Goal: Information Seeking & Learning: Learn about a topic

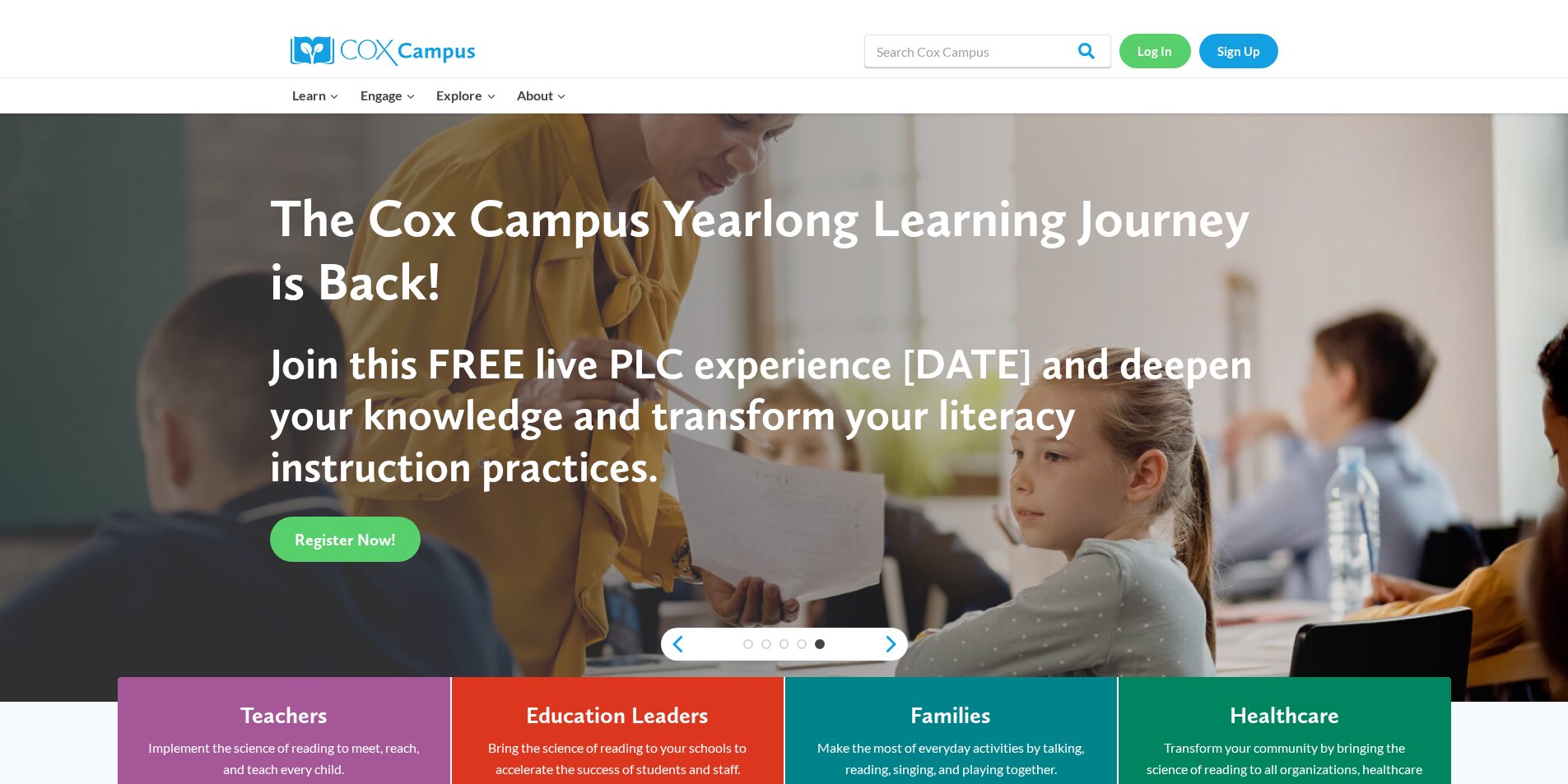
click at [1147, 42] on link "Log In" at bounding box center [1155, 51] width 71 height 34
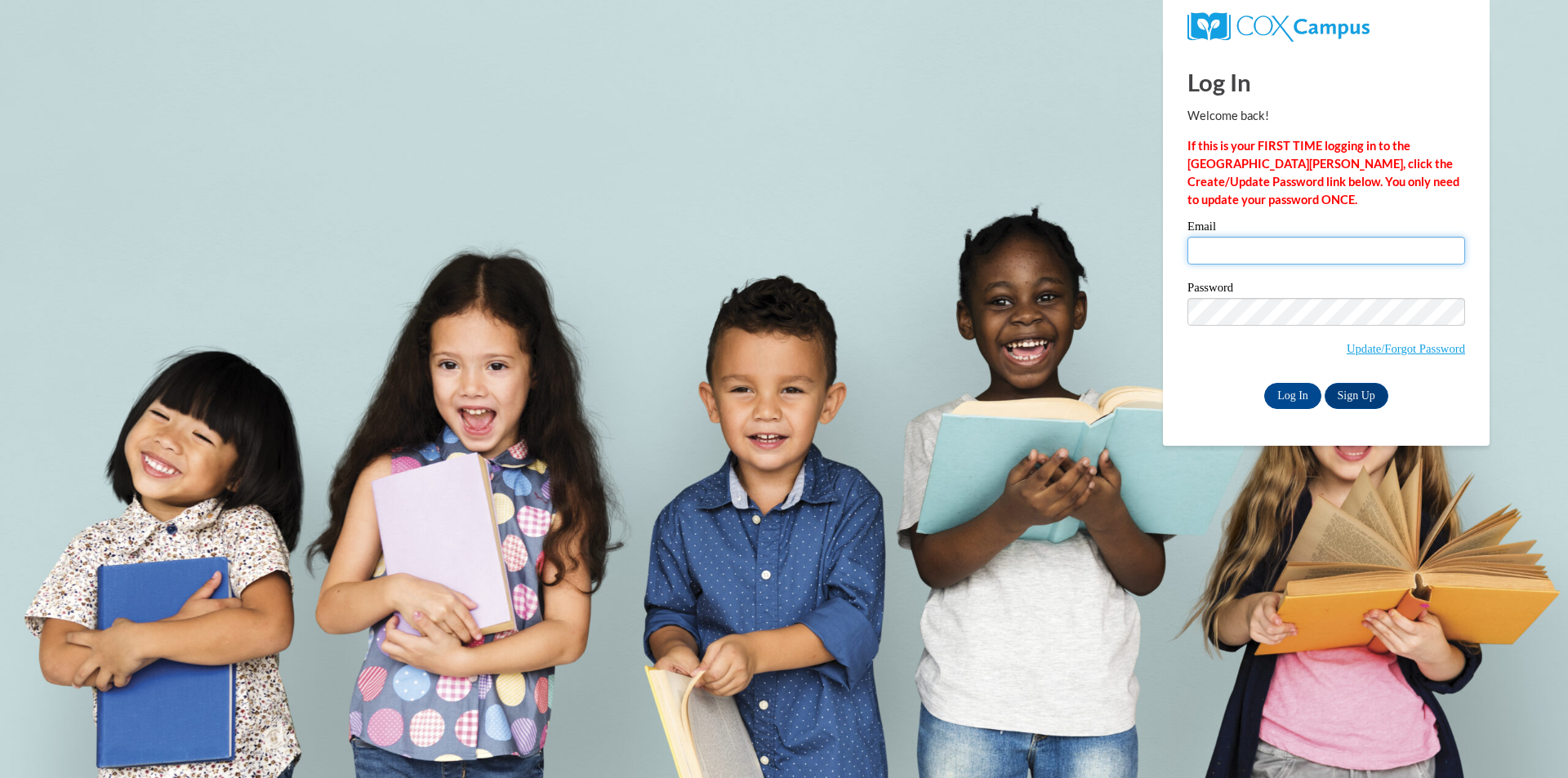
click at [1242, 249] on input "Email" at bounding box center [1327, 251] width 278 height 28
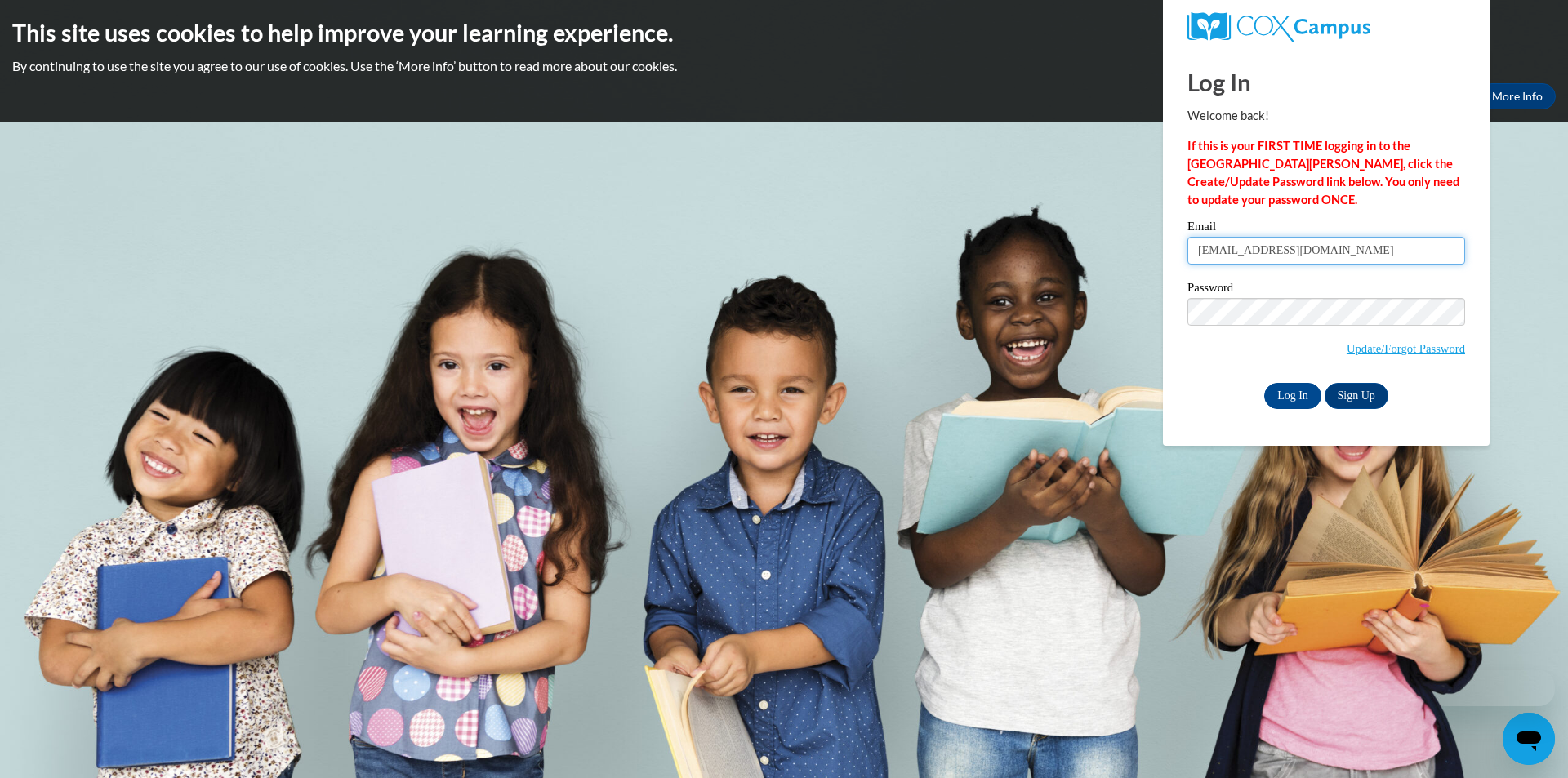
type input "[EMAIL_ADDRESS][DOMAIN_NAME]"
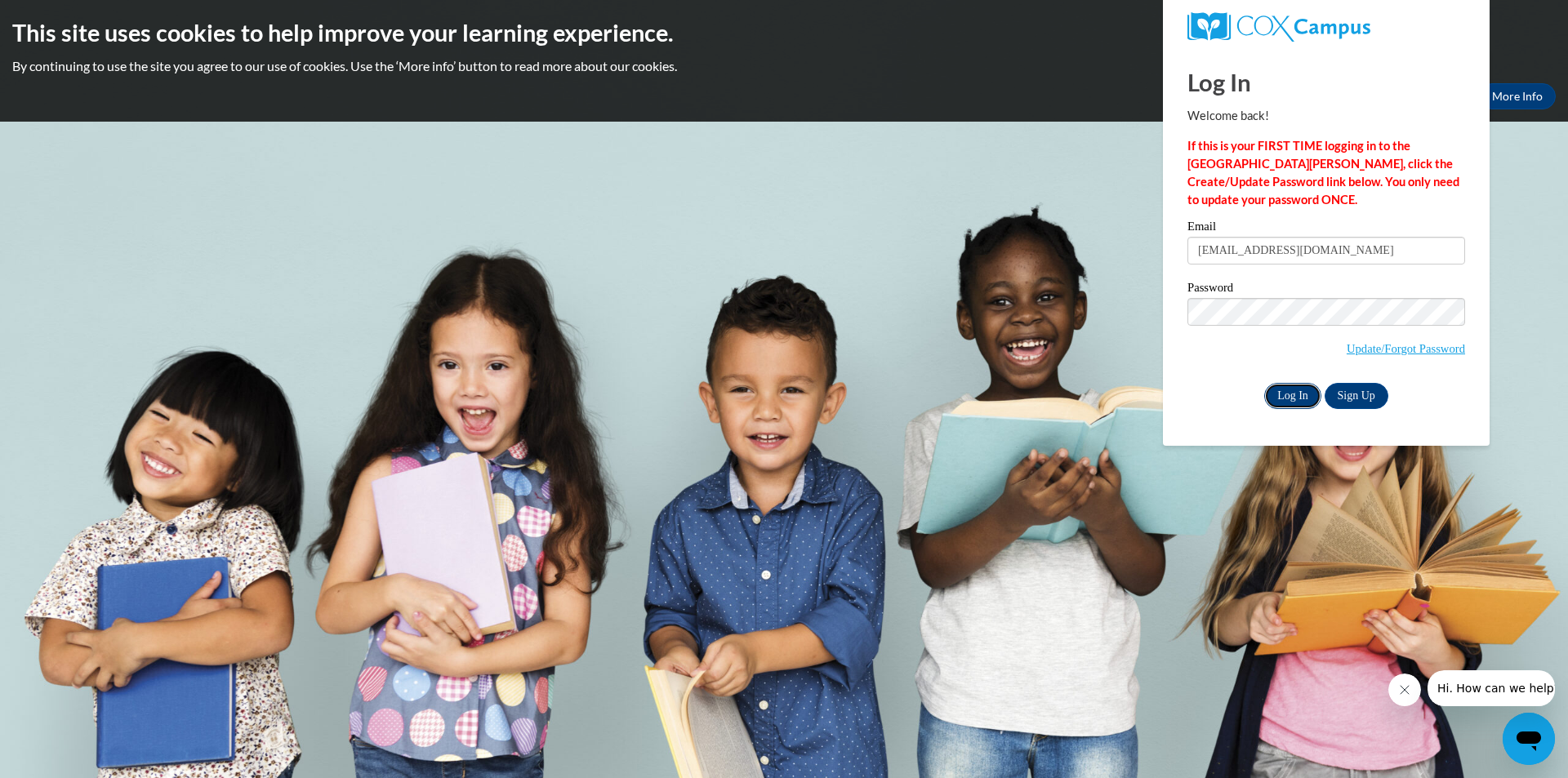
click at [1299, 388] on input "Log In" at bounding box center [1293, 395] width 57 height 26
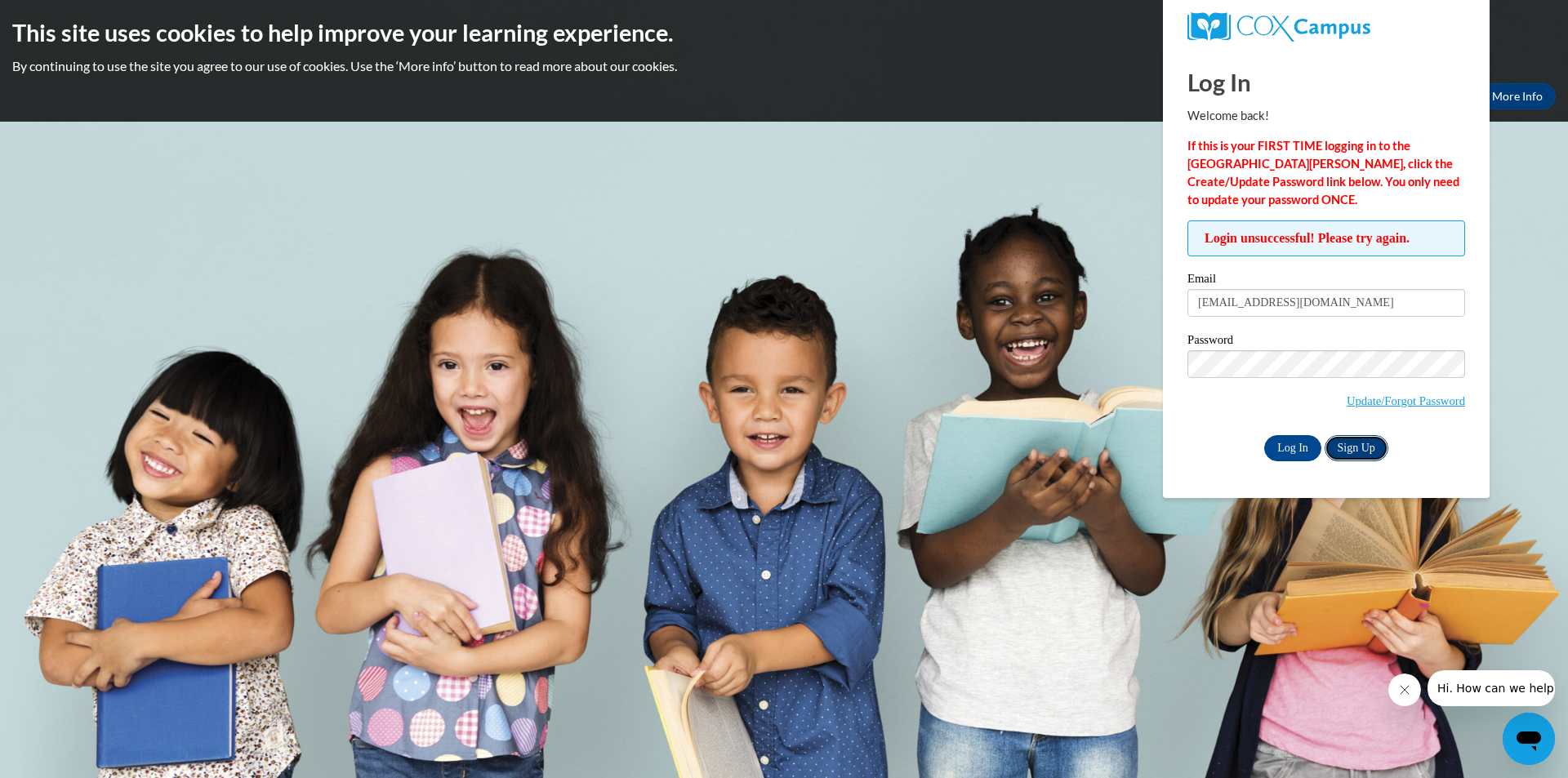
click at [1347, 447] on link "Sign Up" at bounding box center [1357, 447] width 64 height 26
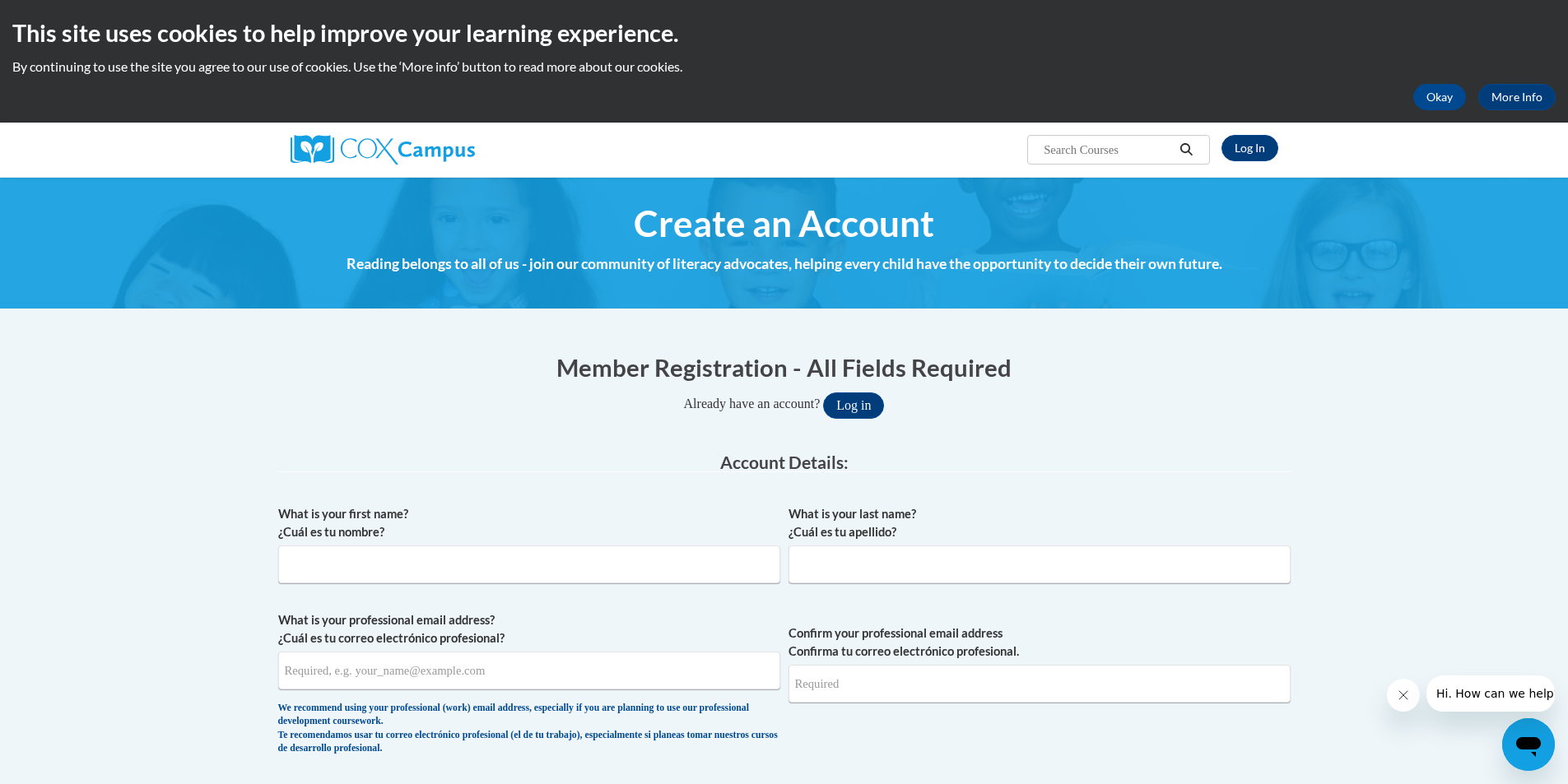
scroll to position [164, 0]
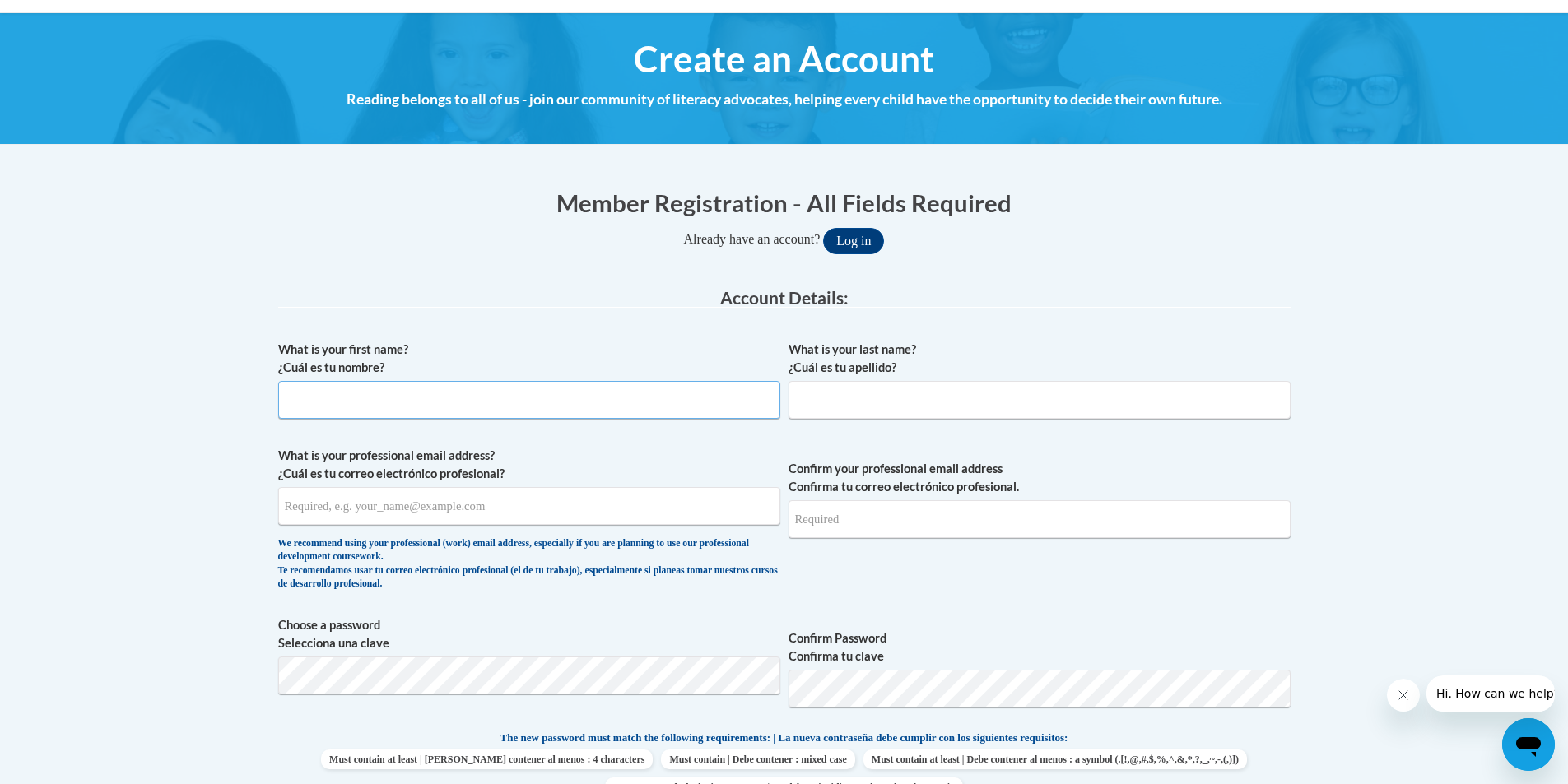
click at [409, 400] on input "What is your first name? ¿Cuál es tu nombre?" at bounding box center [529, 399] width 502 height 38
type input "[PERSON_NAME]"
click at [895, 416] on input "What is your last name? ¿Cuál es tu apellido?" at bounding box center [1040, 399] width 502 height 38
type input "Roberts"
click at [430, 514] on input "What is your professional email address? ¿Cuál es tu correo electrónico profesi…" at bounding box center [529, 506] width 502 height 38
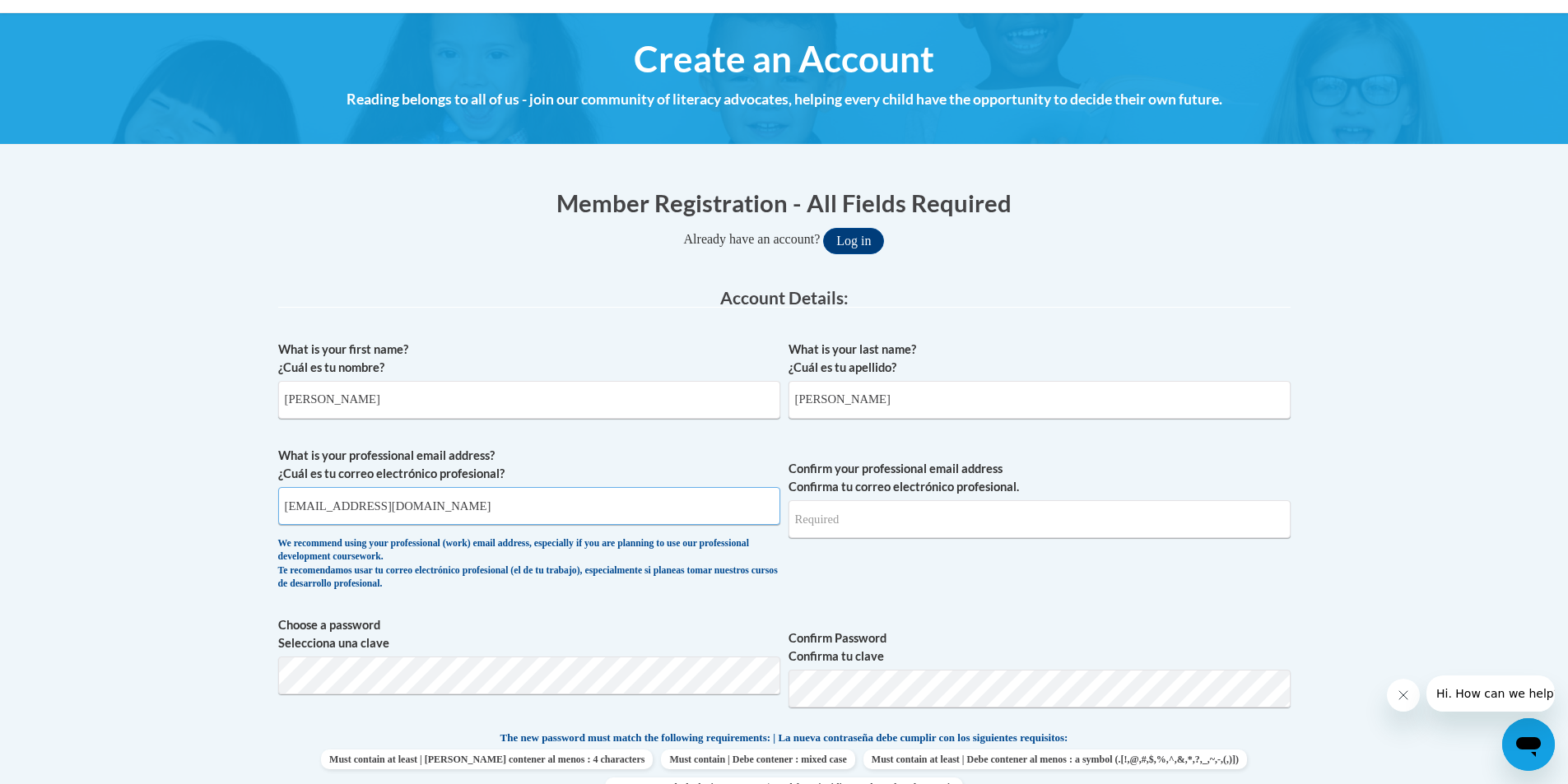
type input "[EMAIL_ADDRESS][DOMAIN_NAME]"
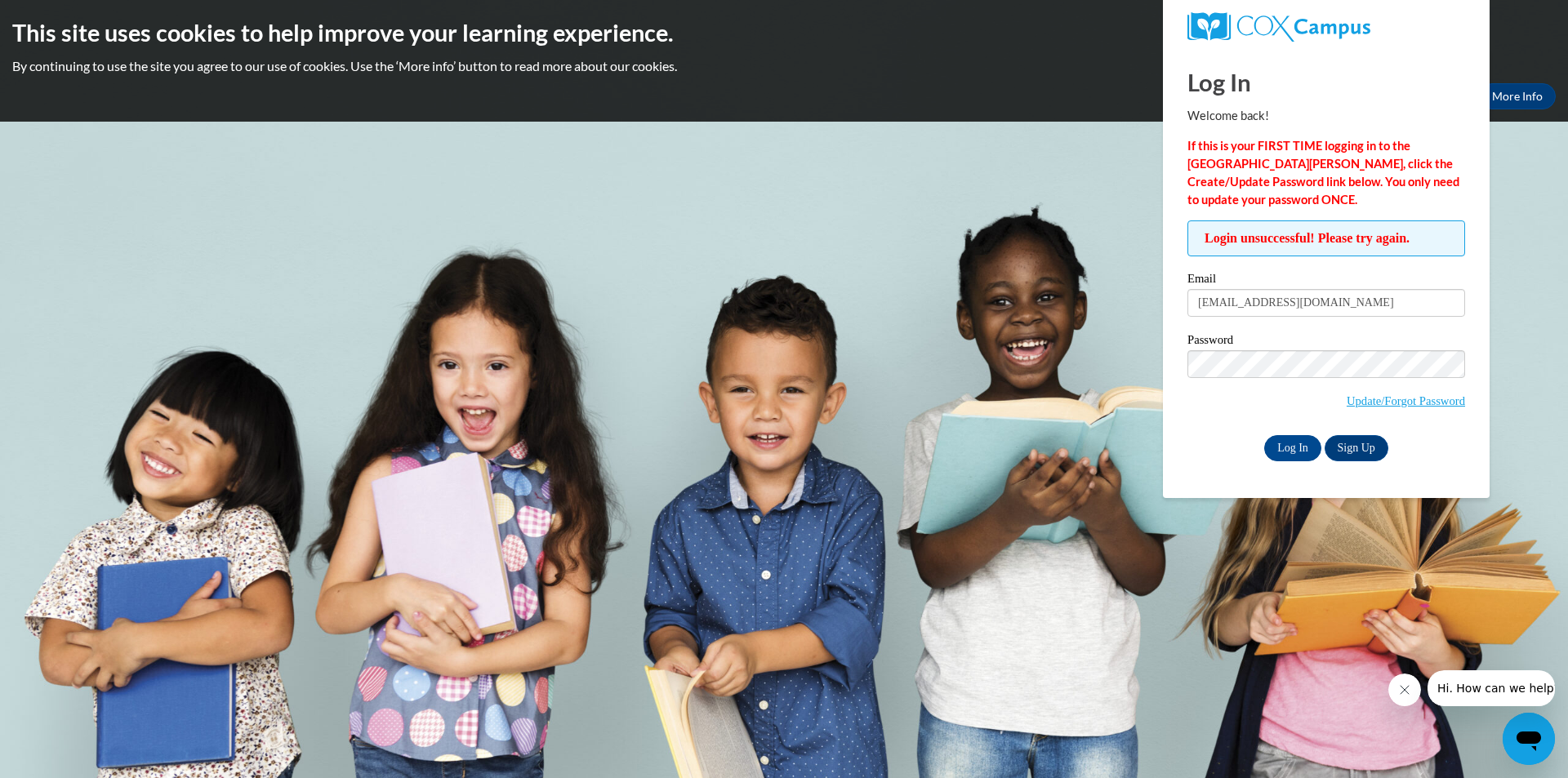
click at [1364, 409] on span "Update/Forgot Password" at bounding box center [1327, 384] width 278 height 68
click at [1364, 387] on span "Update/Forgot Password" at bounding box center [1327, 384] width 278 height 68
click at [1443, 401] on link "Update/Forgot Password" at bounding box center [1406, 401] width 119 height 13
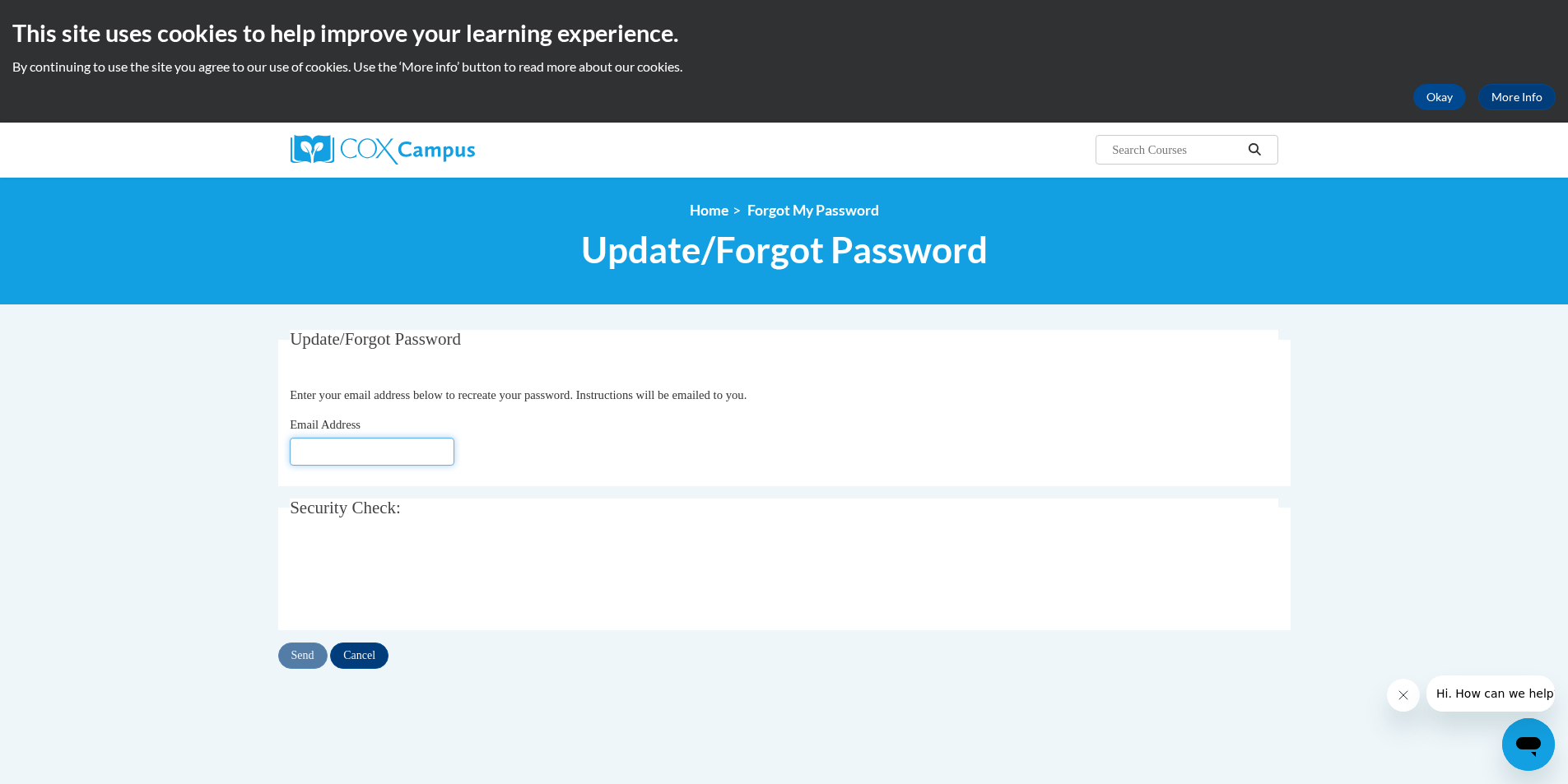
click at [427, 440] on input "Email Address" at bounding box center [372, 451] width 165 height 28
type input "[EMAIL_ADDRESS][DOMAIN_NAME]"
click at [302, 648] on input "Send" at bounding box center [303, 655] width 49 height 26
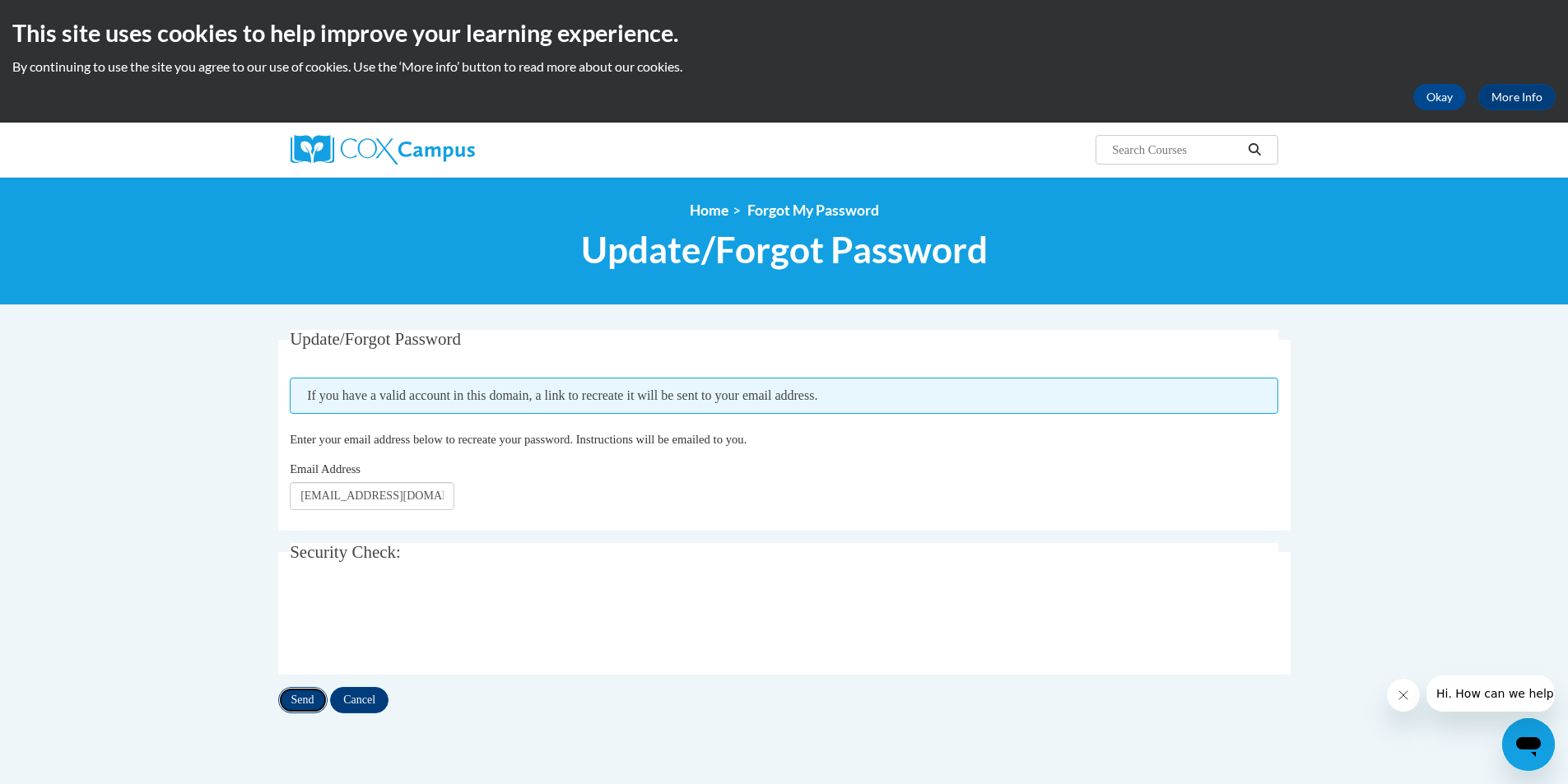
click at [318, 698] on input "Send" at bounding box center [303, 700] width 49 height 26
click at [302, 696] on input "Send" at bounding box center [303, 700] width 49 height 26
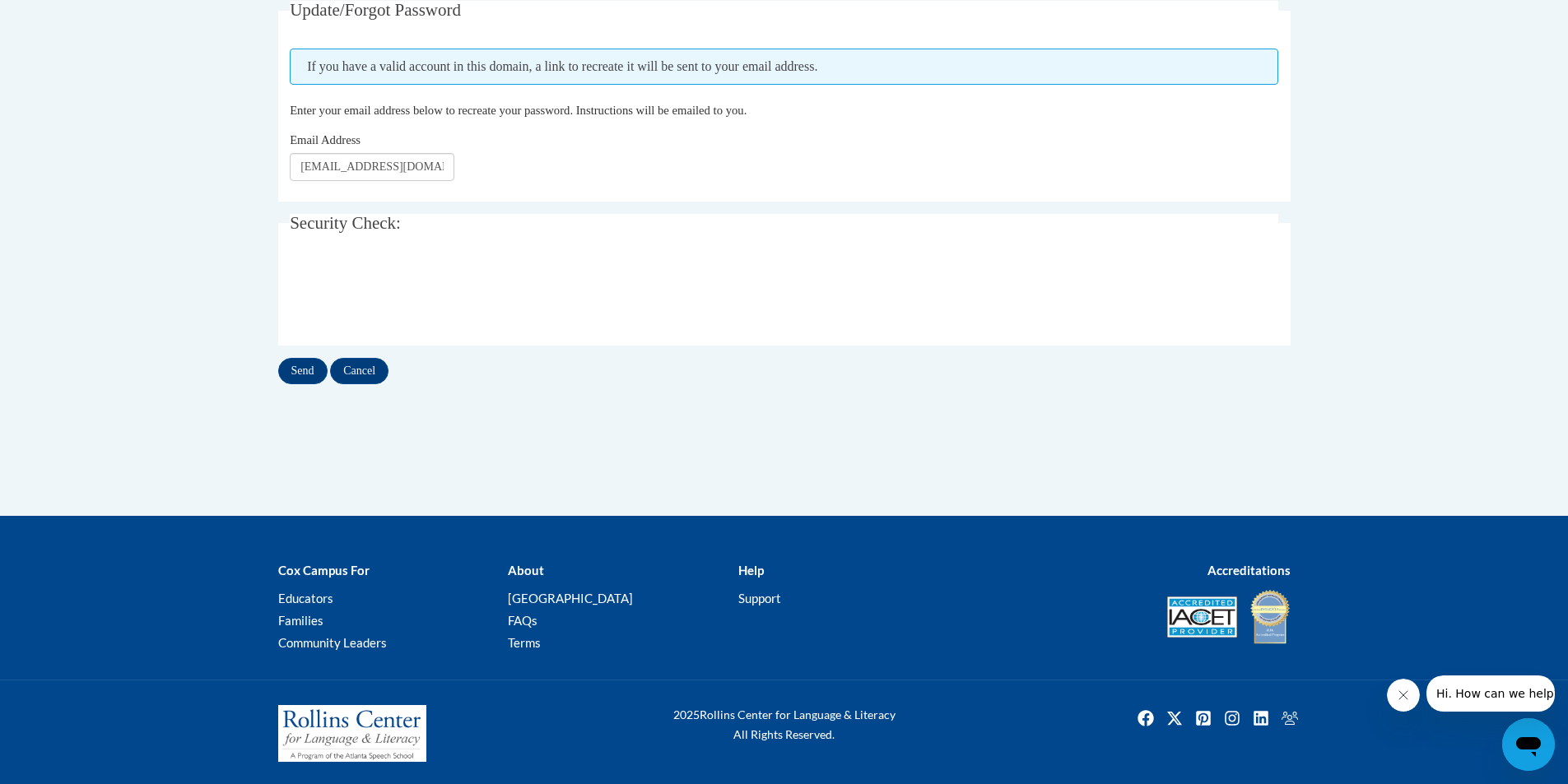
scroll to position [164, 0]
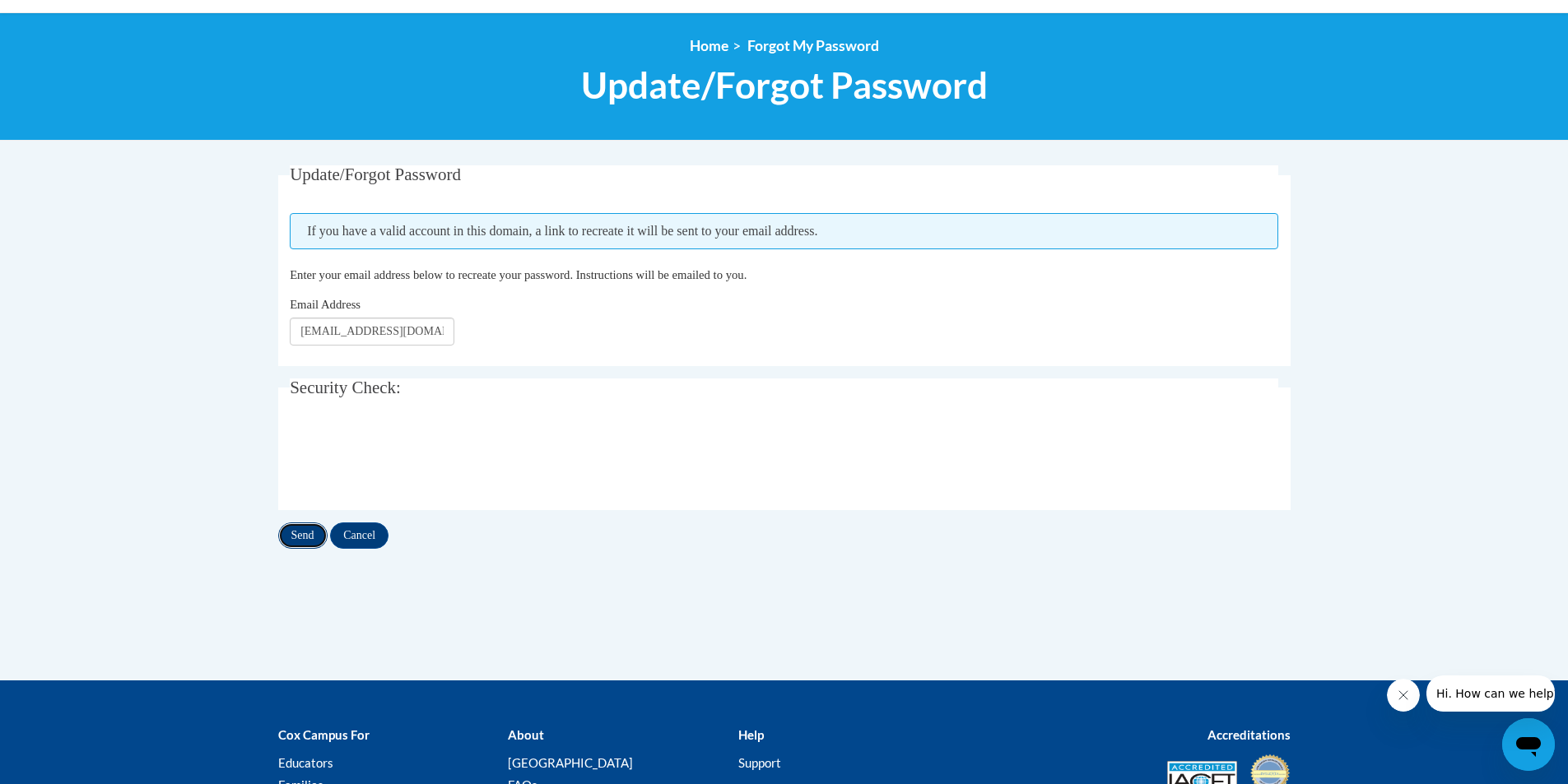
click at [298, 531] on input "Send" at bounding box center [303, 535] width 49 height 26
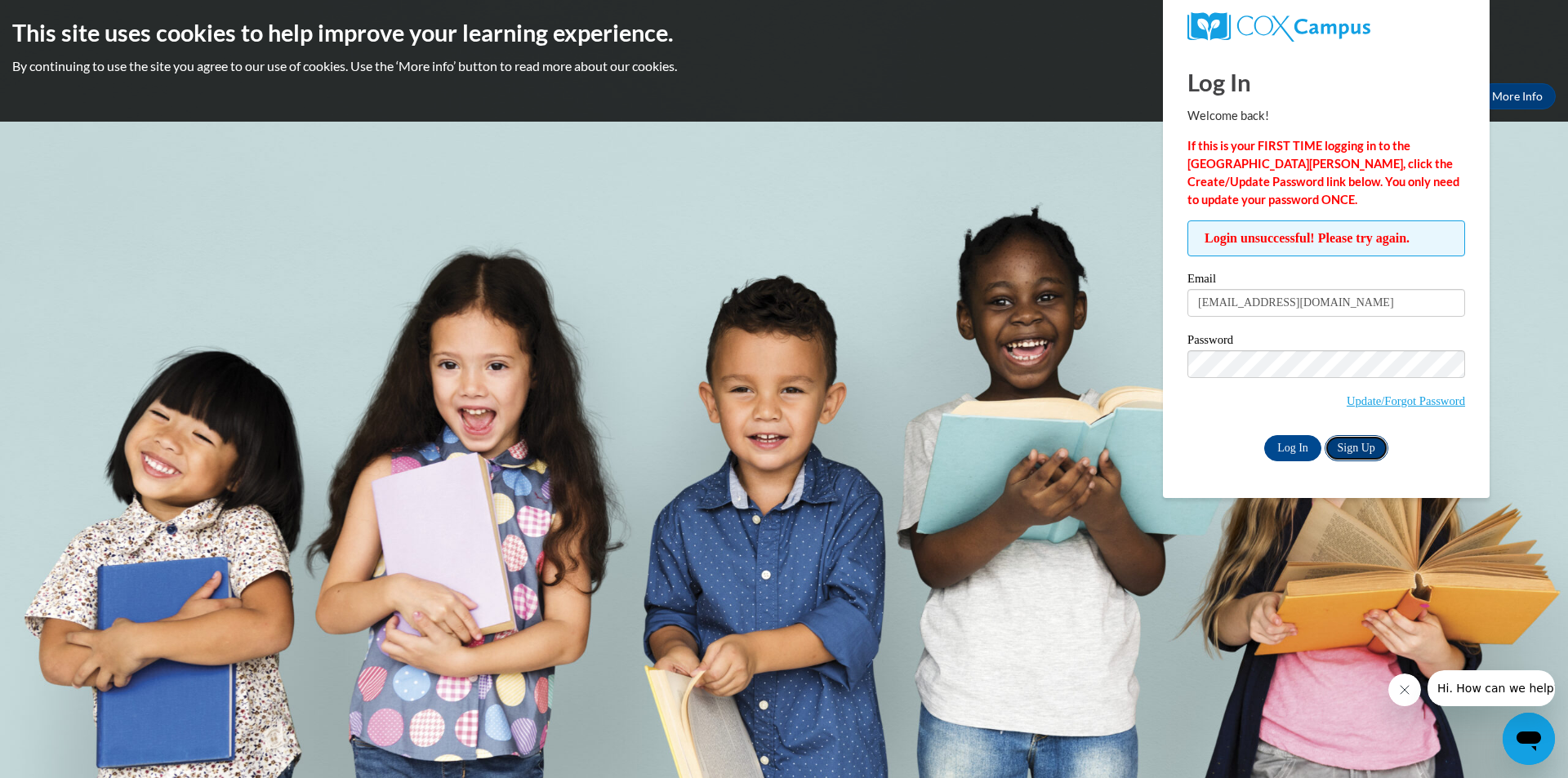
click at [1363, 437] on link "Sign Up" at bounding box center [1357, 447] width 64 height 26
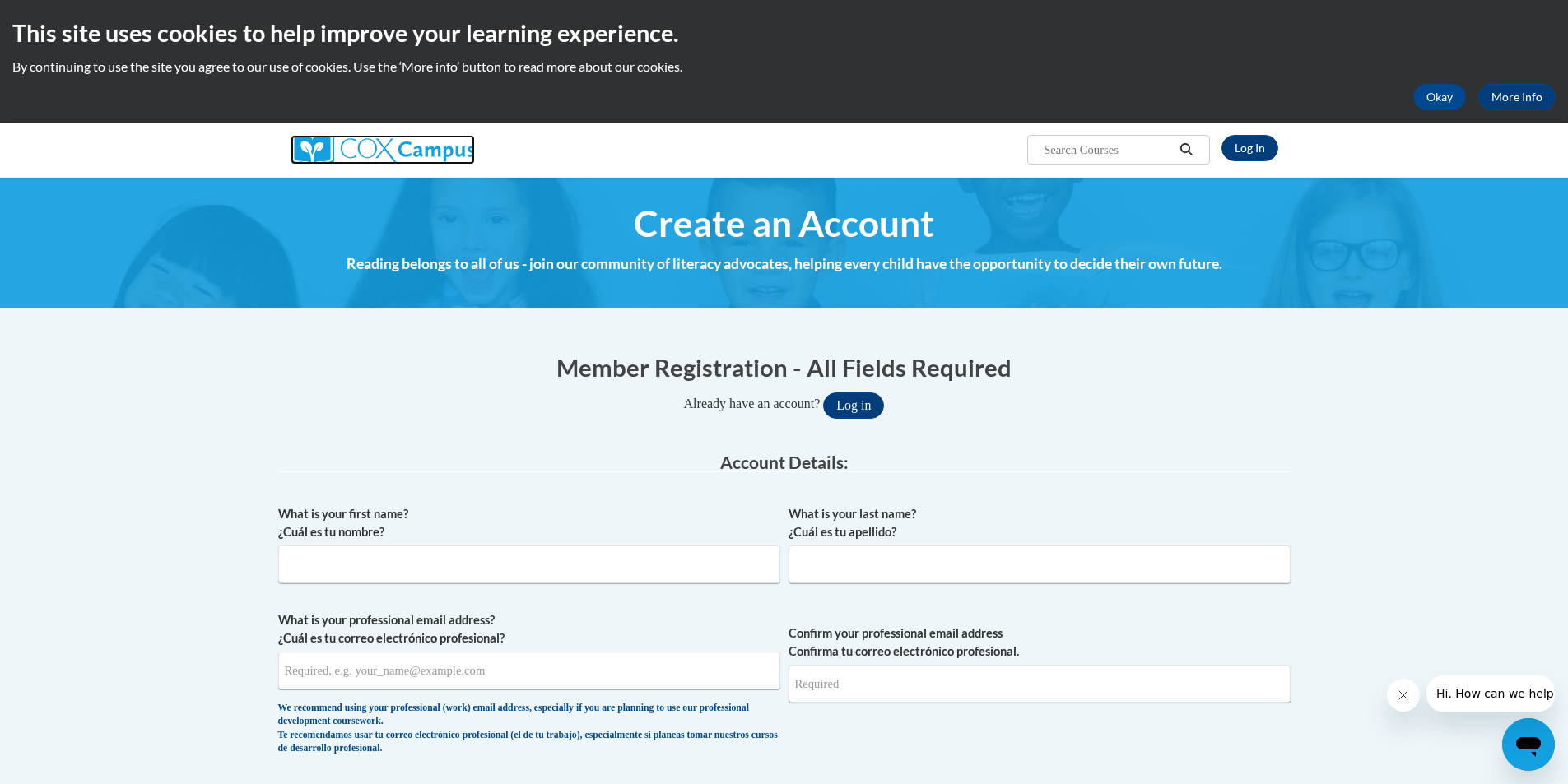
click at [337, 140] on img at bounding box center [382, 149] width 184 height 30
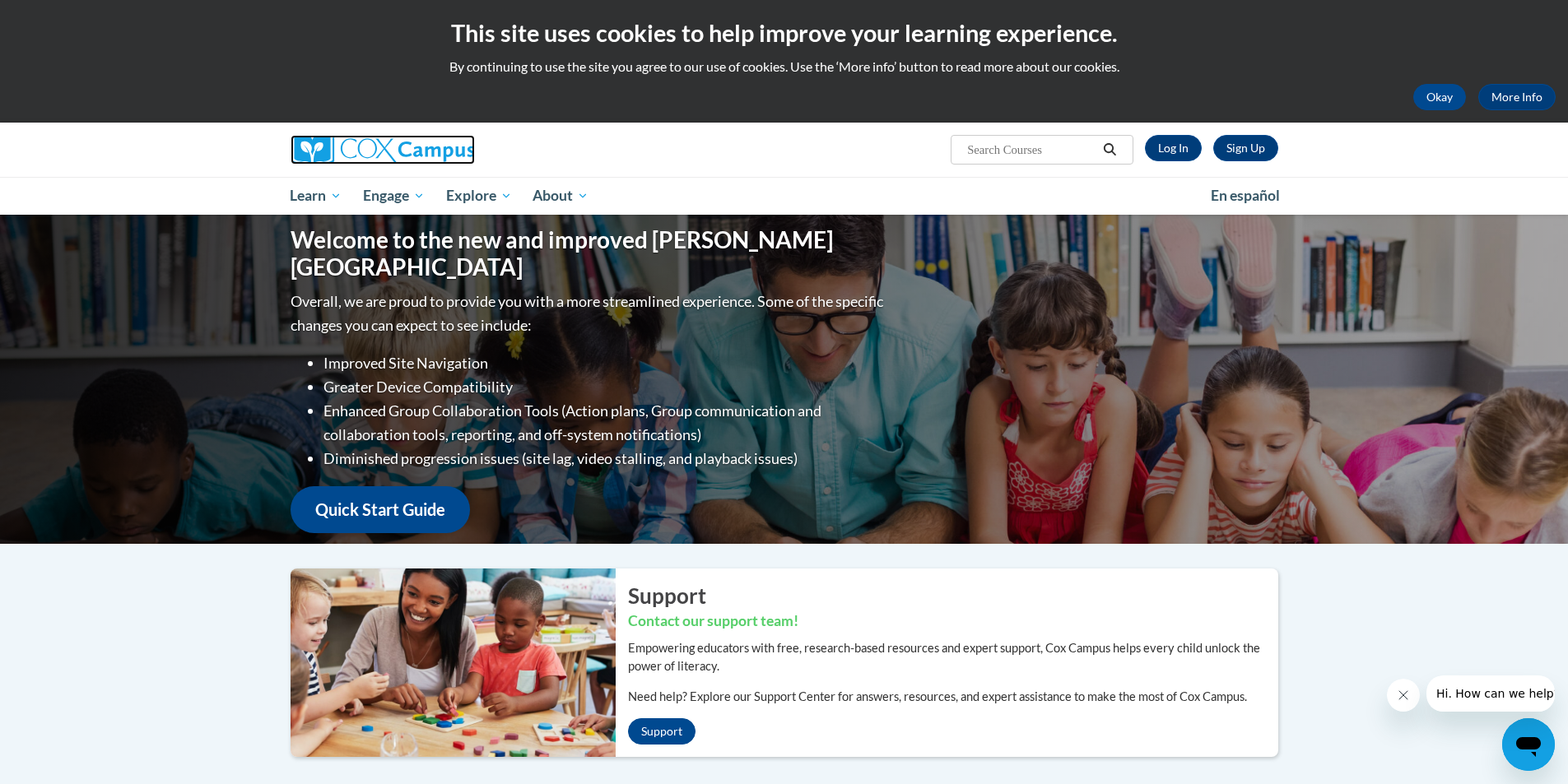
click at [382, 142] on img at bounding box center [382, 149] width 184 height 30
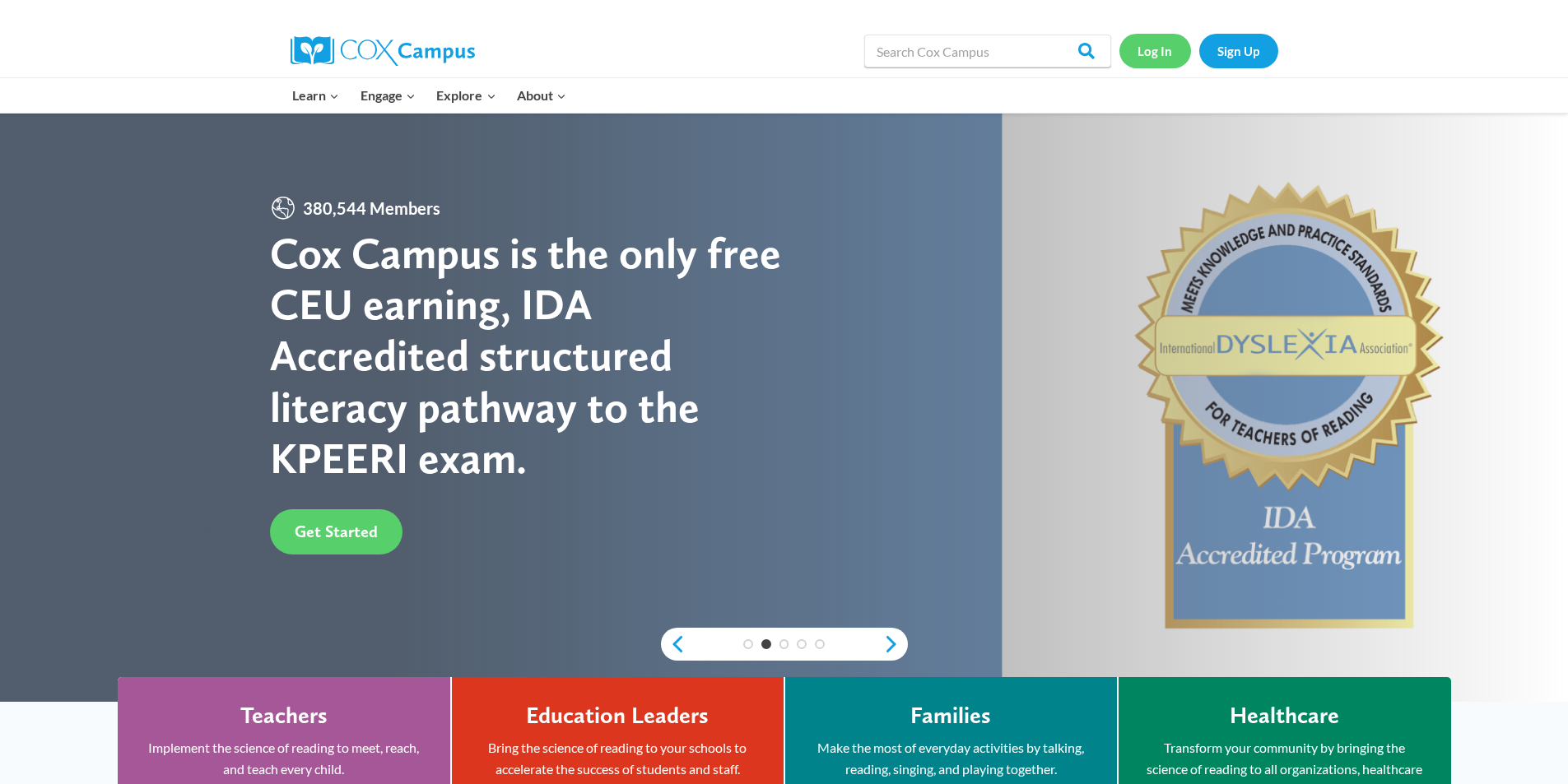
click at [1165, 65] on link "Log In" at bounding box center [1155, 51] width 71 height 34
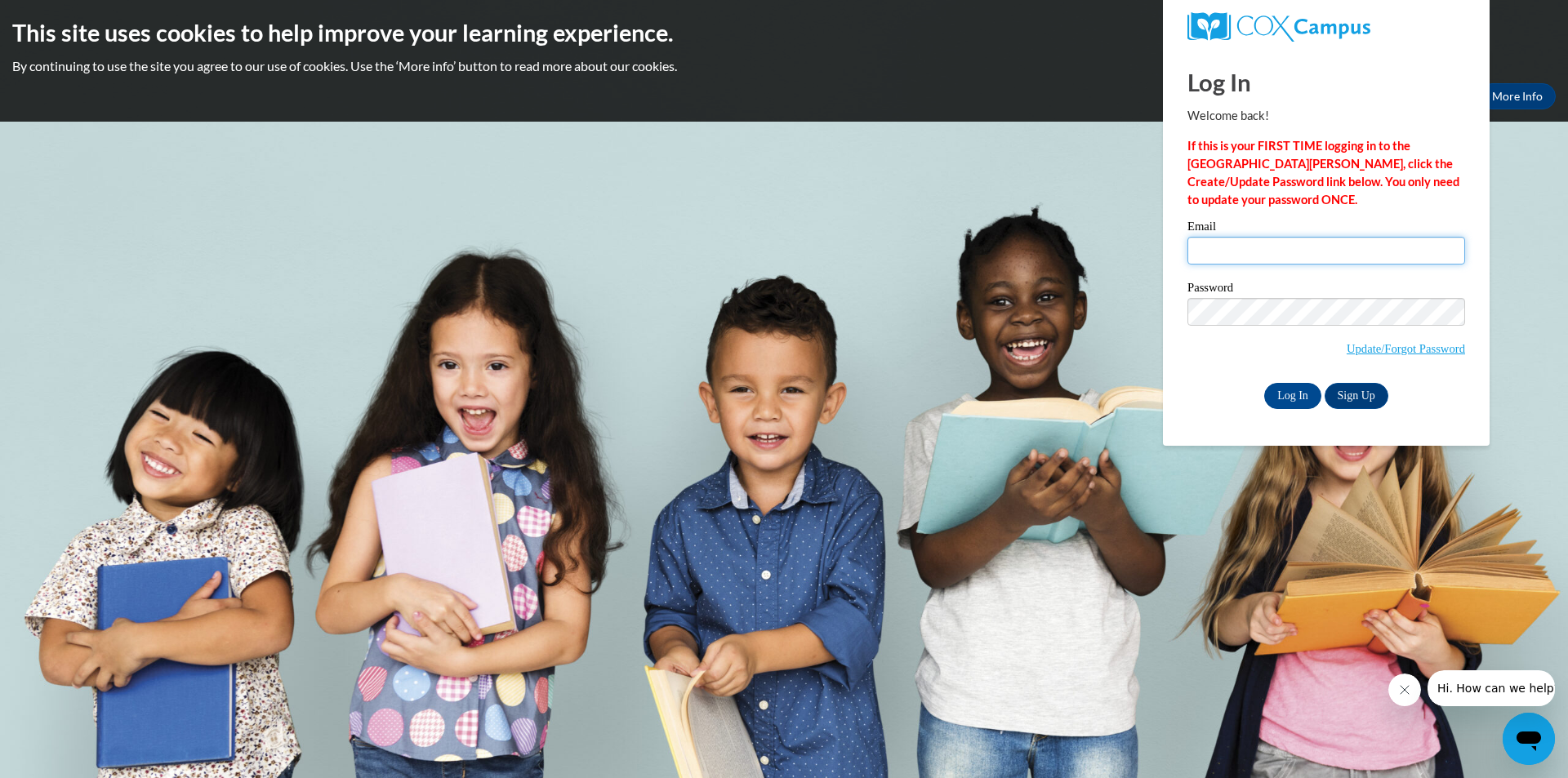
click at [1270, 260] on input "Email" at bounding box center [1327, 251] width 278 height 28
type input "goatkeeper11@hotmail.com"
click at [1355, 389] on link "Sign Up" at bounding box center [1357, 395] width 64 height 26
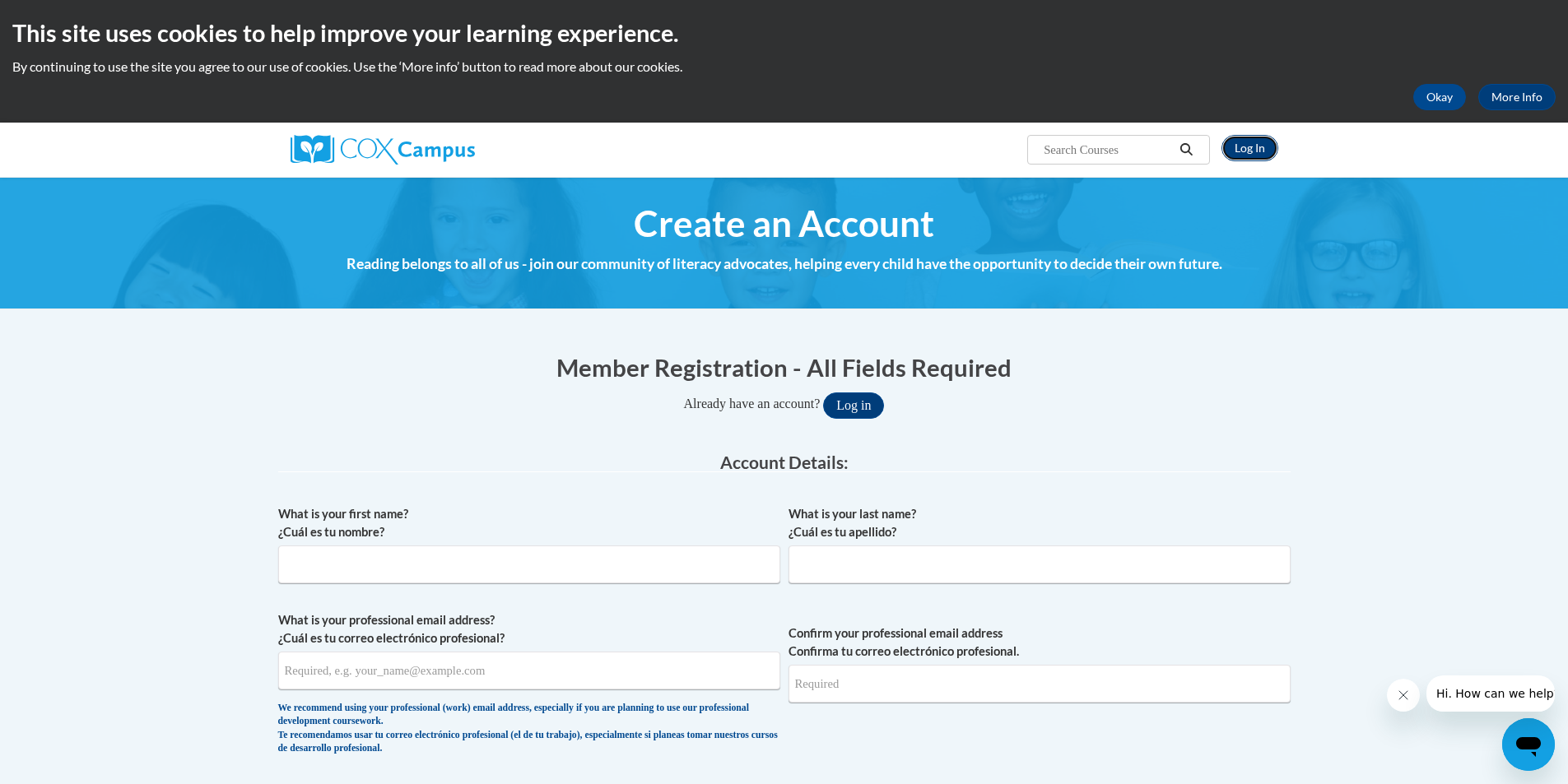
click at [1246, 143] on link "Log In" at bounding box center [1250, 147] width 57 height 26
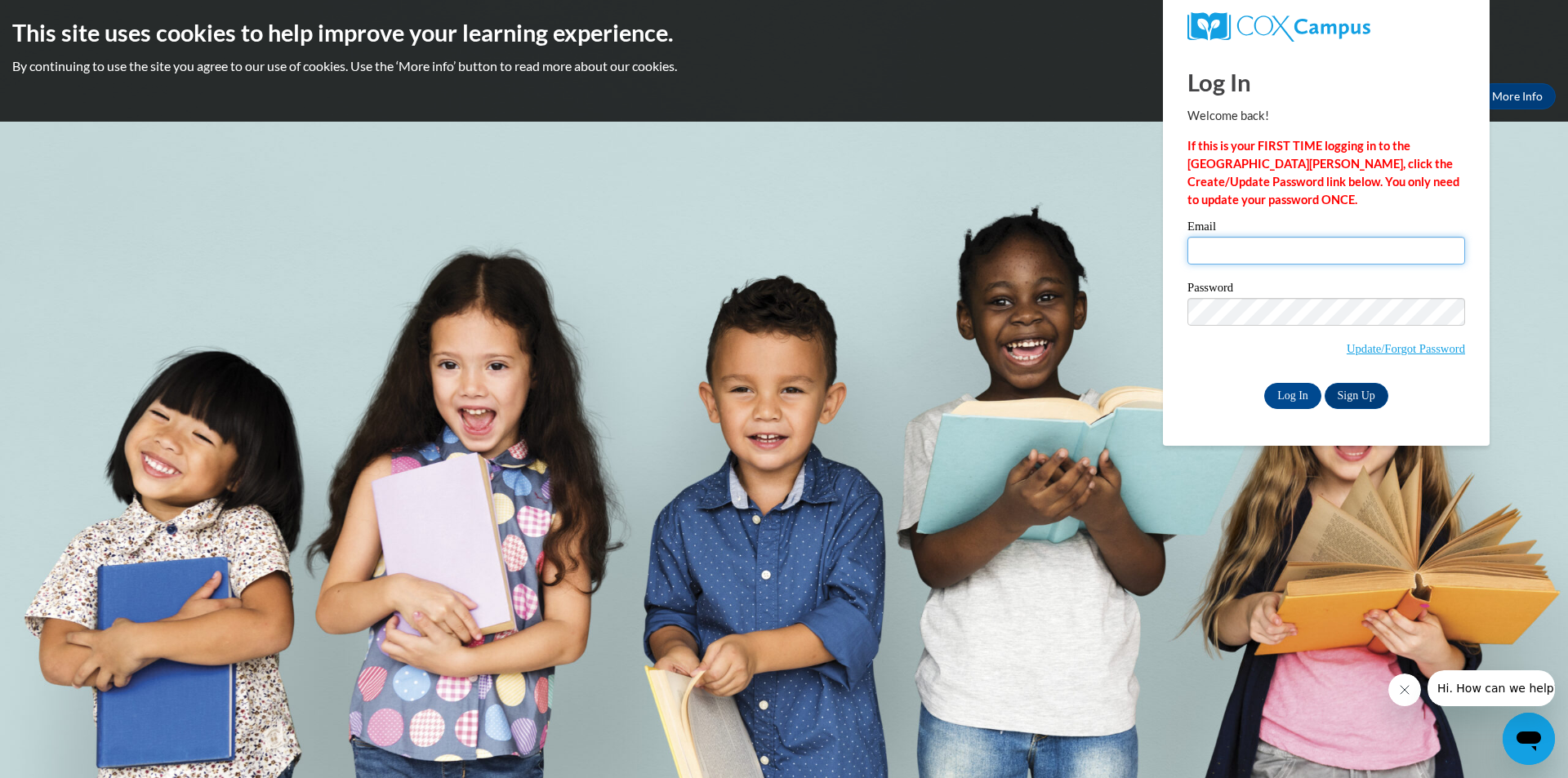
click at [1280, 243] on input "Email" at bounding box center [1327, 251] width 278 height 28
type input "[EMAIL_ADDRESS][DOMAIN_NAME]"
click at [1383, 351] on link "Update/Forgot Password" at bounding box center [1406, 349] width 119 height 13
click at [1347, 345] on link "Update/Forgot Password" at bounding box center [1406, 349] width 119 height 13
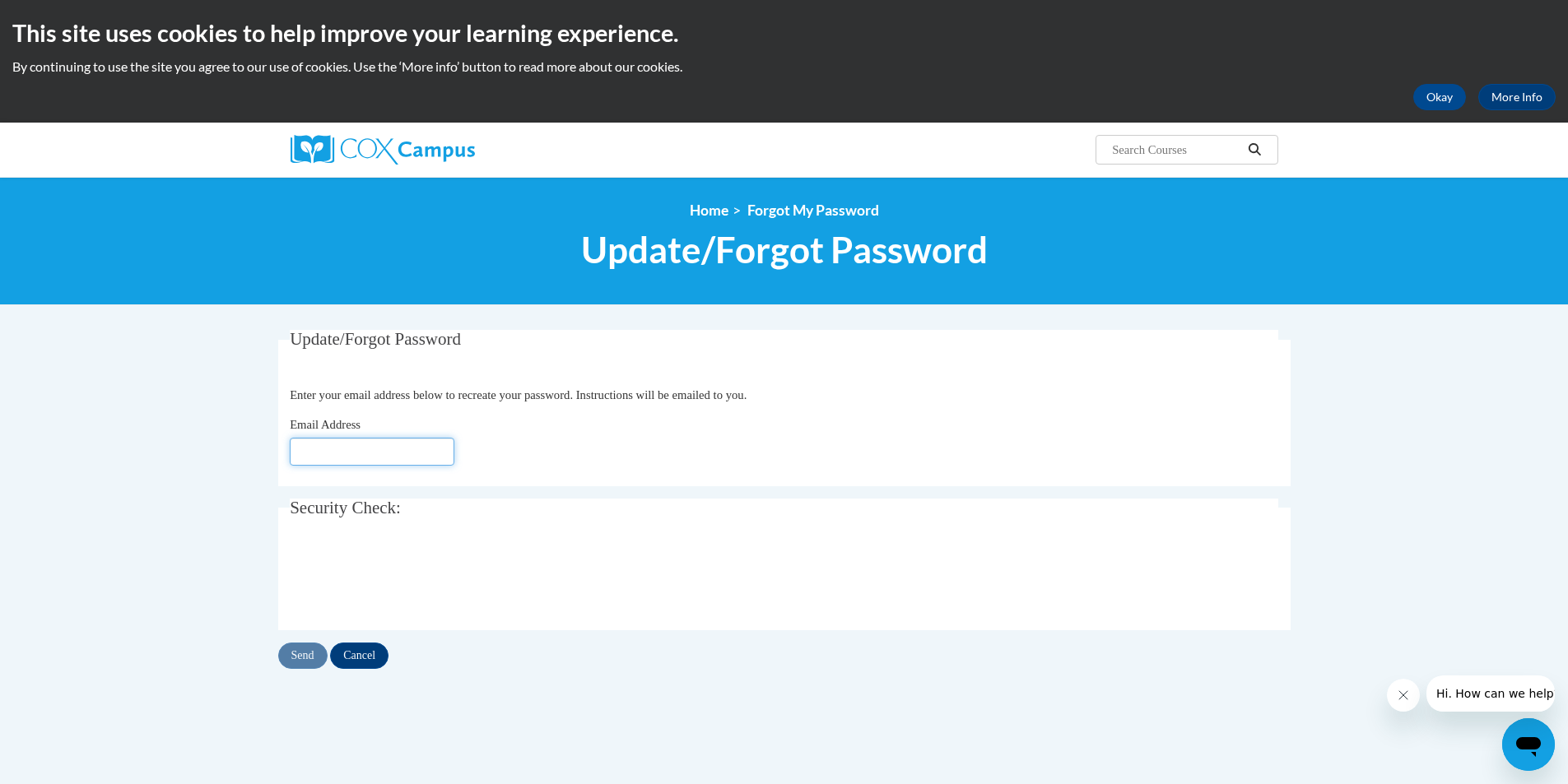
click at [377, 446] on input "Email Address" at bounding box center [372, 451] width 165 height 28
type input "[EMAIL_ADDRESS][DOMAIN_NAME]"
click at [311, 657] on input "Send" at bounding box center [303, 655] width 49 height 26
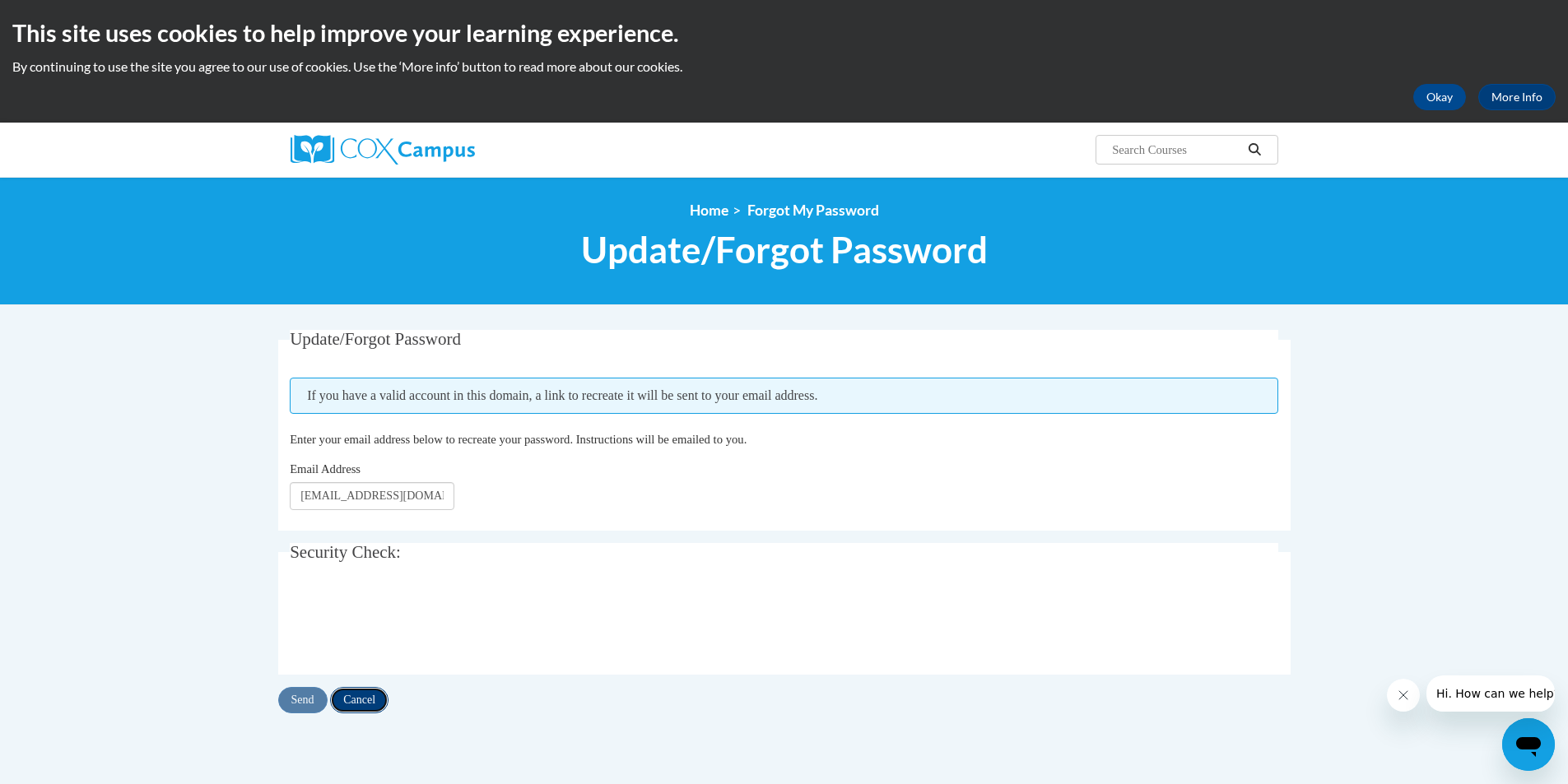
click at [370, 709] on input "Cancel" at bounding box center [359, 700] width 59 height 26
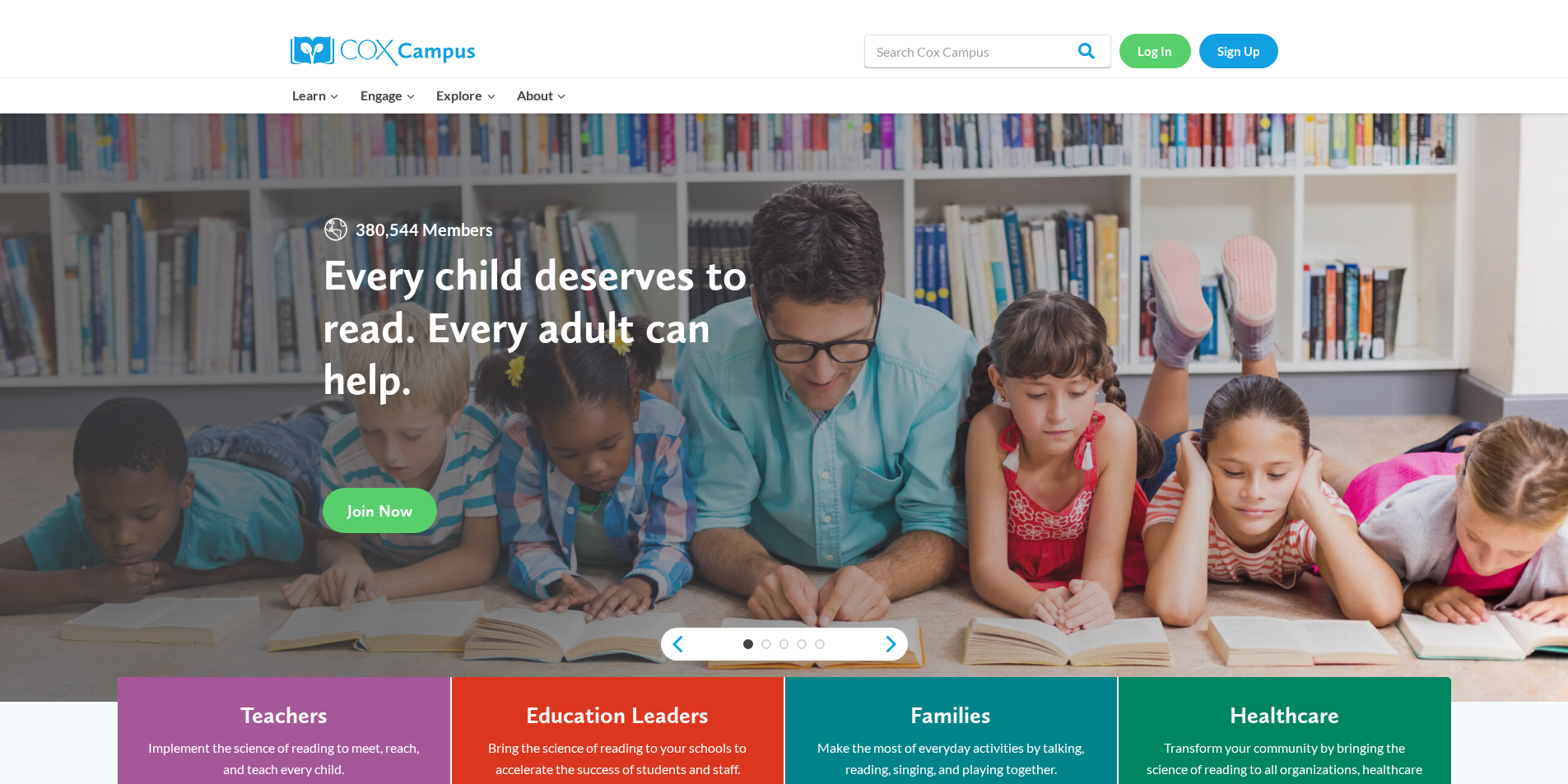
click at [1171, 51] on link "Log In" at bounding box center [1155, 51] width 71 height 34
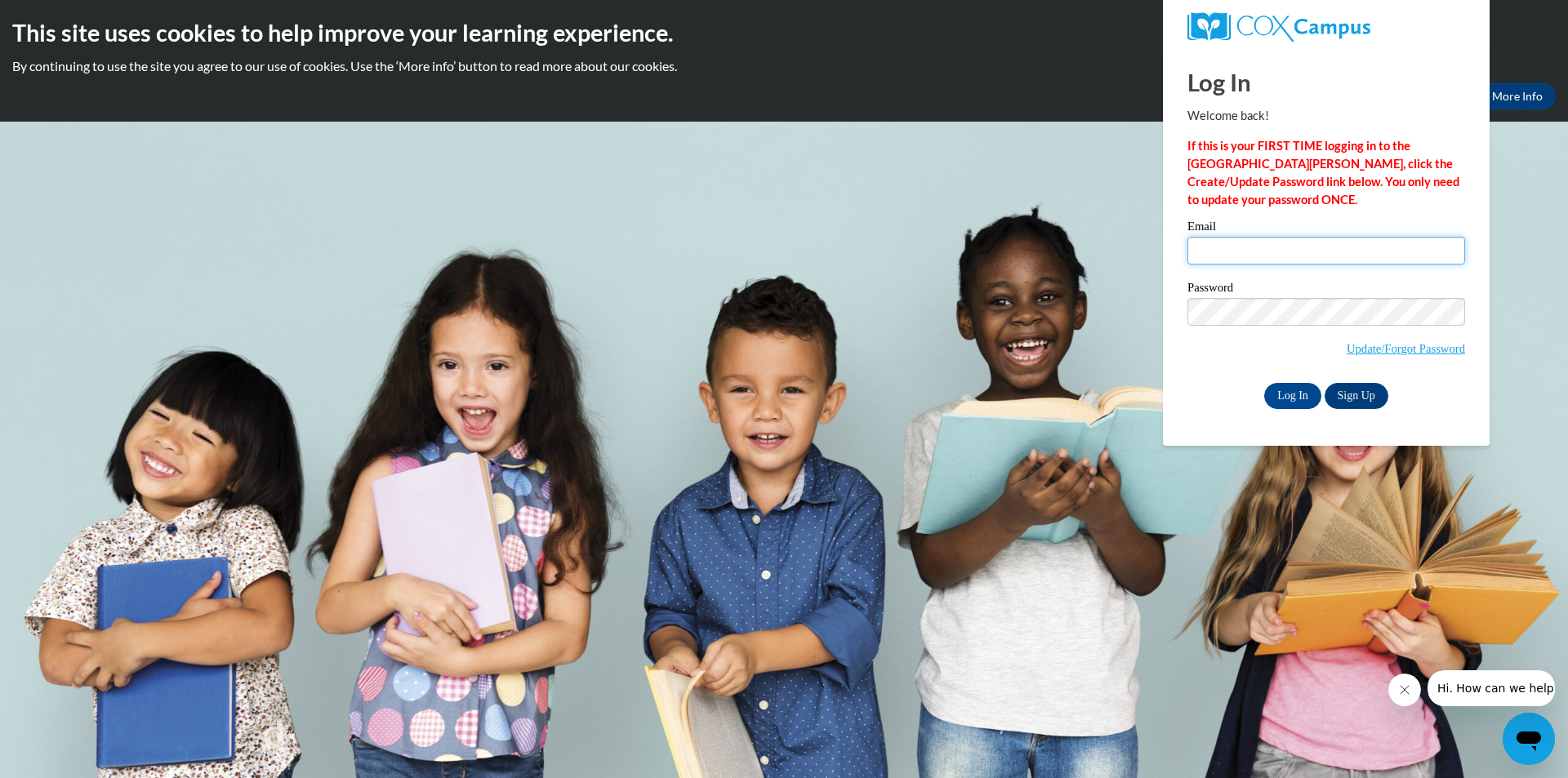
click at [1246, 243] on input "Email" at bounding box center [1327, 251] width 278 height 28
type input "[EMAIL_ADDRESS][DOMAIN_NAME]"
click at [1273, 395] on input "Log In" at bounding box center [1293, 395] width 57 height 26
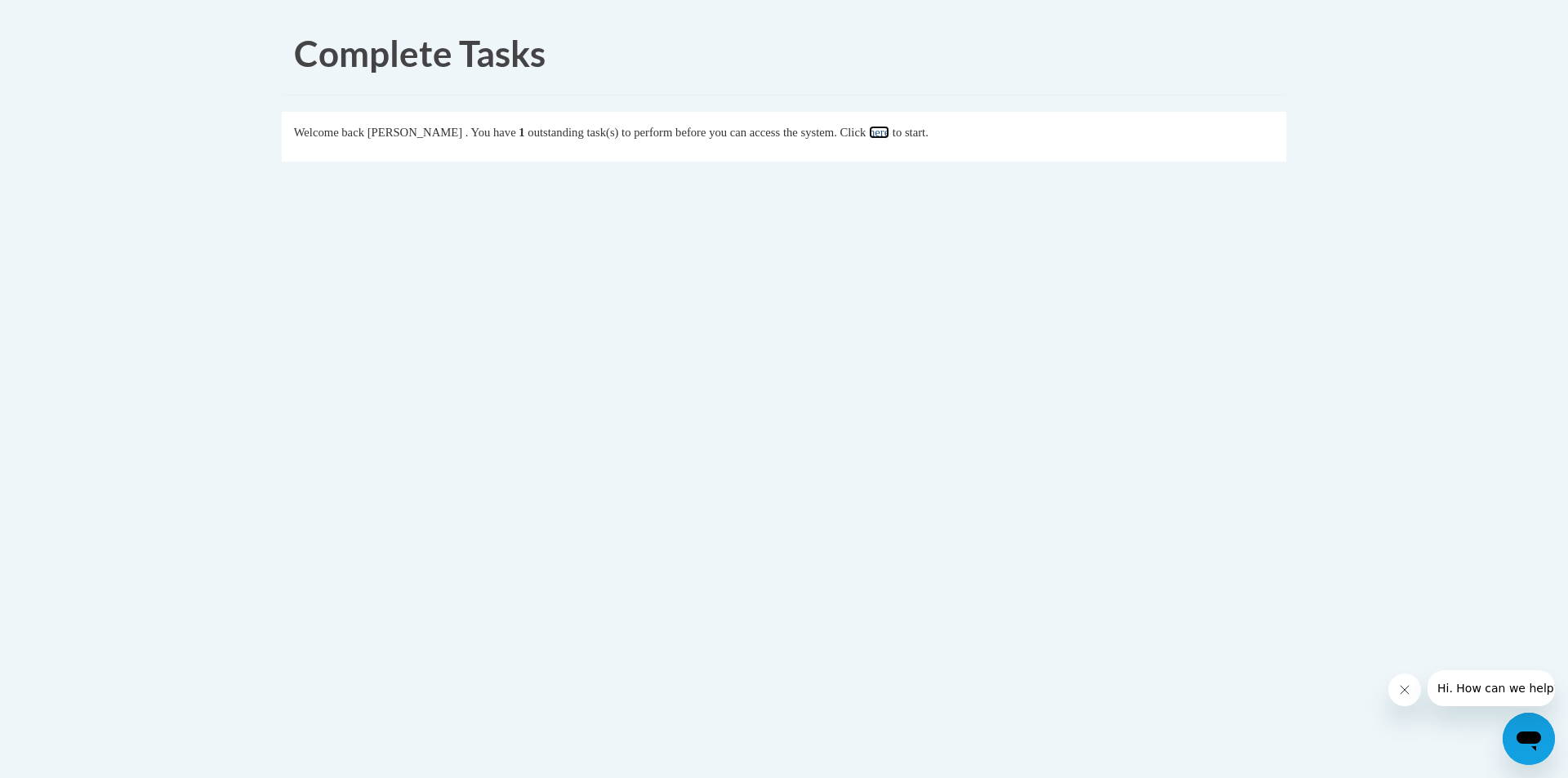
click at [889, 132] on link "here" at bounding box center [879, 133] width 20 height 13
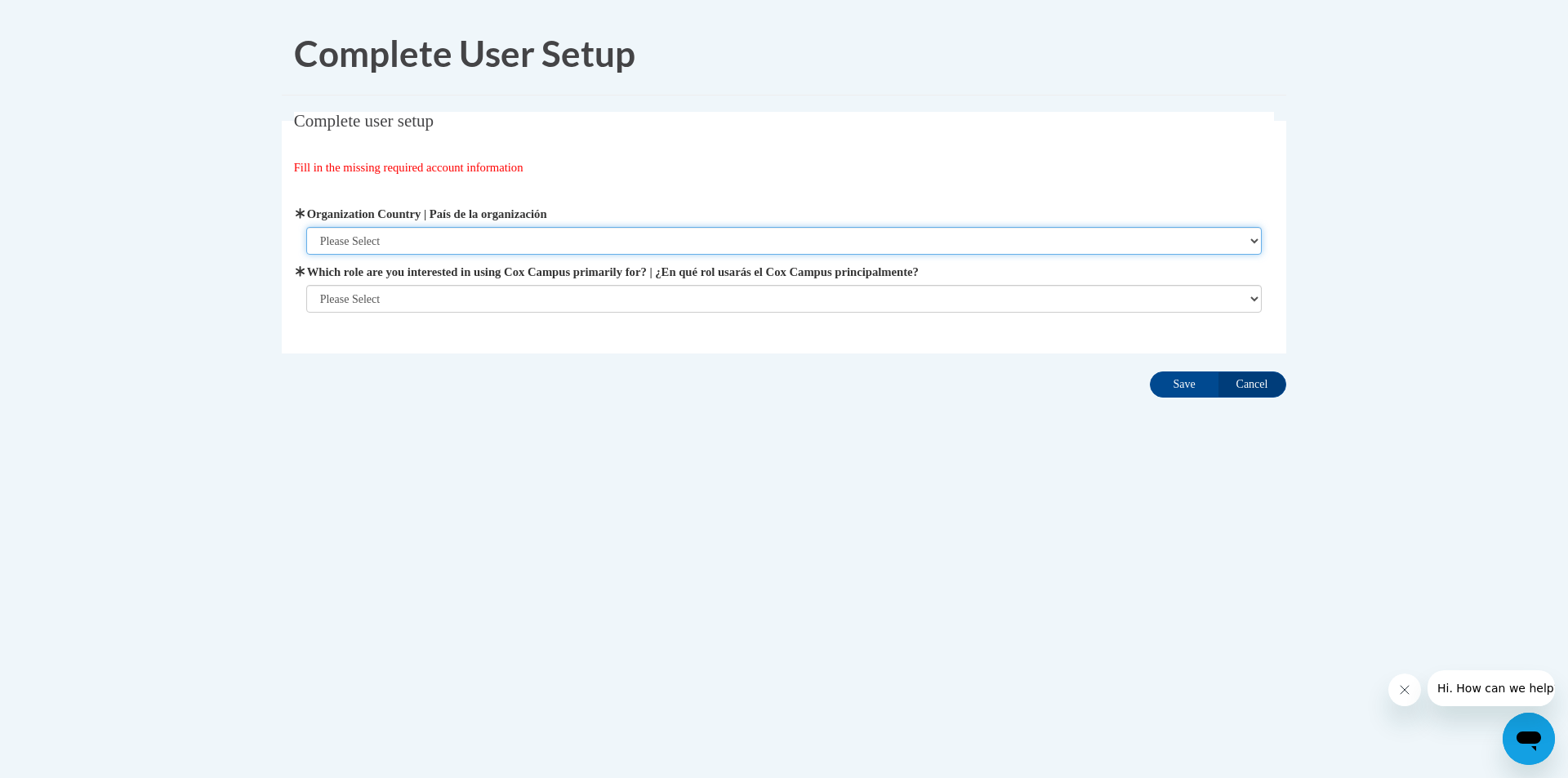
click at [358, 240] on select "Please Select [GEOGRAPHIC_DATA] | [GEOGRAPHIC_DATA] Outside of [GEOGRAPHIC_DATA…" at bounding box center [784, 241] width 956 height 28
select select "ad49bcad-a171-4b2e-b99c-48b446064914"
click at [306, 227] on select "Please Select [GEOGRAPHIC_DATA] | [GEOGRAPHIC_DATA] Outside of [GEOGRAPHIC_DATA…" at bounding box center [784, 241] width 956 height 28
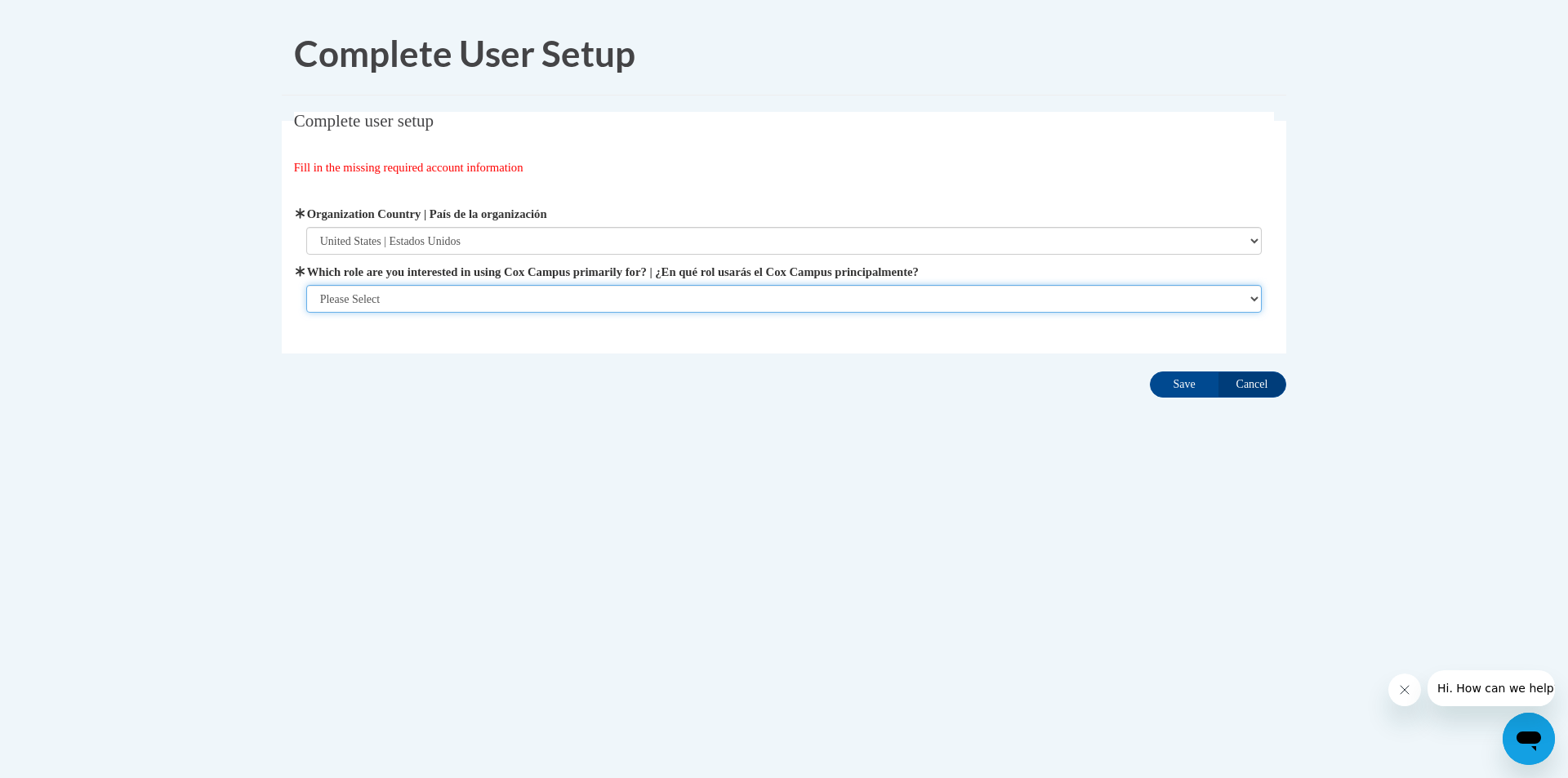
click at [356, 309] on select "Please Select College/University | Colegio/Universidad Community/Nonprofit Part…" at bounding box center [784, 299] width 956 height 28
select select "fbf2d438-af2f-41f8-98f1-81c410e29de3"
click at [306, 313] on select "Please Select College/University | Colegio/Universidad Community/Nonprofit Part…" at bounding box center [784, 299] width 956 height 28
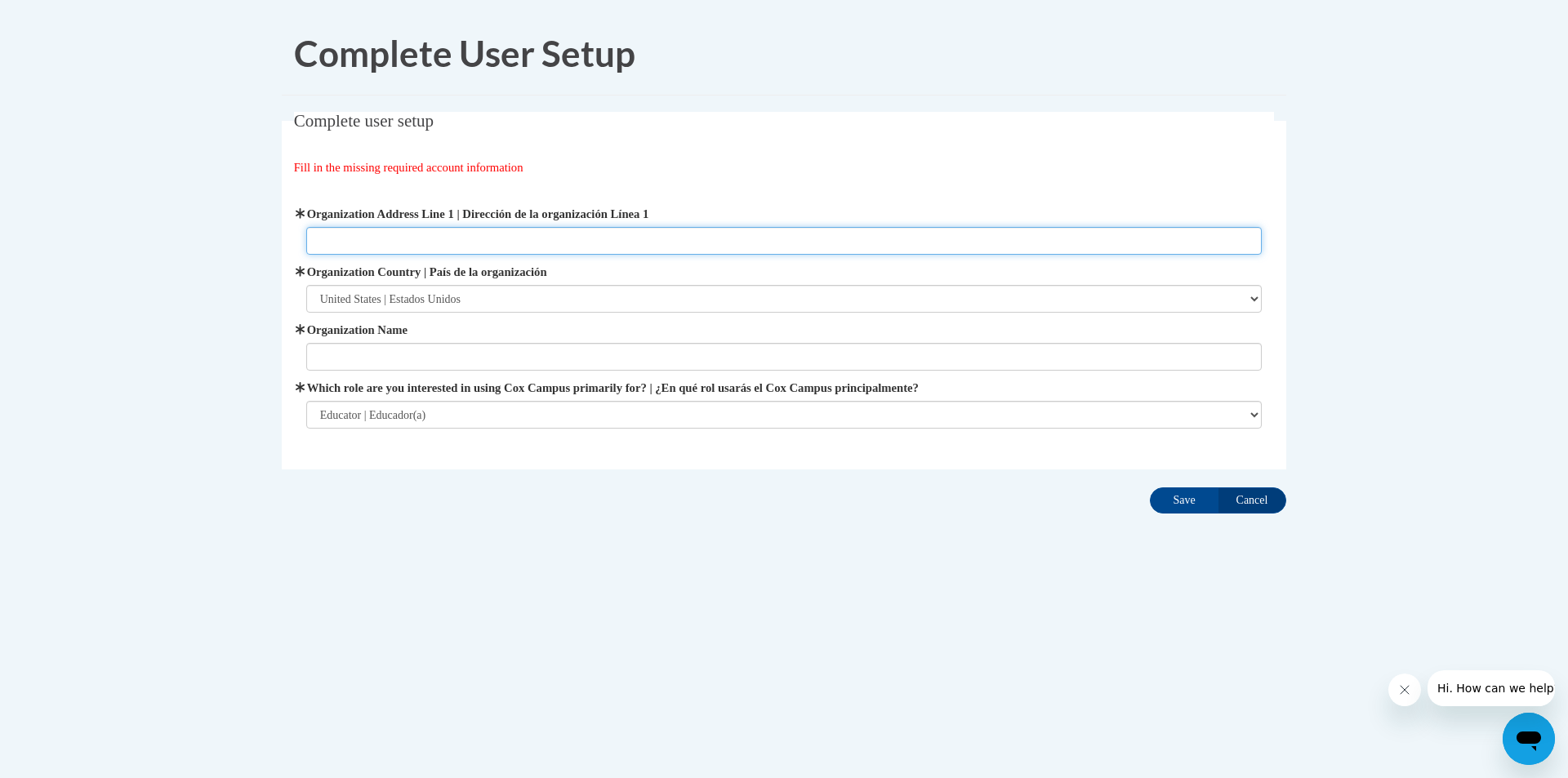
click at [342, 240] on input "Organization Address Line 1 | Dirección de la organización Línea 1" at bounding box center [784, 241] width 956 height 28
type input "[STREET_ADDRESS]"
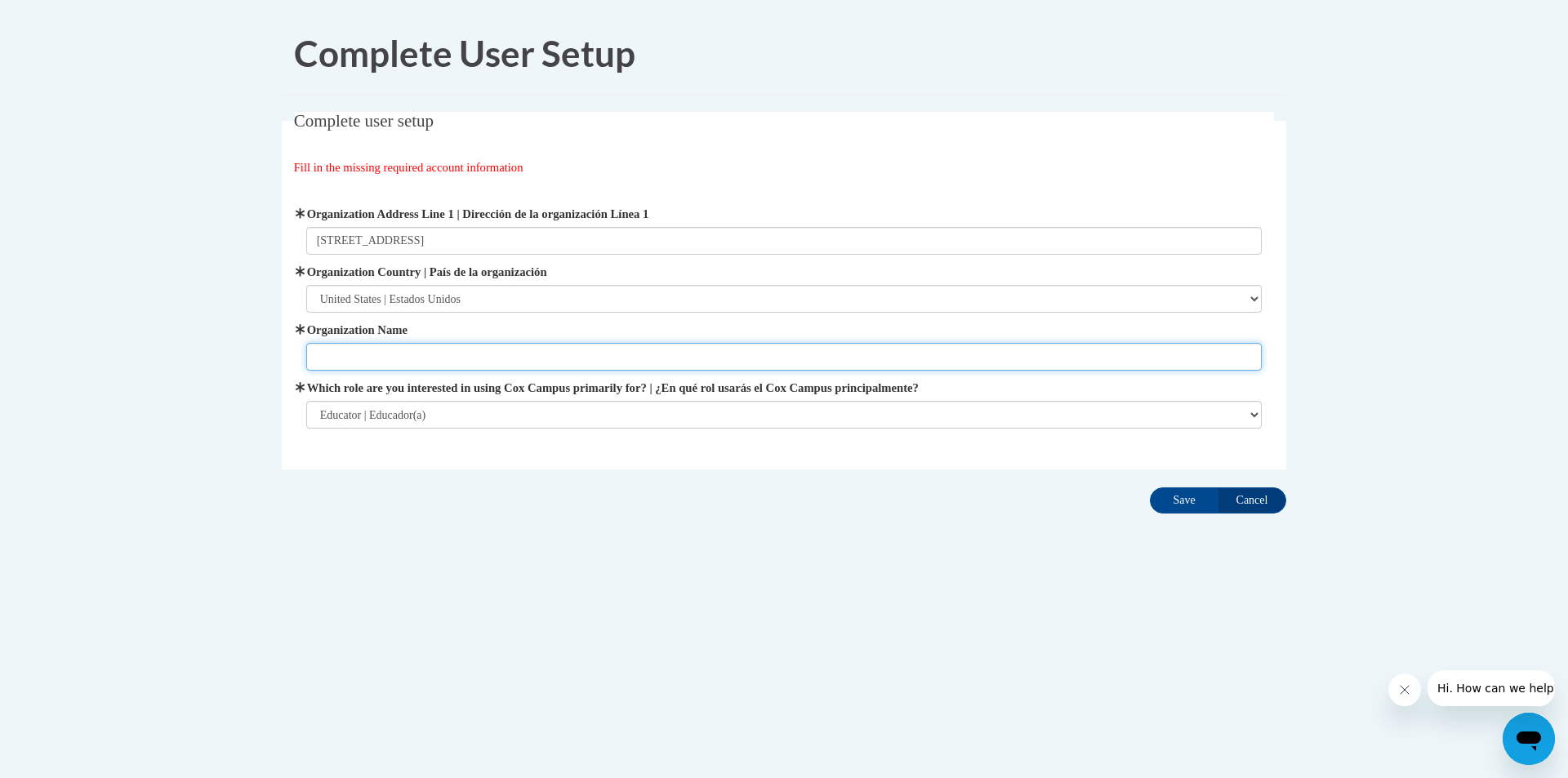
click at [421, 358] on input "Organization Name" at bounding box center [784, 357] width 956 height 28
type input "Kings Daughter Child Development Center"
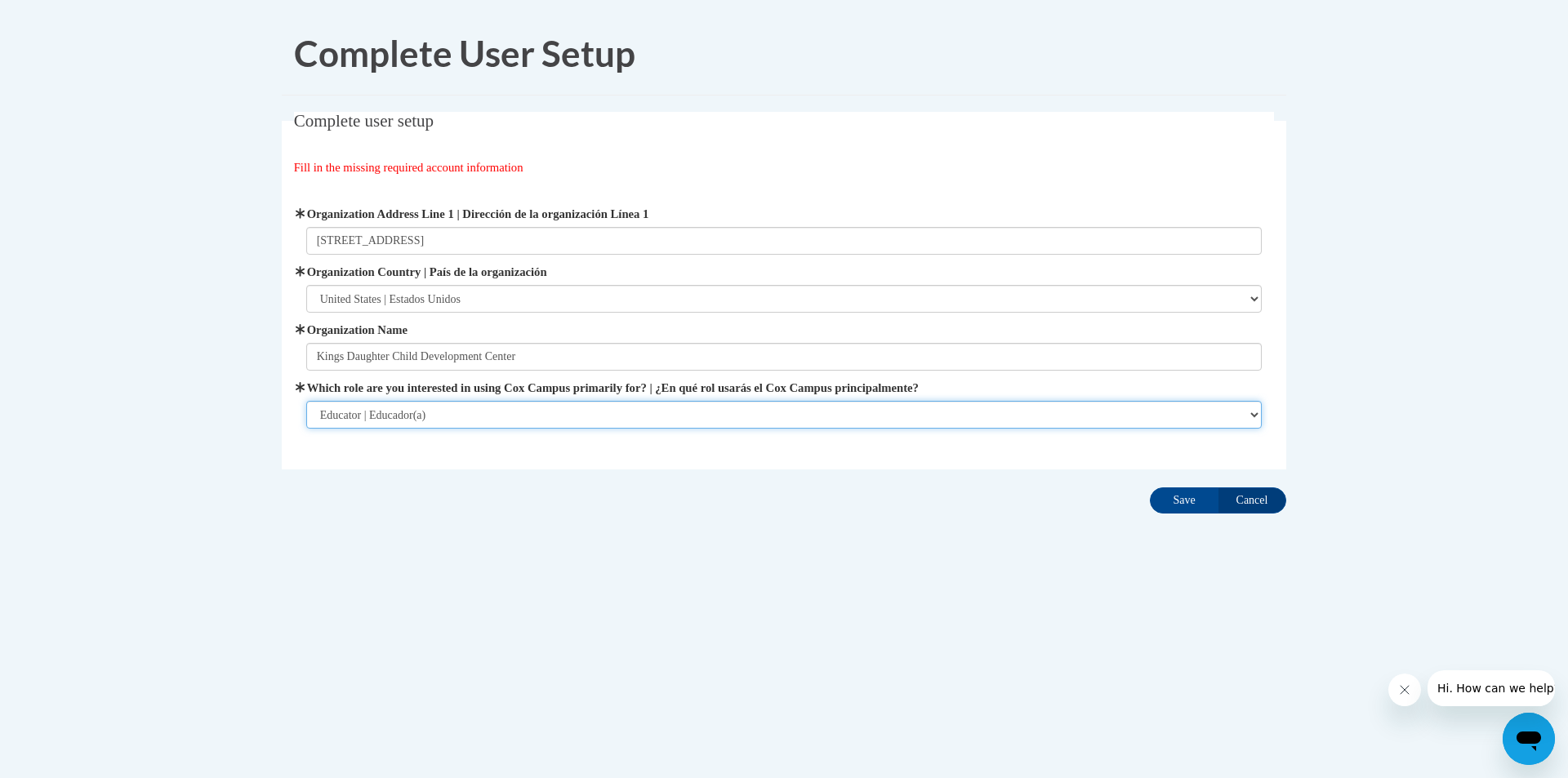
click at [393, 421] on select "Please Select College/University | Colegio/Universidad Community/Nonprofit Part…" at bounding box center [784, 415] width 956 height 28
click at [306, 401] on select "Please Select College/University | Colegio/Universidad Community/Nonprofit Part…" at bounding box center [784, 415] width 956 height 28
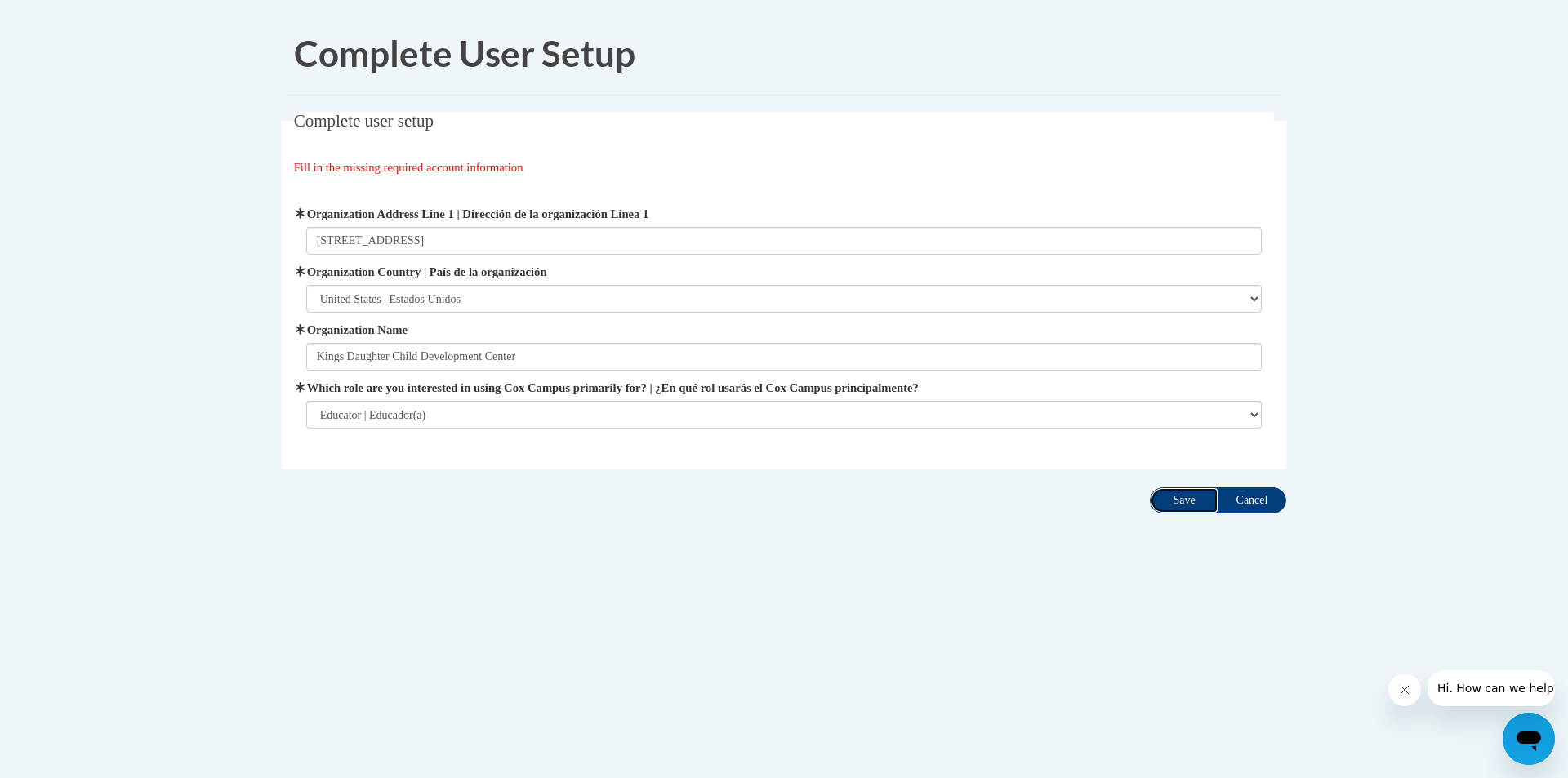
click at [1161, 500] on input "Save" at bounding box center [1184, 500] width 69 height 26
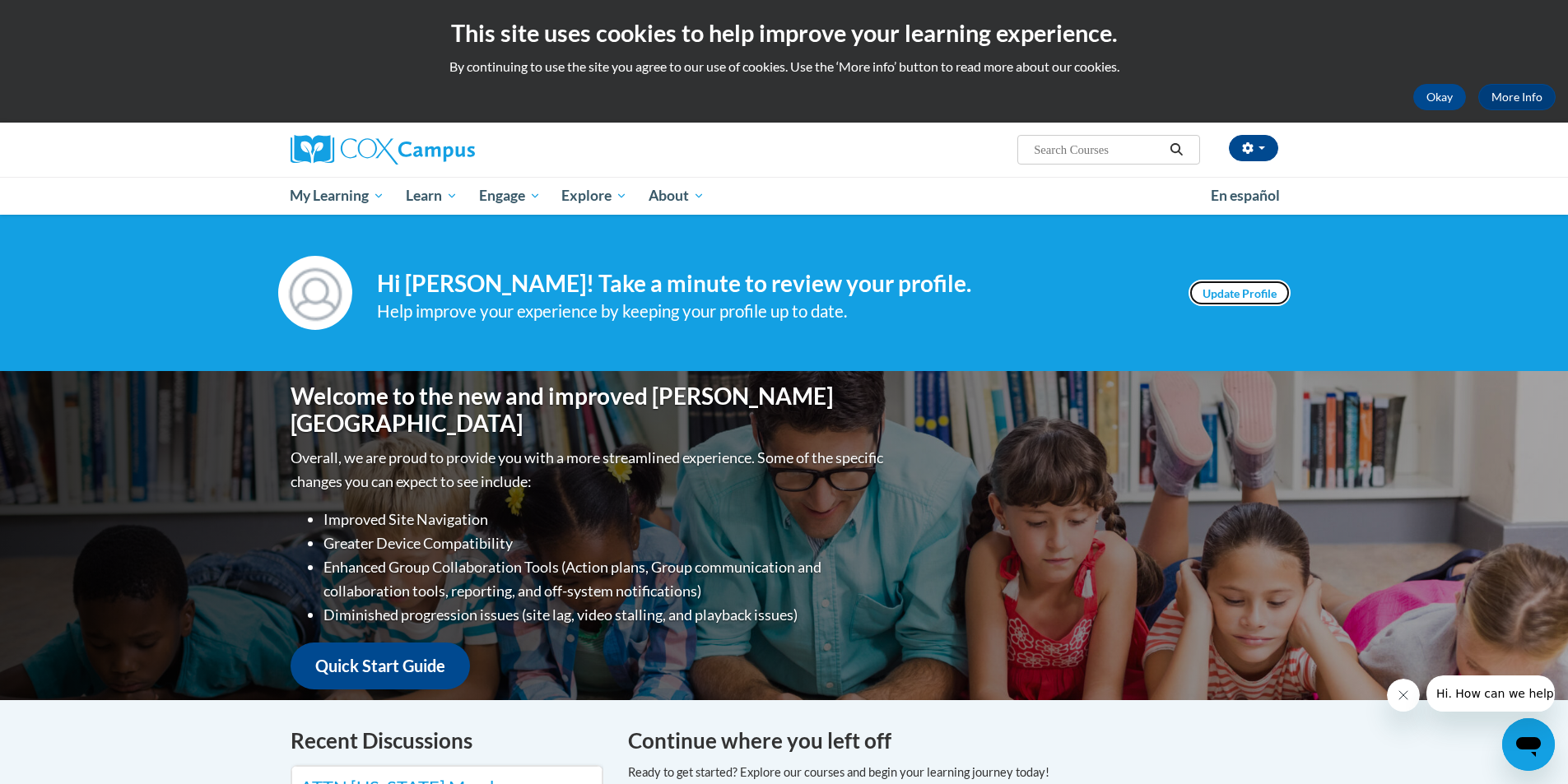
click at [1236, 287] on link "Update Profile" at bounding box center [1240, 292] width 102 height 26
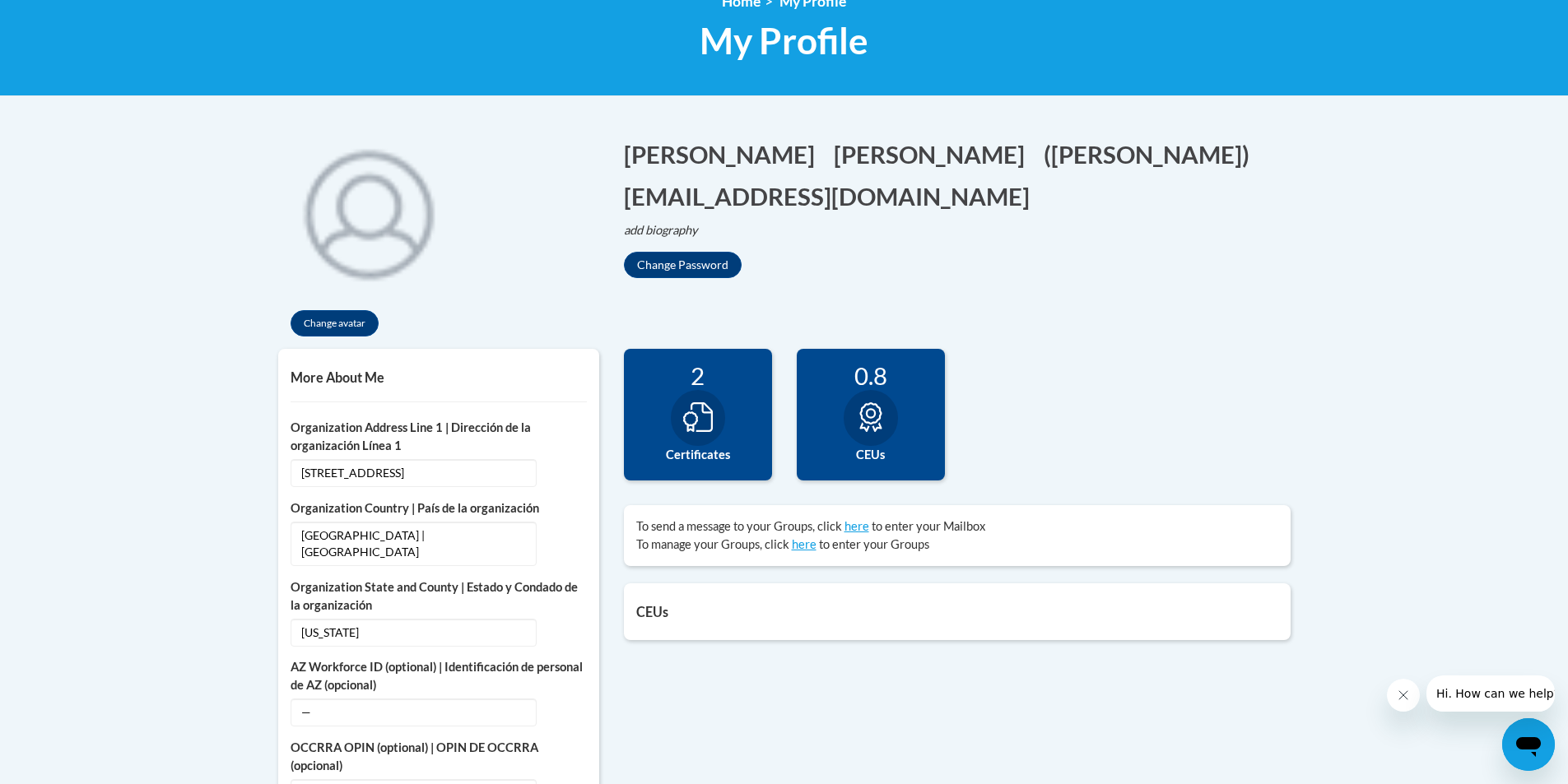
scroll to position [329, 0]
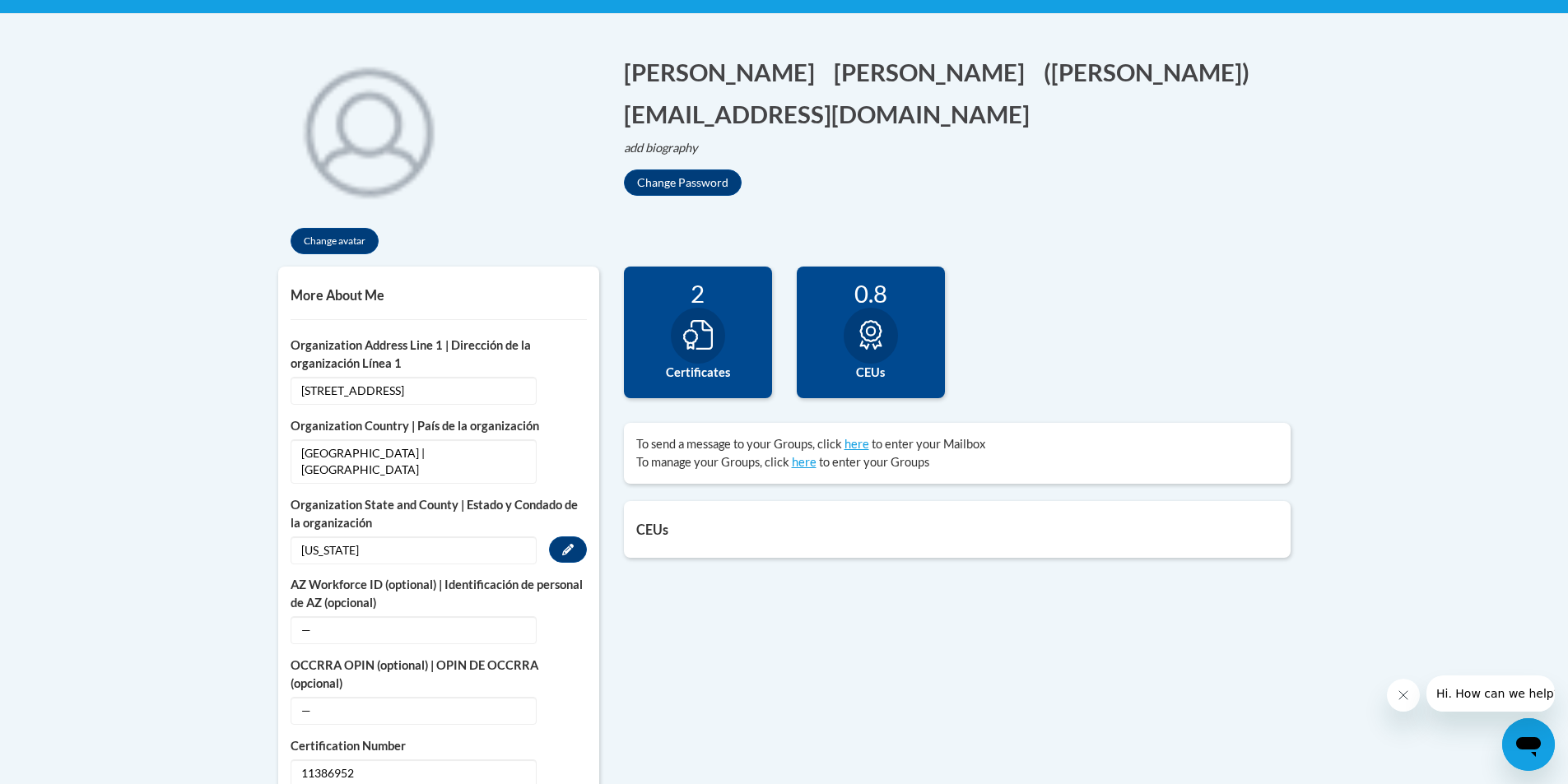
click at [477, 537] on span "[US_STATE]" at bounding box center [414, 550] width 246 height 28
click at [564, 544] on icon "Custom profile fields" at bounding box center [568, 550] width 12 height 12
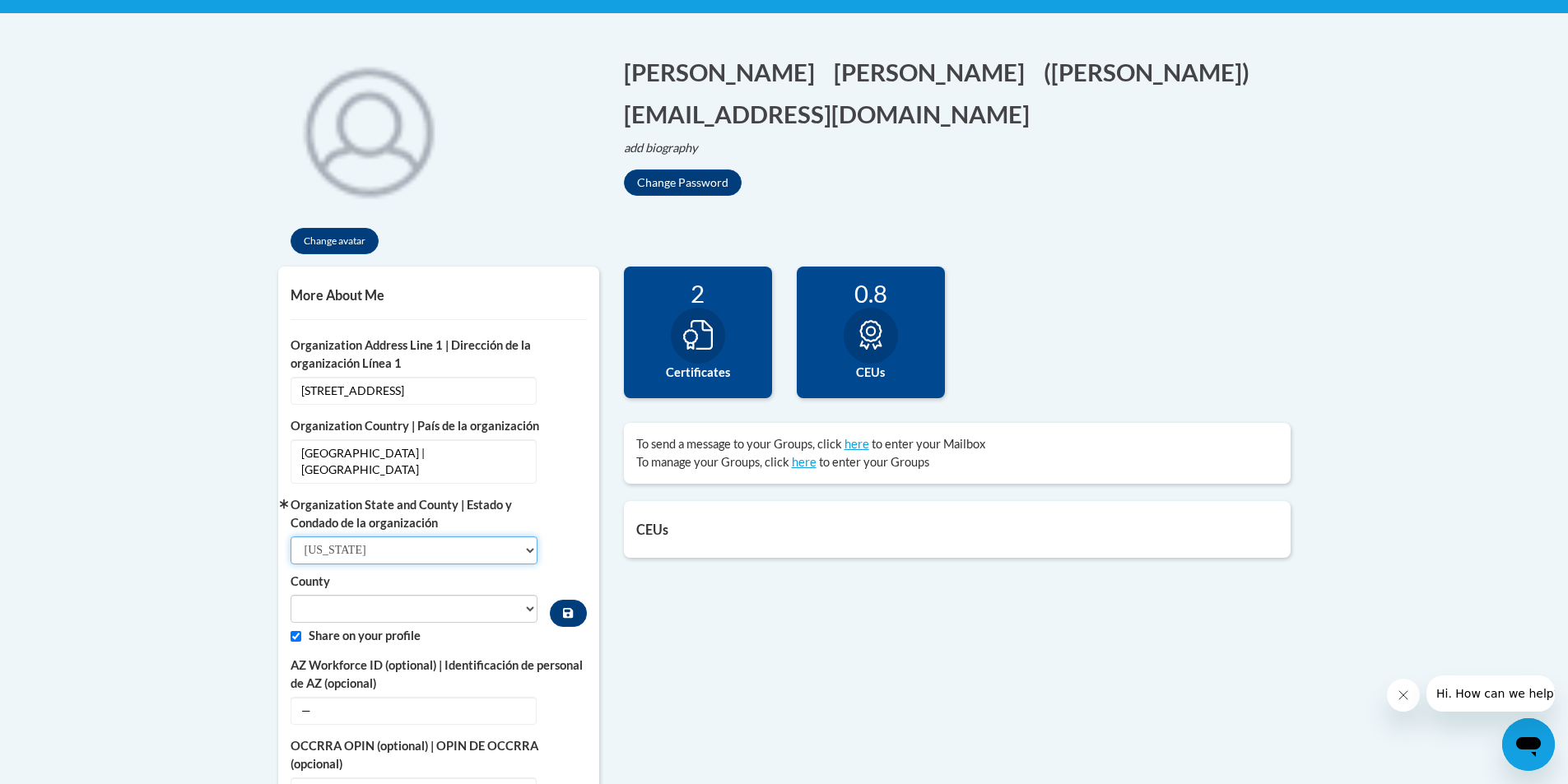
click at [486, 537] on select "Select State [US_STATE] [US_STATE] [US_STATE] [US_STATE] [US_STATE] [US_STATE] …" at bounding box center [415, 550] width 248 height 28
select select "[US_STATE]"
click at [291, 537] on select "Select State [US_STATE] [US_STATE] [US_STATE] [US_STATE] [US_STATE] [US_STATE] …" at bounding box center [415, 550] width 248 height 28
click at [524, 596] on select "[PERSON_NAME] [PERSON_NAME] [PERSON_NAME] Barren Bath Bell Boone Bourbon [PERSO…" at bounding box center [415, 609] width 248 height 28
select select "[PERSON_NAME]"
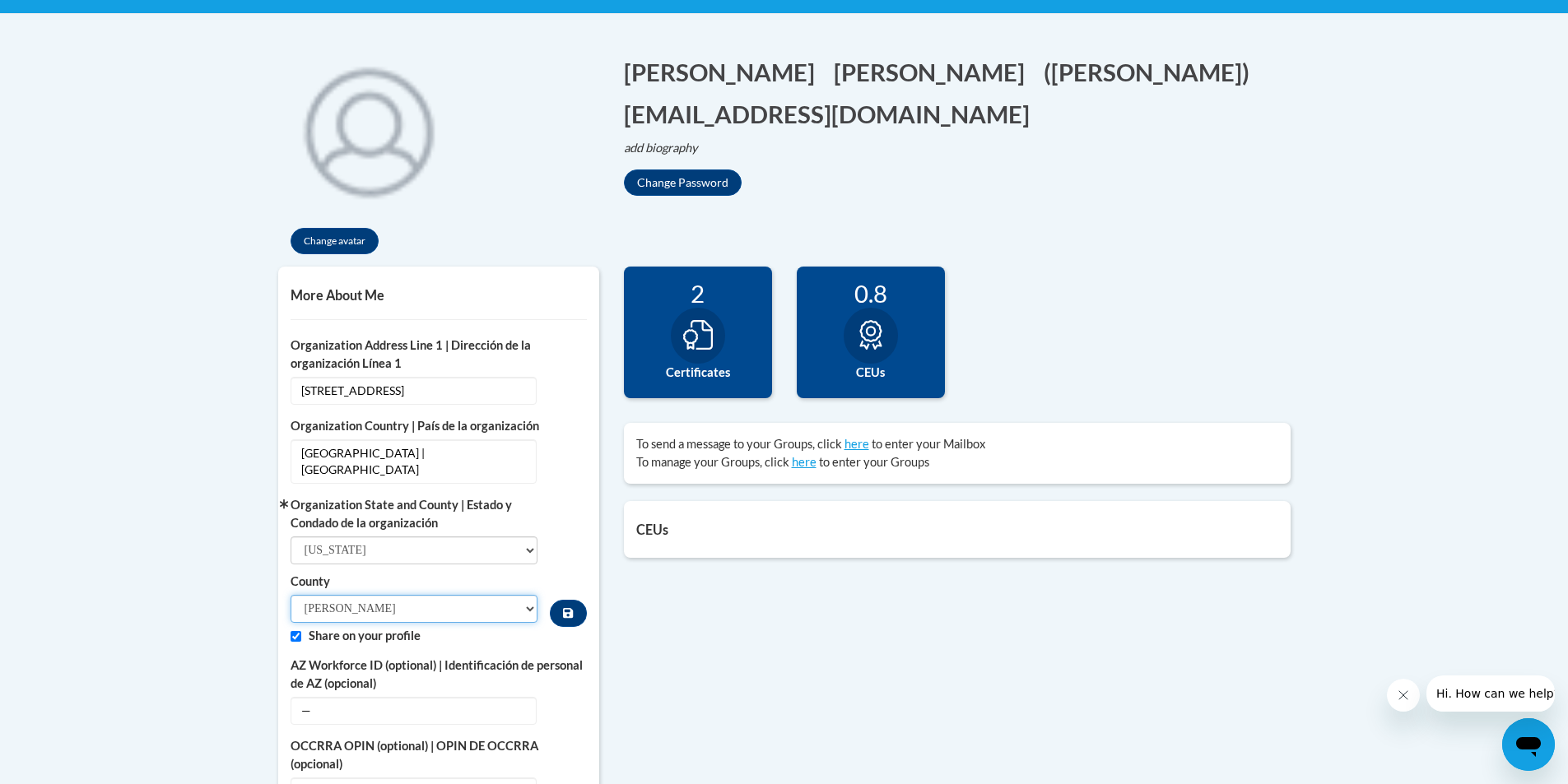
click at [291, 595] on select "[PERSON_NAME] [PERSON_NAME] [PERSON_NAME] Barren Bath Bell Boone Bourbon [PERSO…" at bounding box center [415, 609] width 248 height 28
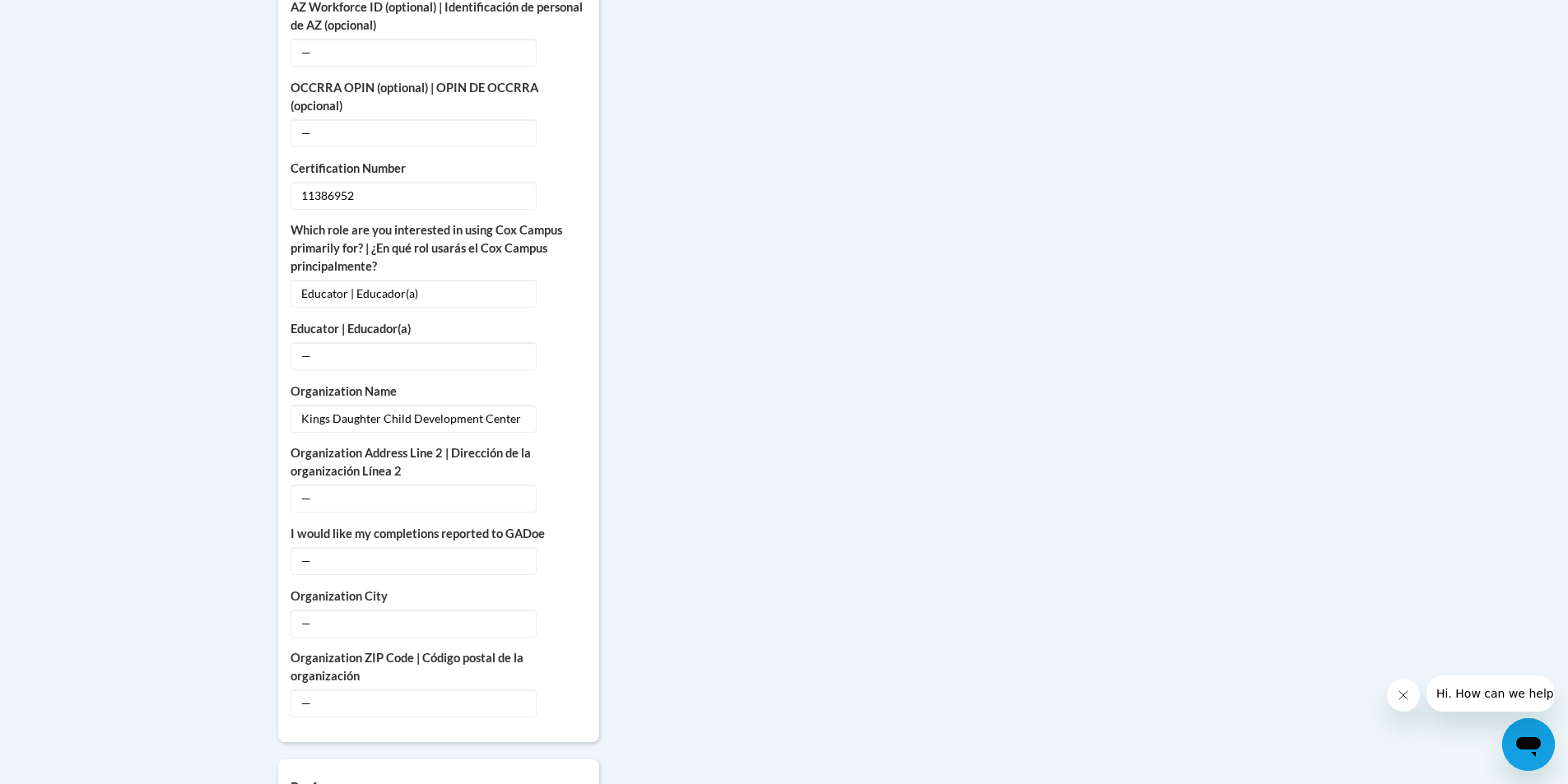
scroll to position [905, 0]
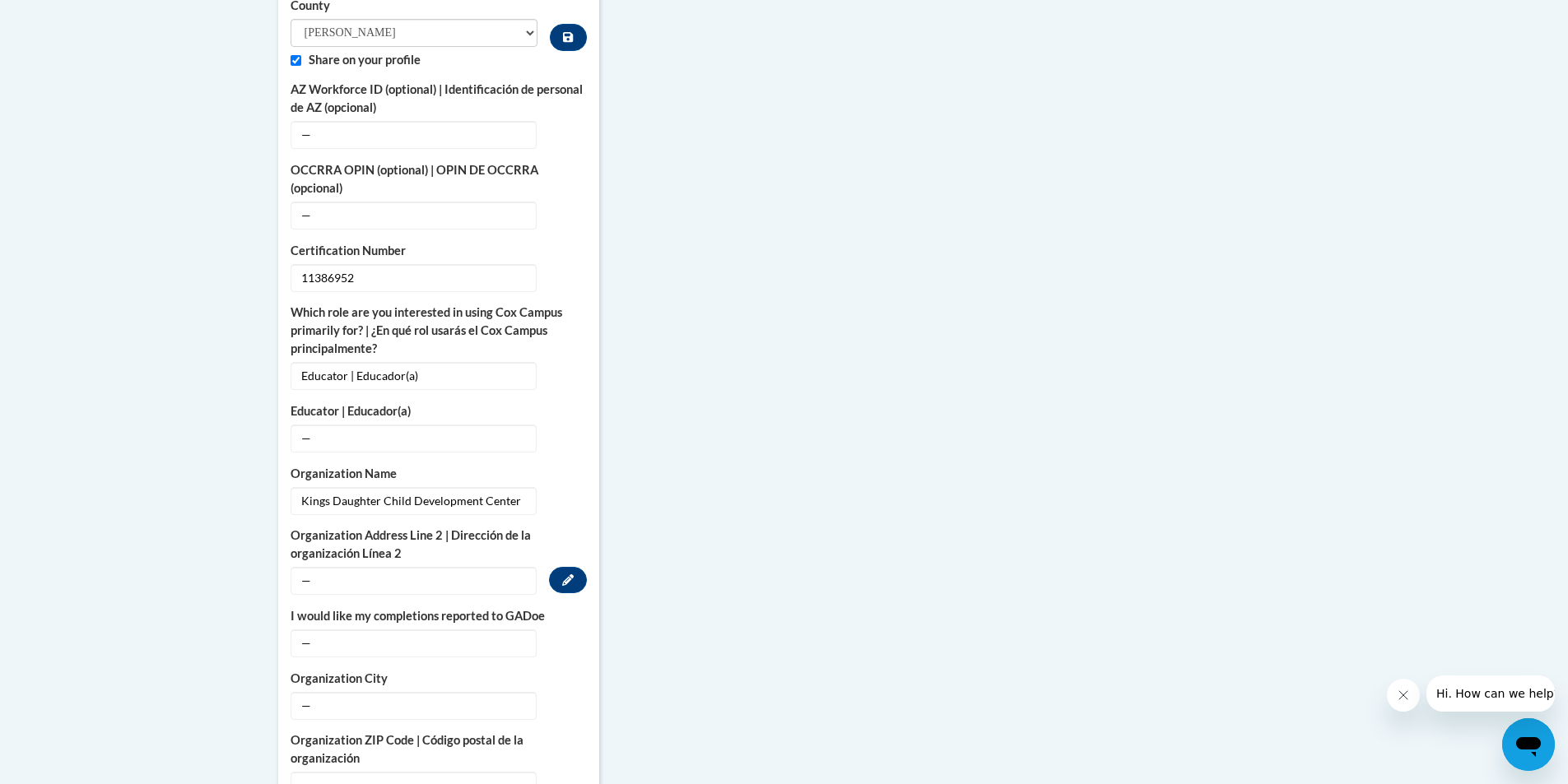
click at [327, 567] on span "—" at bounding box center [414, 581] width 246 height 28
click at [558, 567] on button "Edit" at bounding box center [568, 580] width 38 height 26
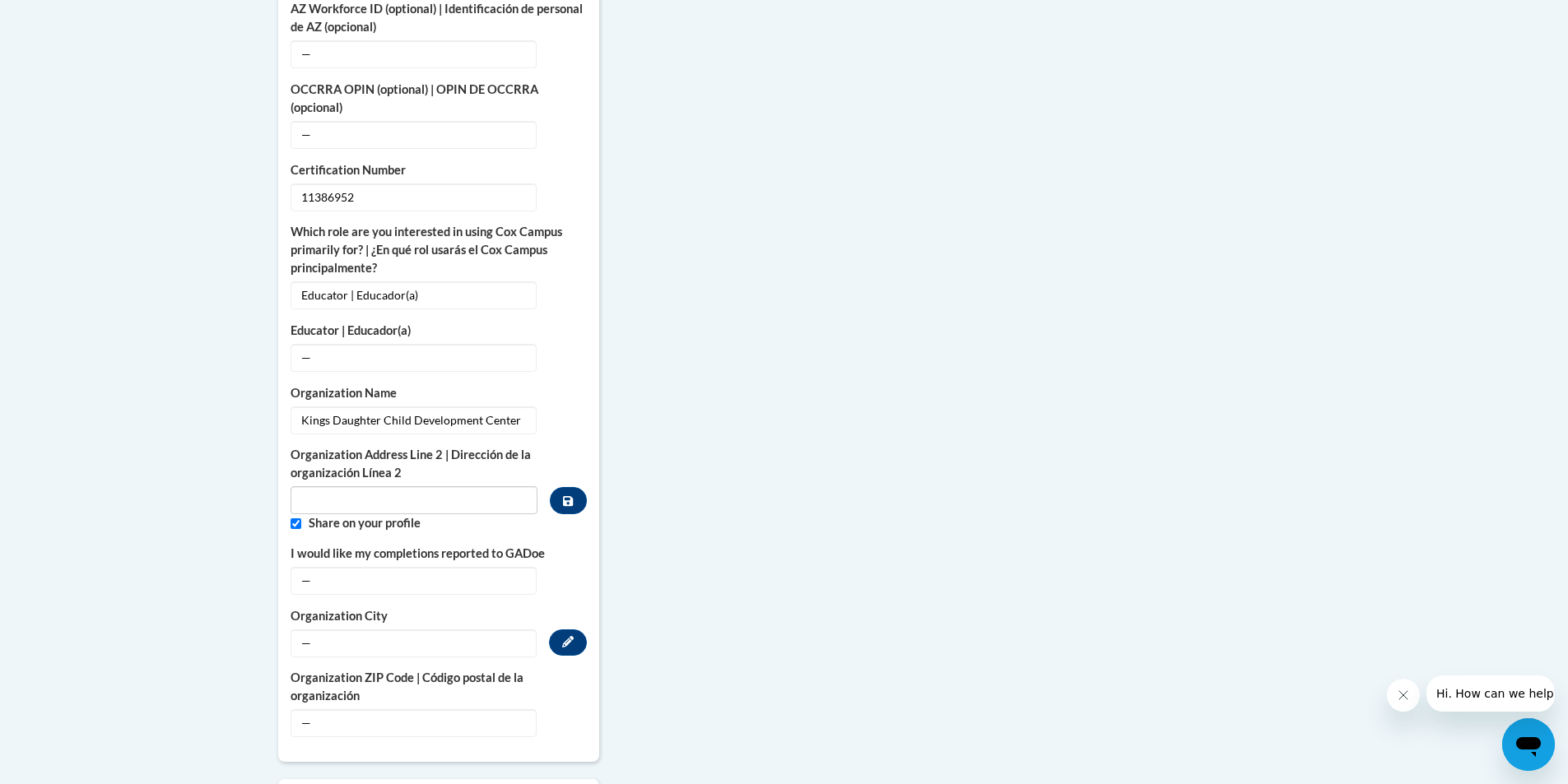
scroll to position [973, 0]
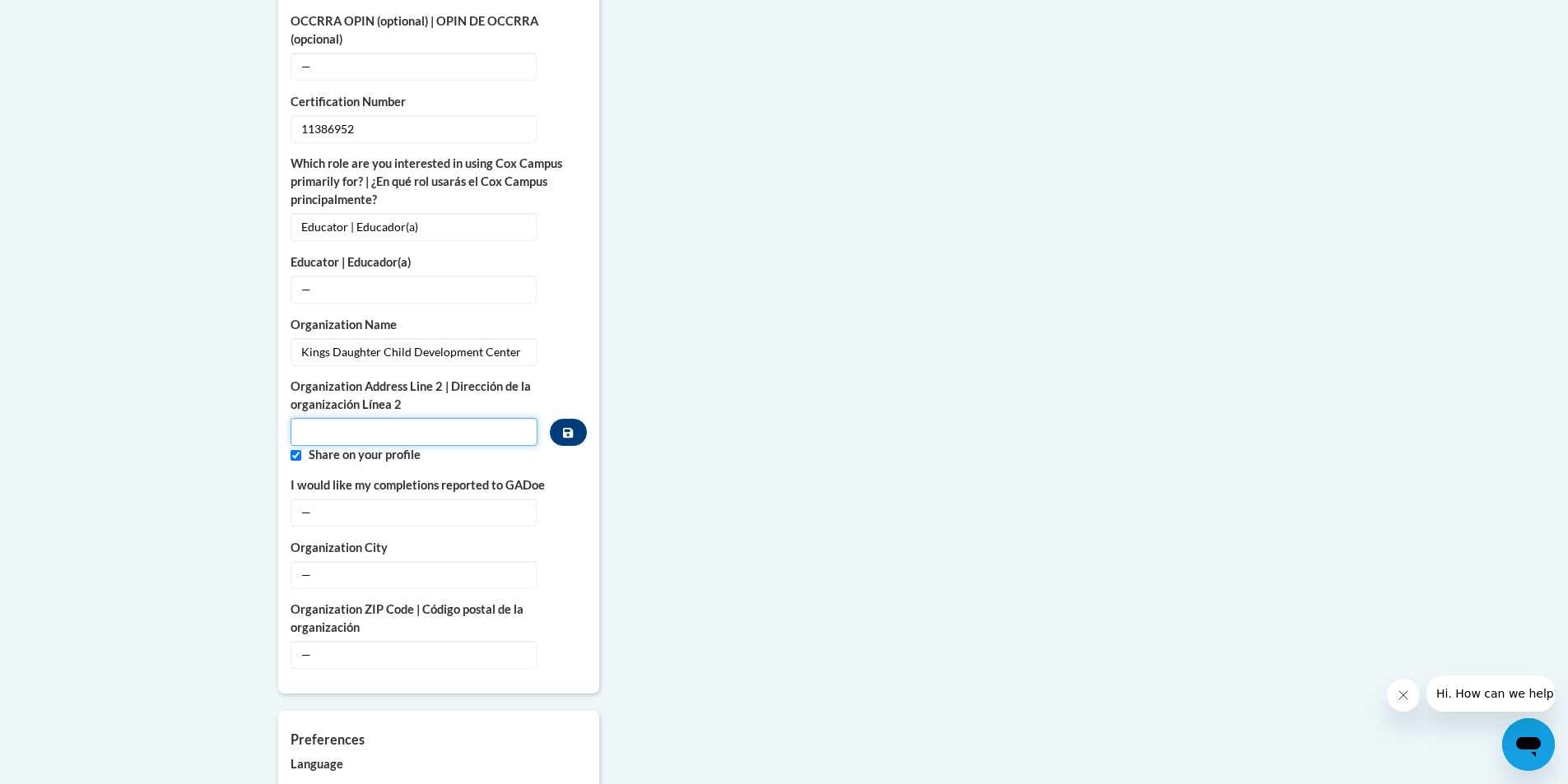
click at [353, 420] on input "Metadata input" at bounding box center [415, 431] width 248 height 28
type input "2419 Lexington Ave"
click at [391, 561] on span "—" at bounding box center [414, 575] width 246 height 28
click at [311, 561] on span "—" at bounding box center [414, 575] width 246 height 28
click at [300, 561] on span "—" at bounding box center [414, 575] width 246 height 28
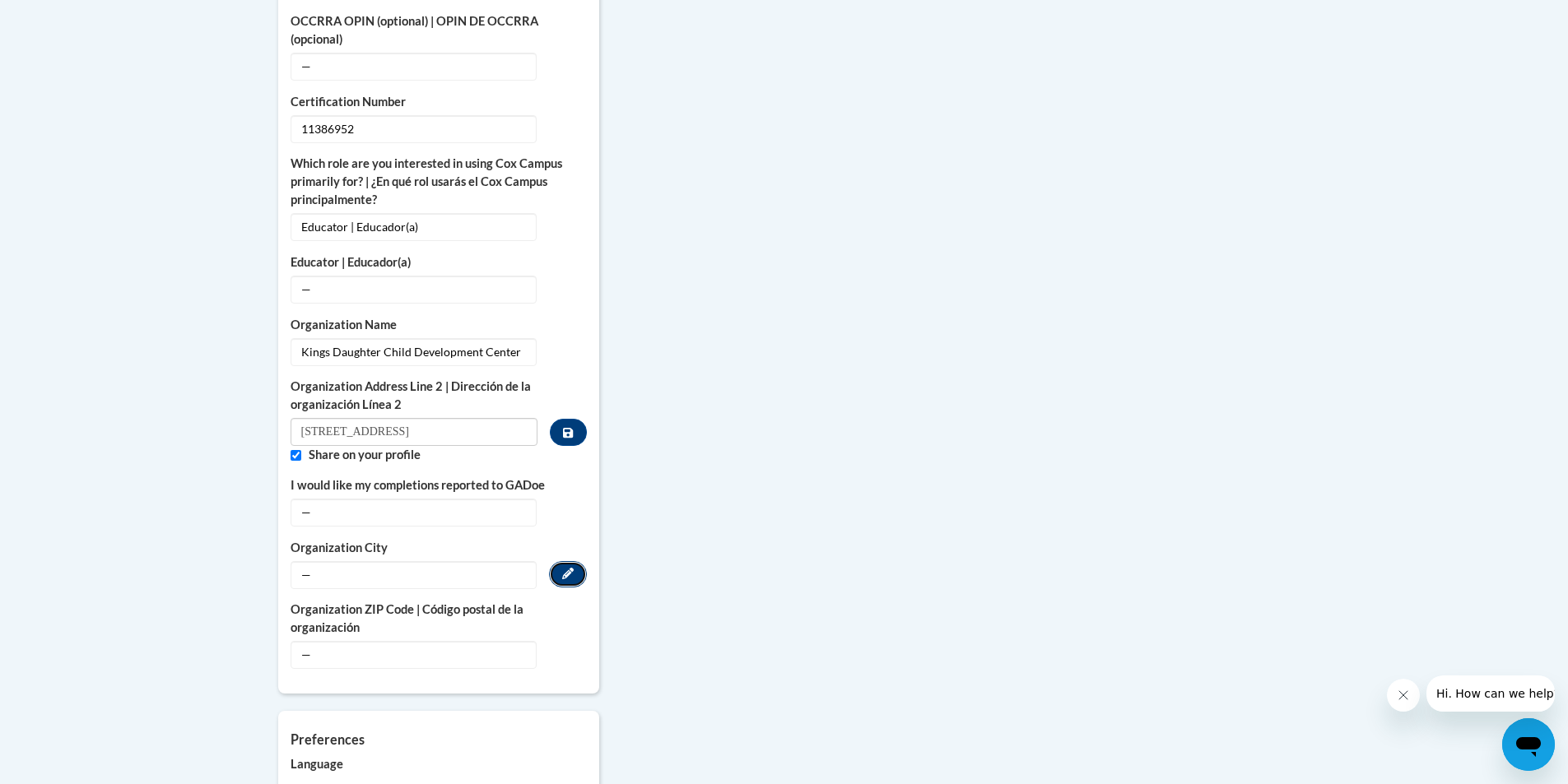
click at [559, 561] on button "Edit" at bounding box center [568, 574] width 38 height 26
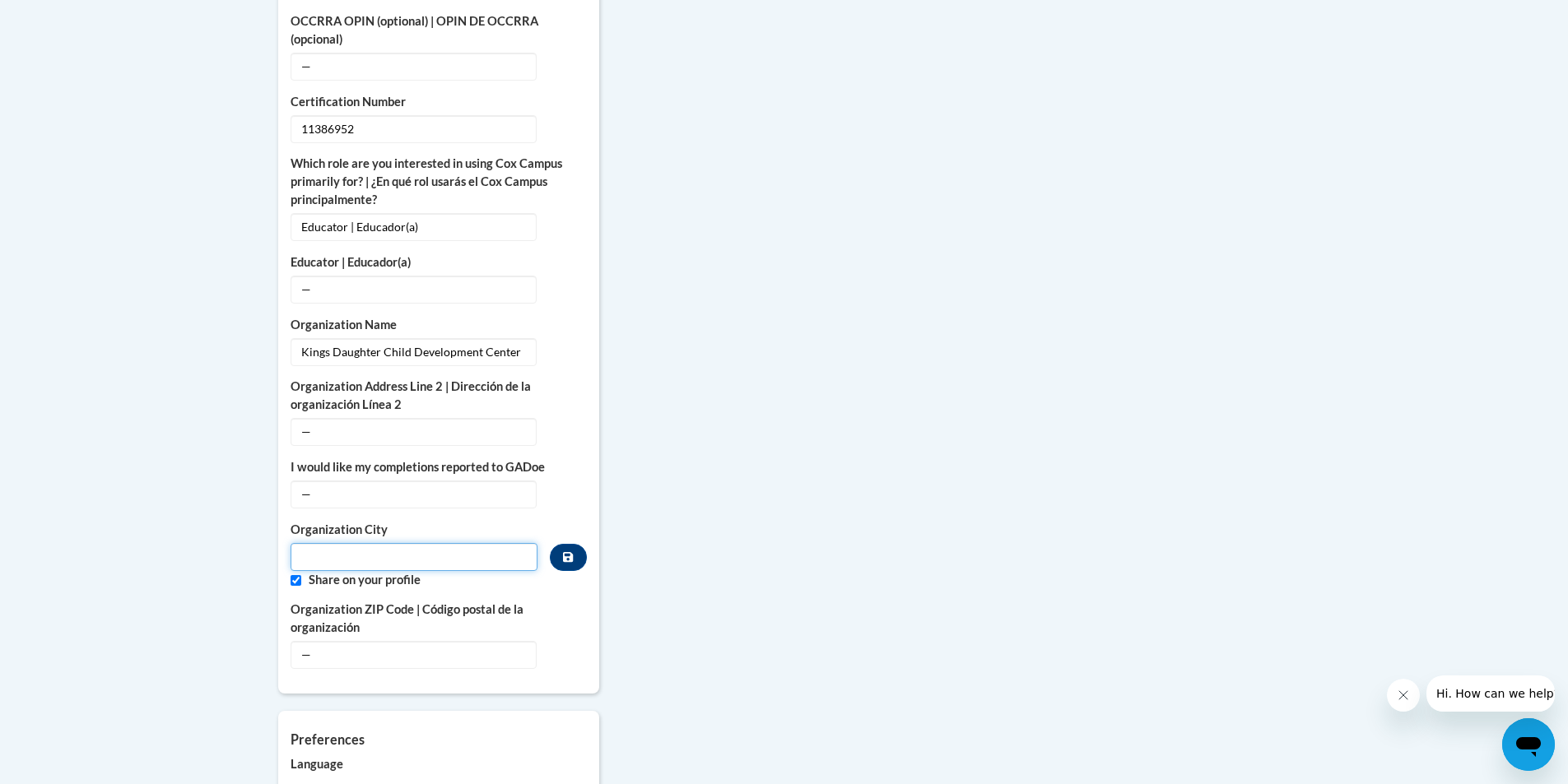
click at [363, 550] on input "Metadata input" at bounding box center [415, 557] width 248 height 28
type input "Ashland"
click at [562, 648] on icon "Custom profile fields" at bounding box center [568, 654] width 12 height 12
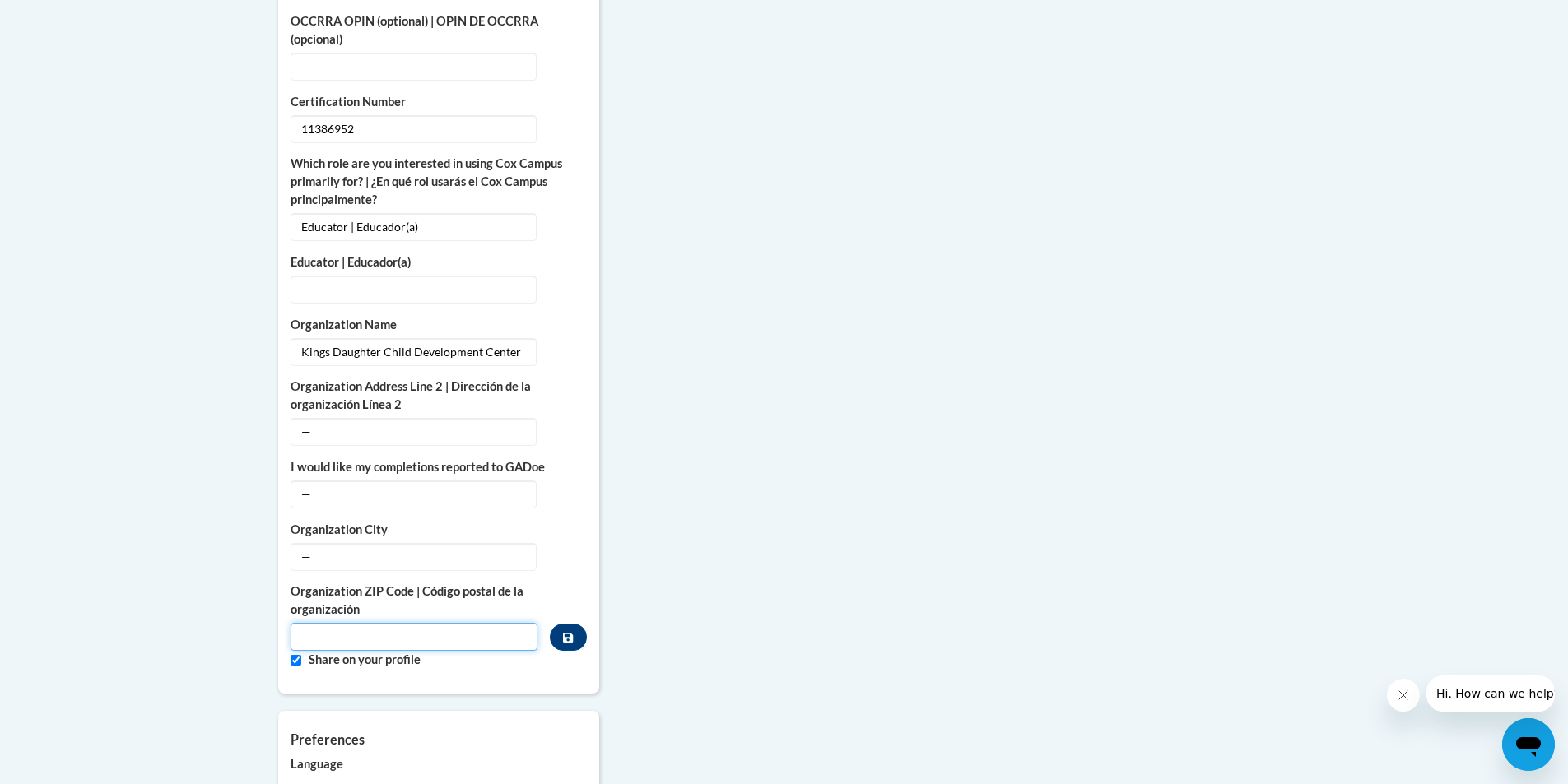
click at [466, 623] on input "Metadata input" at bounding box center [415, 637] width 248 height 28
type input "41101"
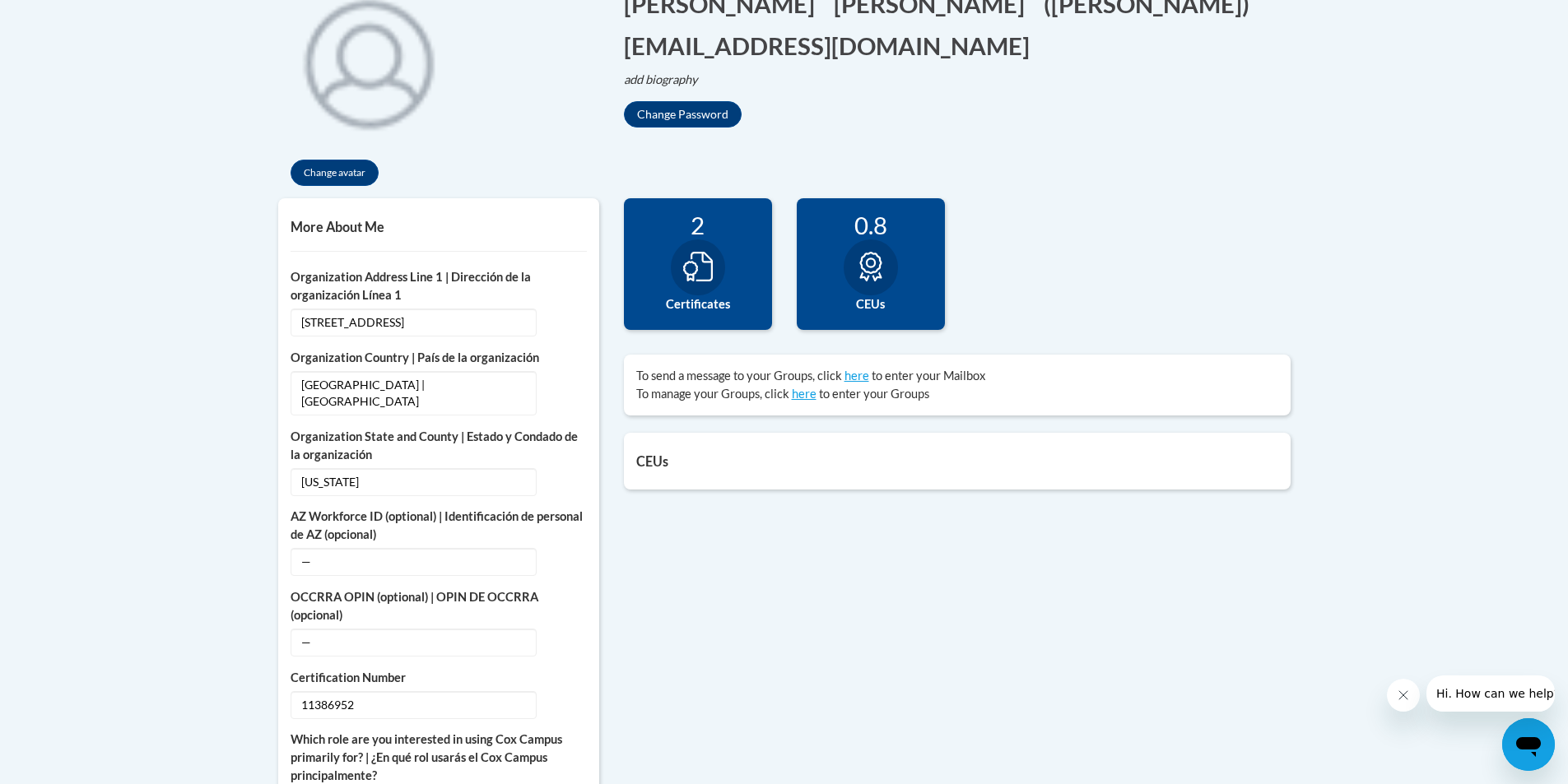
scroll to position [315, 0]
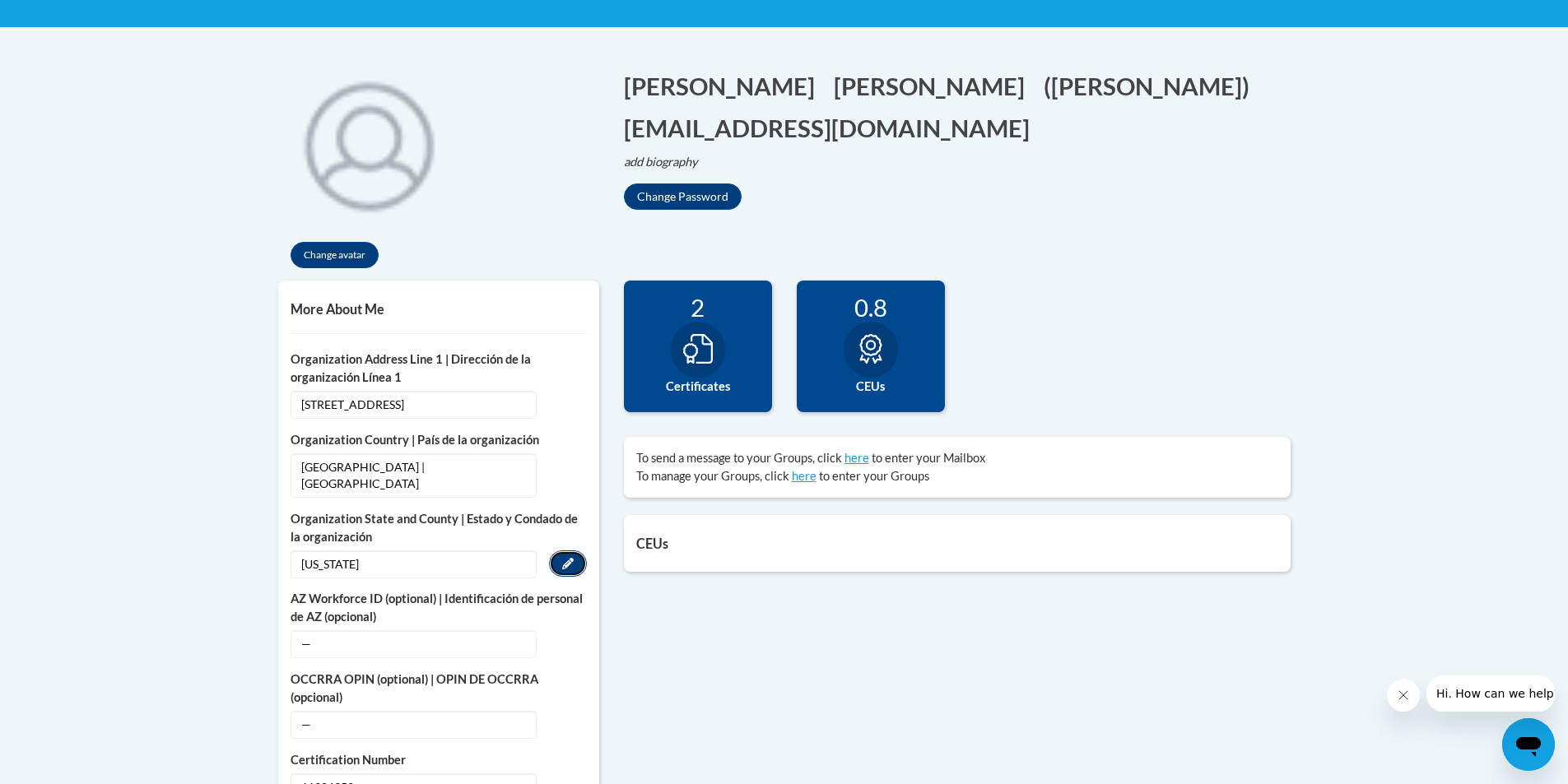
click at [566, 558] on icon "Custom profile fields" at bounding box center [568, 564] width 12 height 12
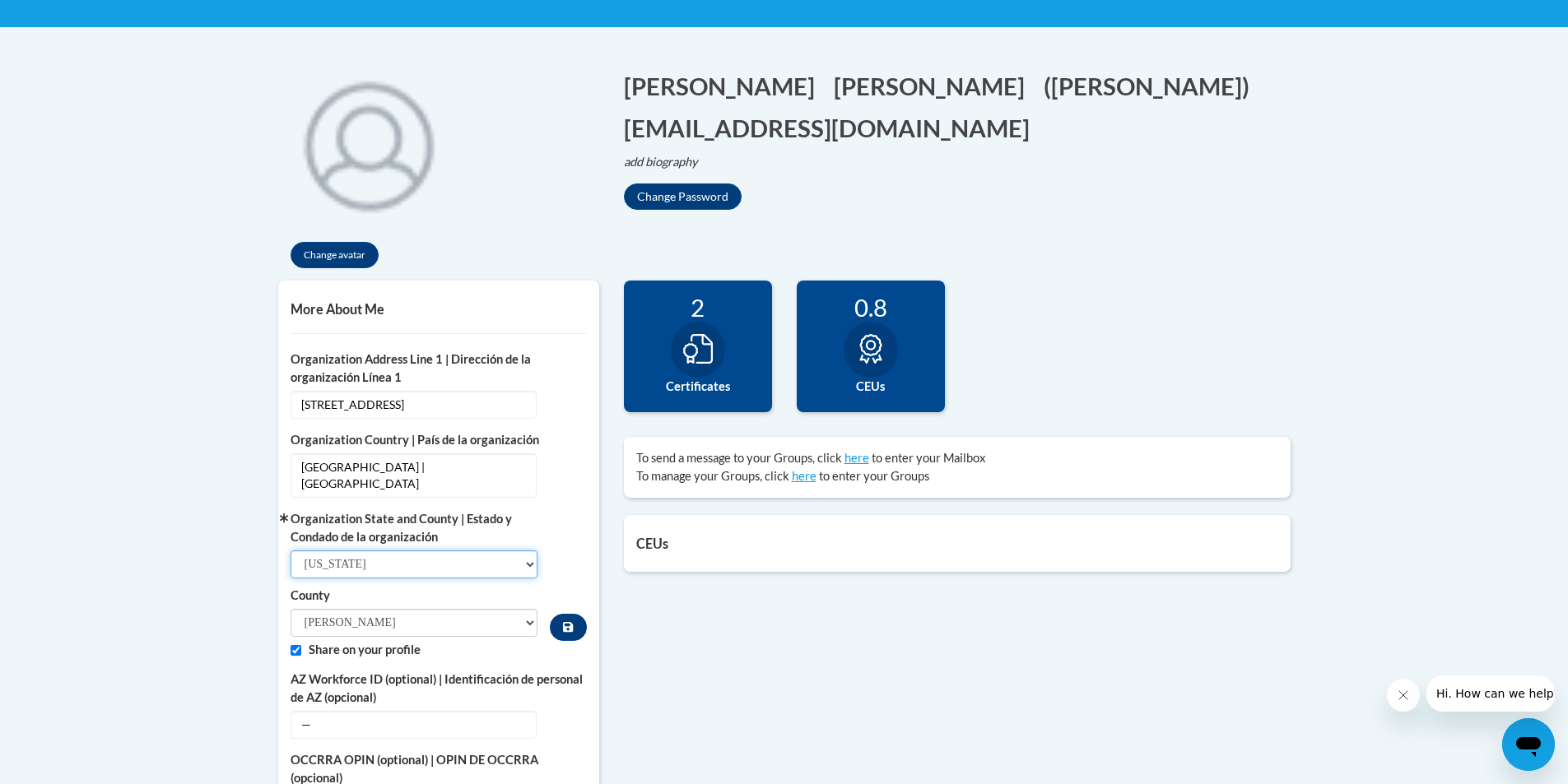
click at [526, 550] on select "Select State Alabama Alaska Arizona Arkansas California Colorado Connecticut De…" at bounding box center [415, 564] width 248 height 28
click at [291, 550] on select "Select State Alabama Alaska Arizona Arkansas California Colorado Connecticut De…" at bounding box center [415, 564] width 248 height 28
click at [533, 609] on select "Adams Allen Ashland Ashtabula Athens Auglaize Belmont Brown Butler Carroll Cham…" at bounding box center [415, 622] width 248 height 28
click at [472, 609] on select "Adams Allen Ashland Ashtabula Athens Auglaize Belmont Brown Butler Carroll Cham…" at bounding box center [415, 622] width 248 height 28
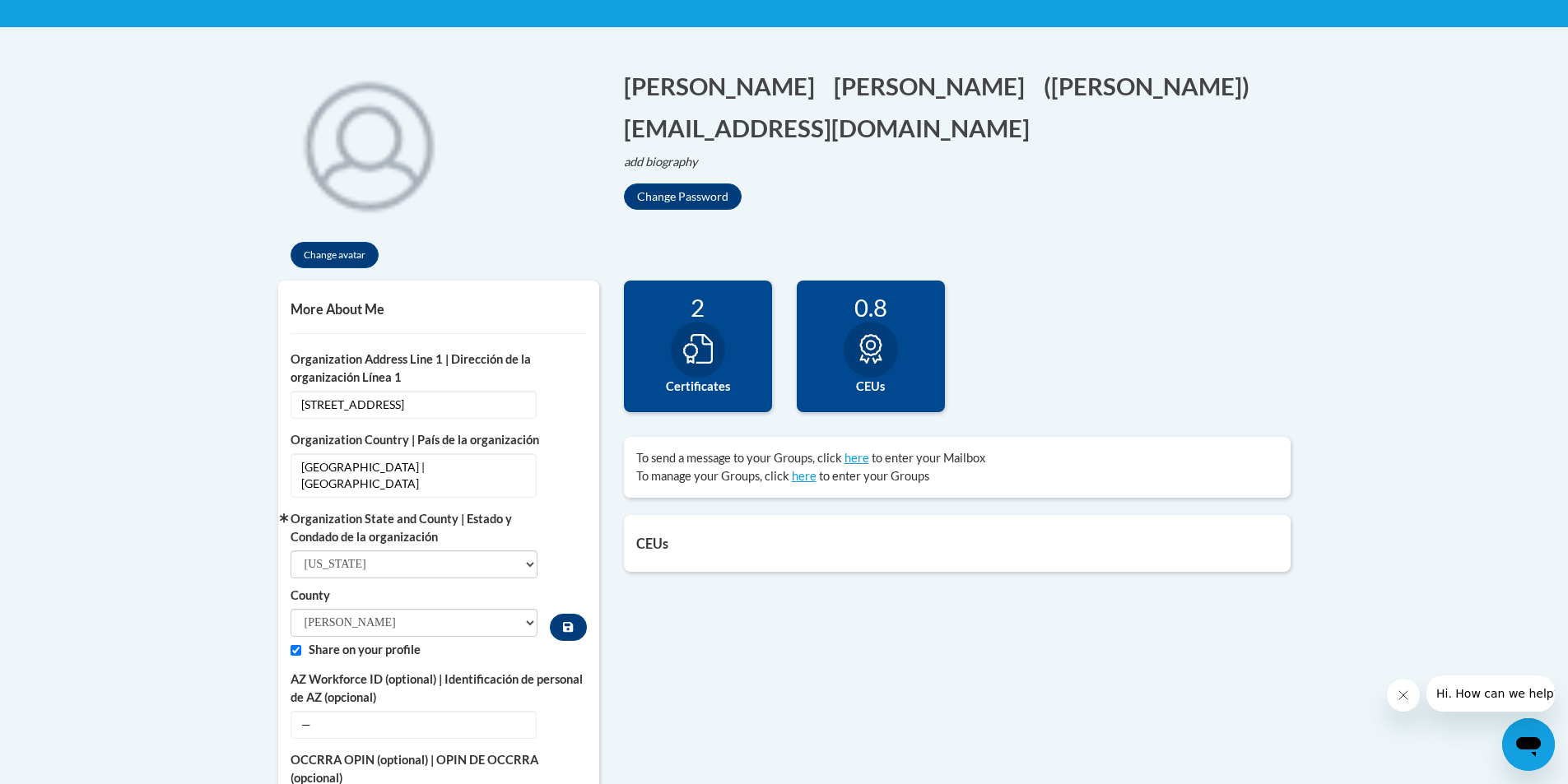
click at [527, 550] on select "Select State Alabama Alaska Arizona Arkansas California Colorado Connecticut De…" at bounding box center [415, 564] width 248 height 28
select select "Kentucky"
click at [291, 550] on select "Select State Alabama Alaska Arizona Arkansas California Colorado Connecticut De…" at bounding box center [415, 564] width 248 height 28
click at [522, 609] on select "Adair Allen Anderson Ballard Barren Bath Bell Boone Bourbon Boyd Boyle Bracken …" at bounding box center [415, 622] width 248 height 28
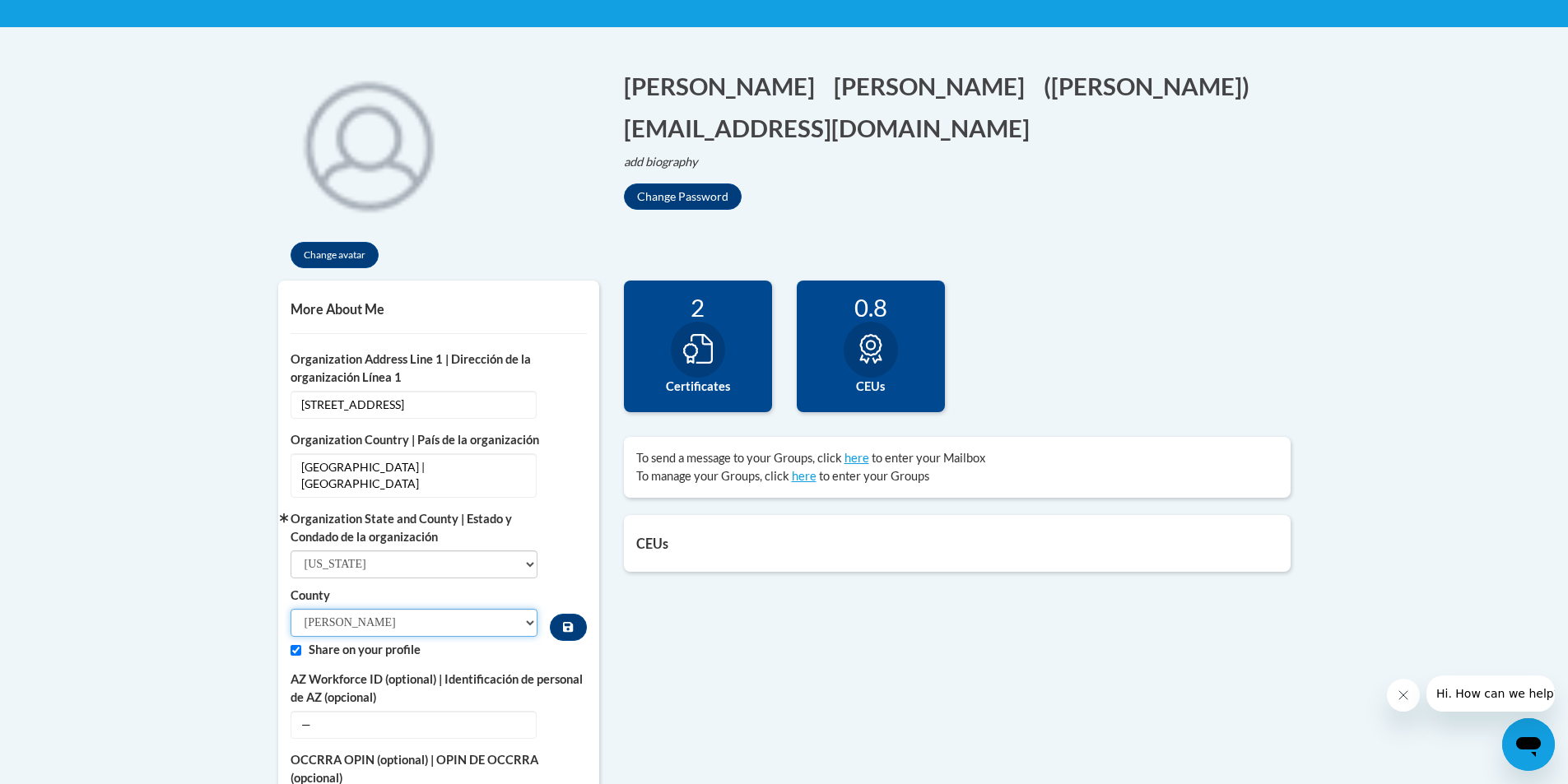
select select "Greenup"
click at [291, 609] on select "Adair Allen Anderson Ballard Barren Bath Bell Boone Bourbon Boyd Boyle Bracken …" at bounding box center [415, 622] width 248 height 28
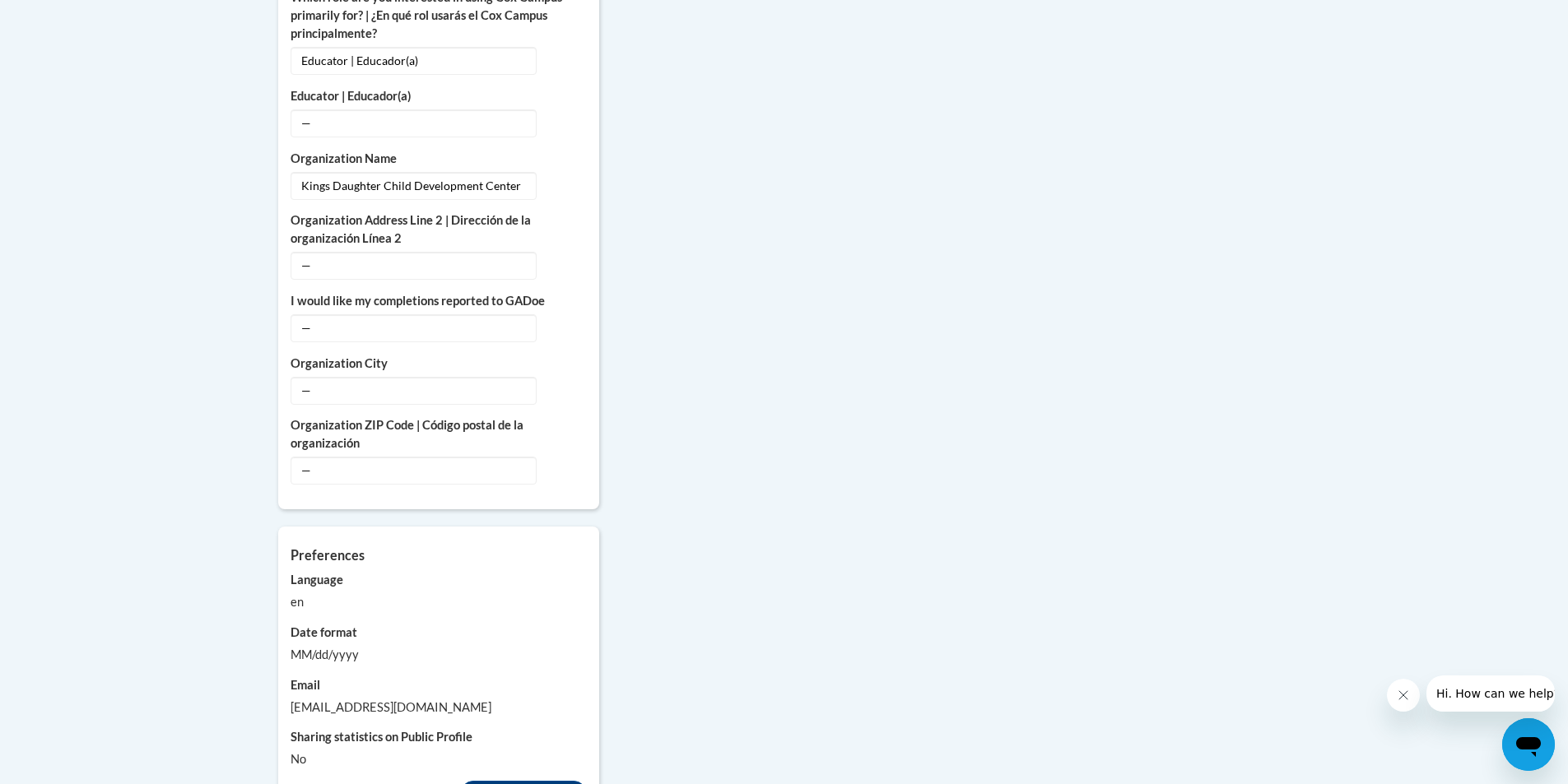
scroll to position [1385, 0]
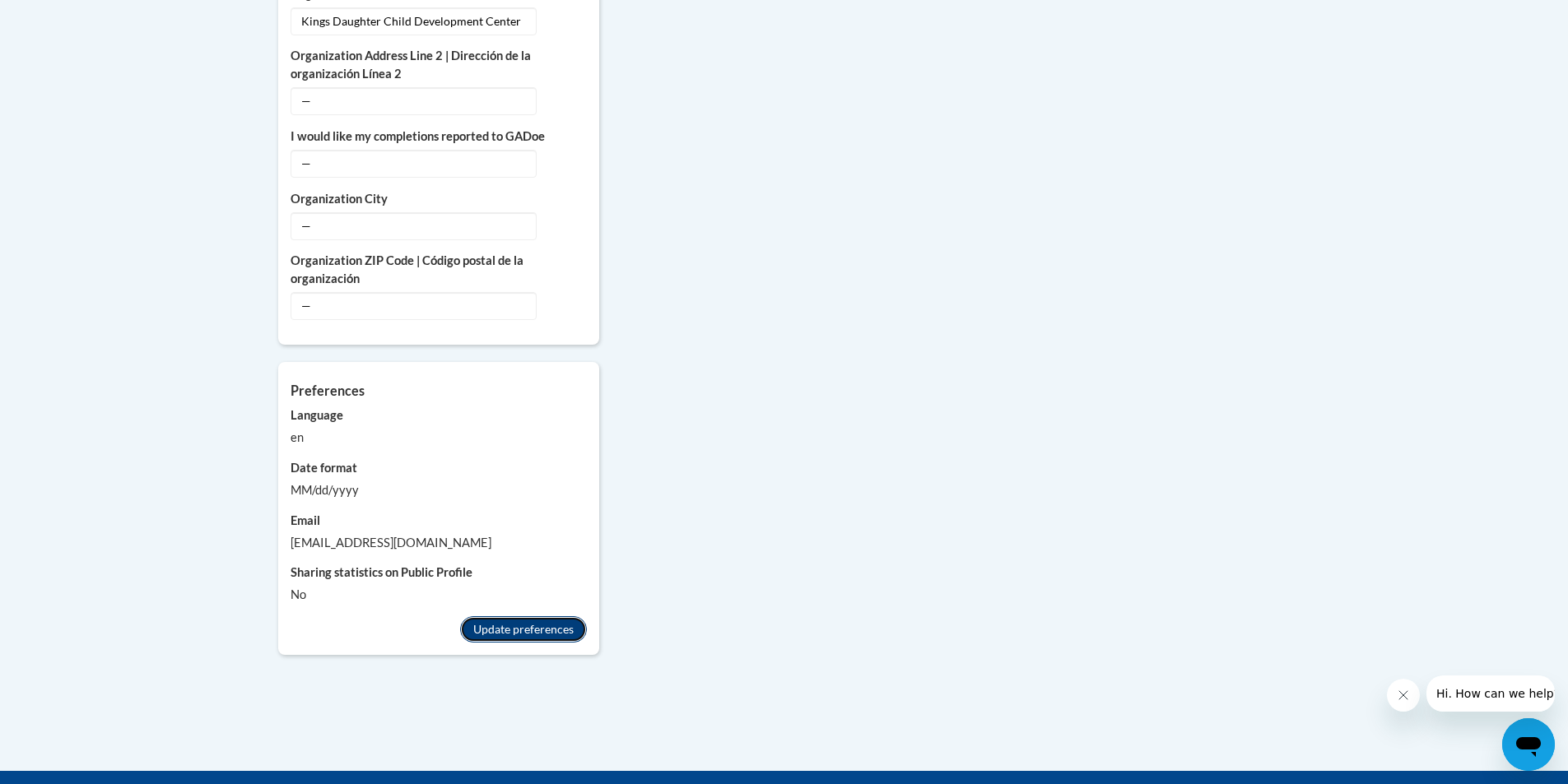
click at [533, 616] on button "Update preferences" at bounding box center [524, 629] width 127 height 26
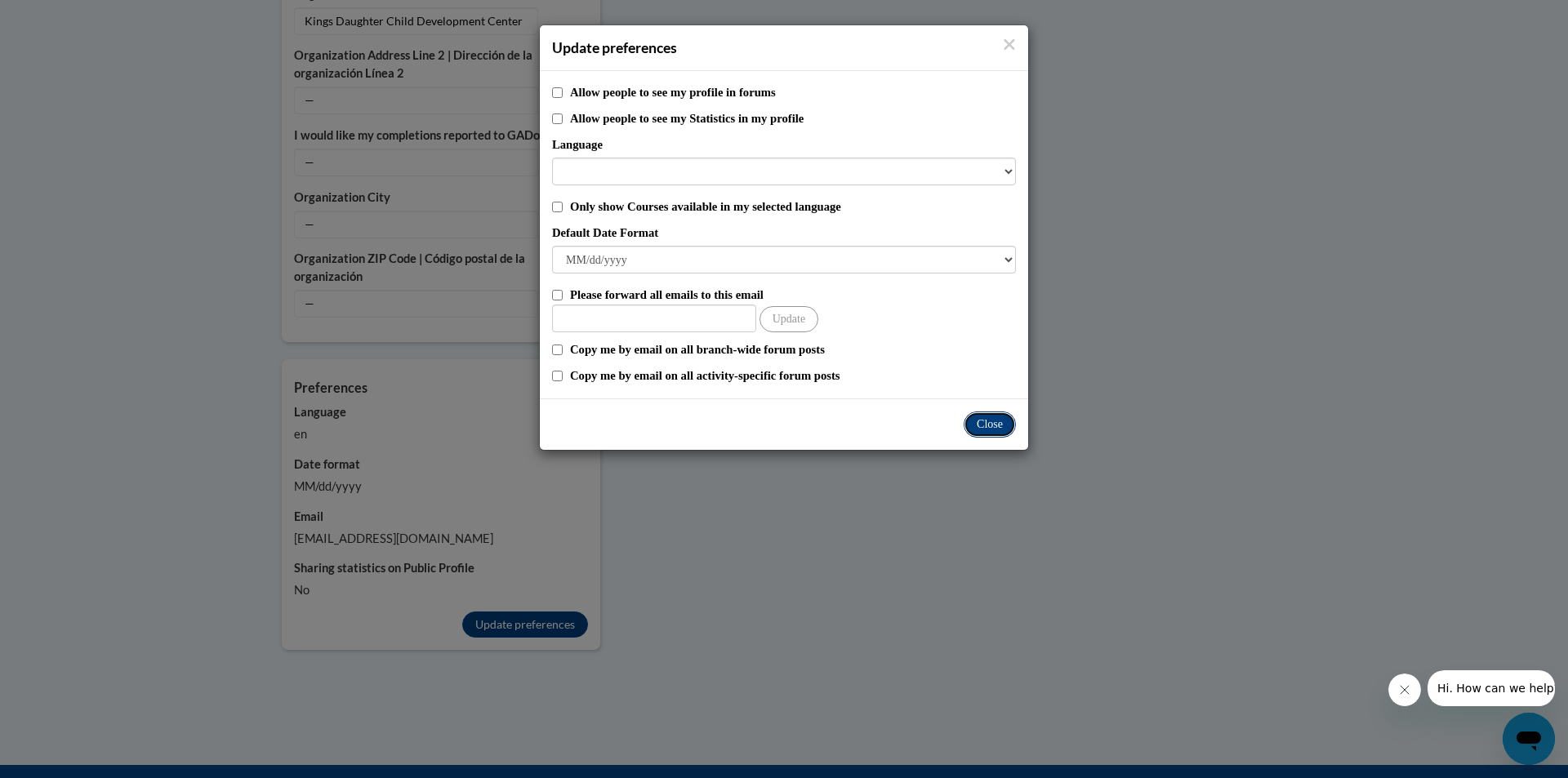
click at [985, 414] on button "Close" at bounding box center [990, 424] width 52 height 26
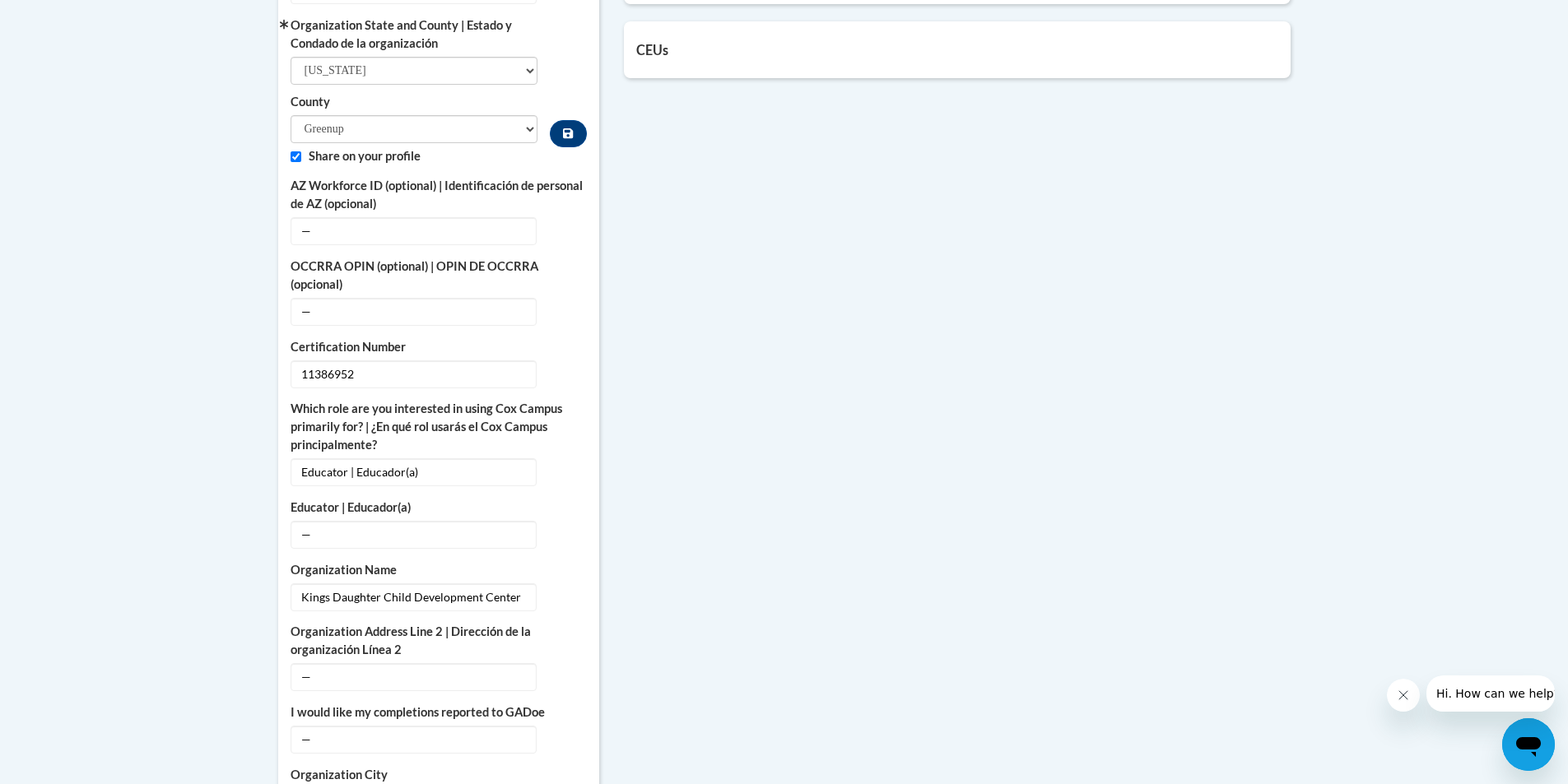
scroll to position [315, 0]
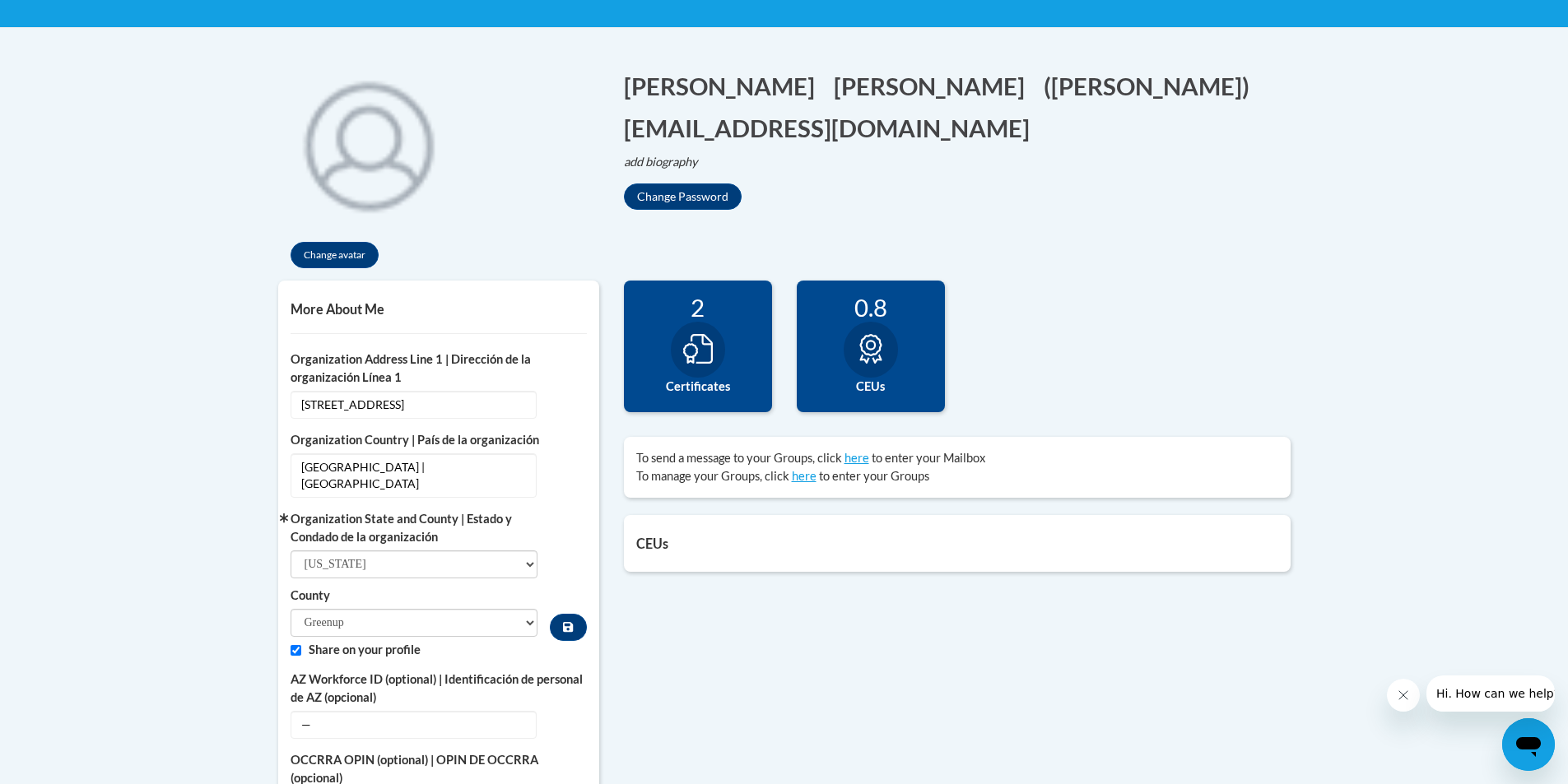
click at [685, 350] on icon at bounding box center [698, 348] width 30 height 30
click at [686, 364] on icon at bounding box center [698, 348] width 30 height 30
click at [699, 329] on div at bounding box center [698, 350] width 54 height 56
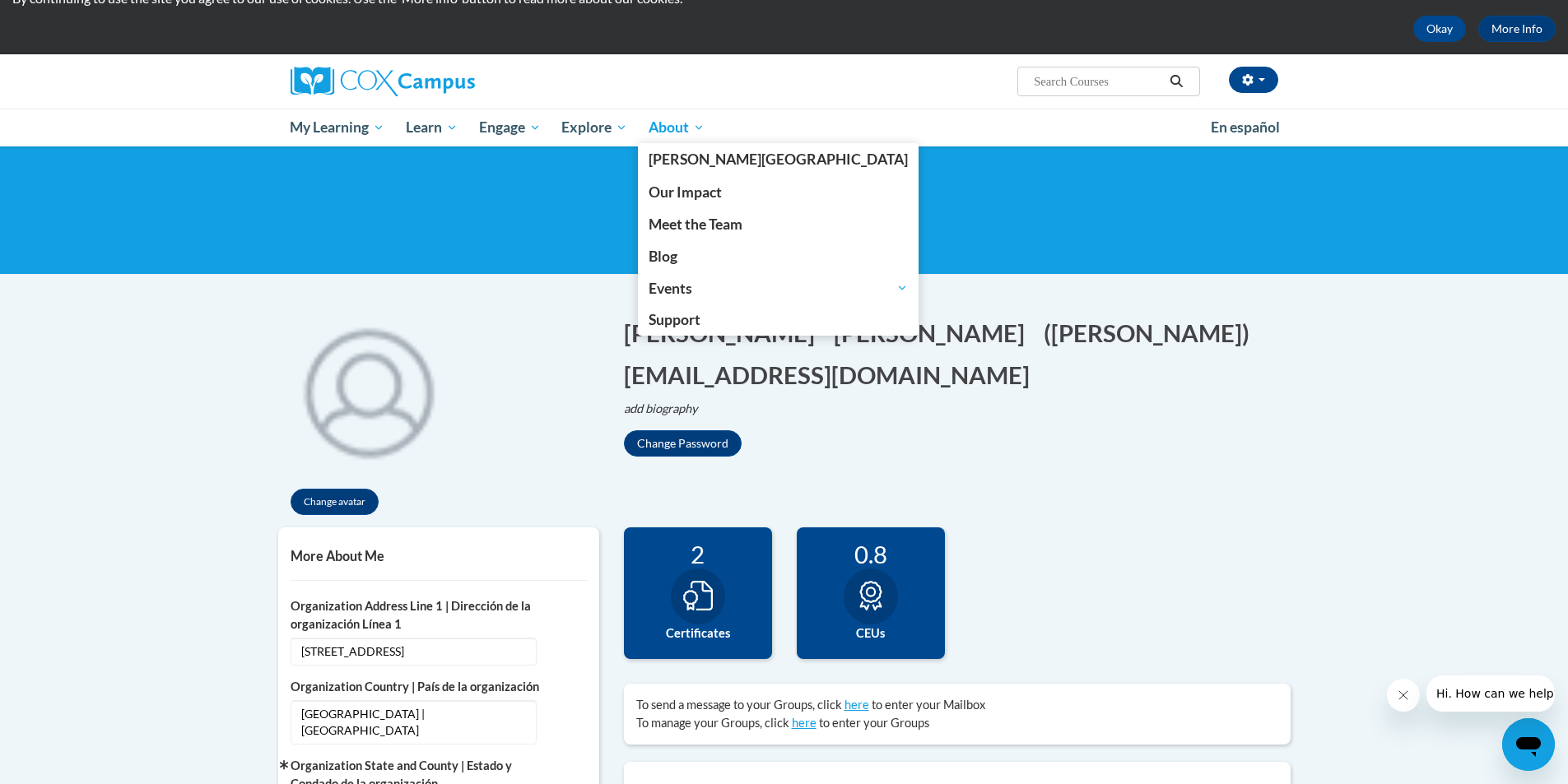
scroll to position [0, 0]
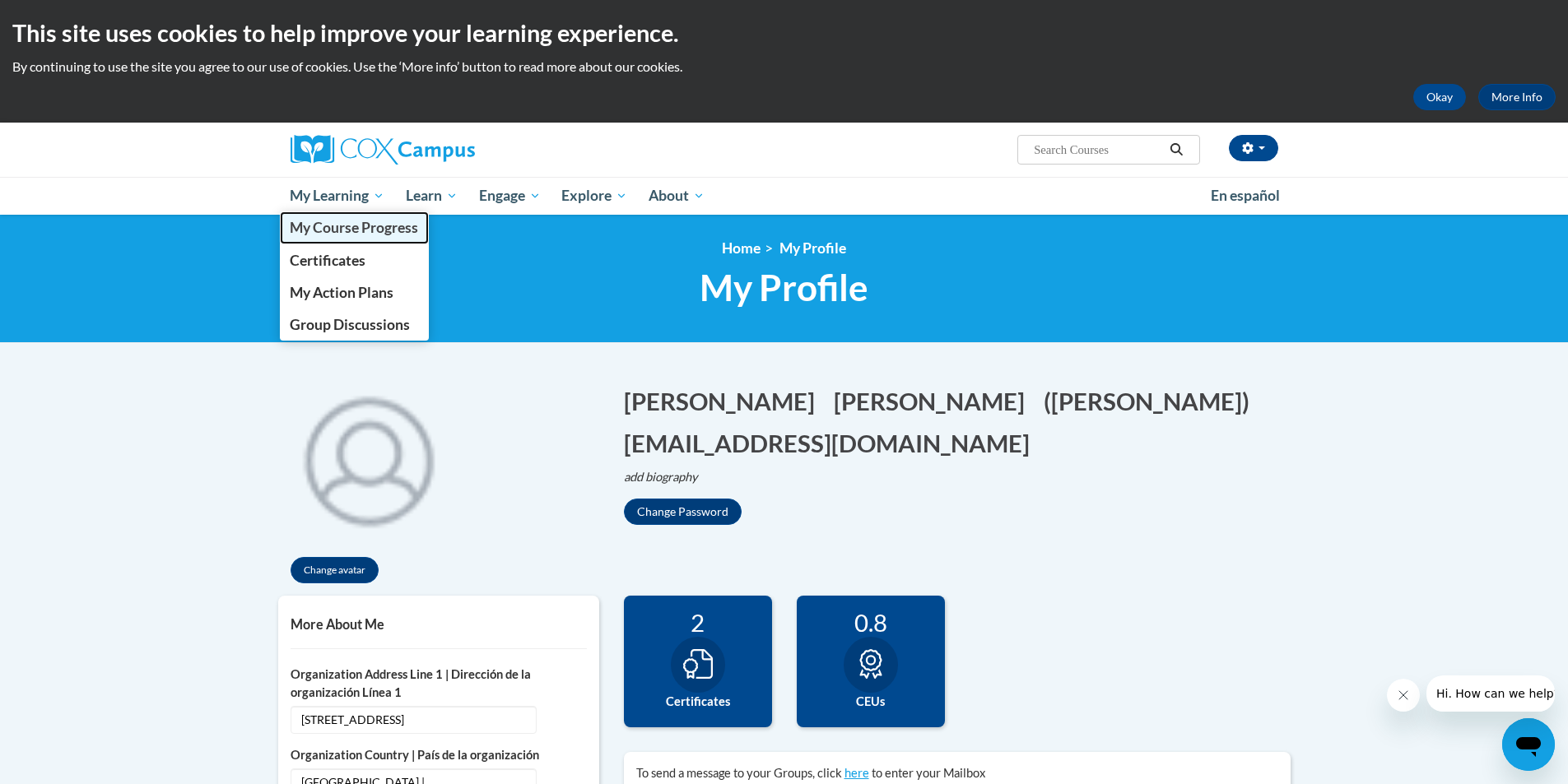
click at [320, 227] on span "My Course Progress" at bounding box center [354, 227] width 128 height 17
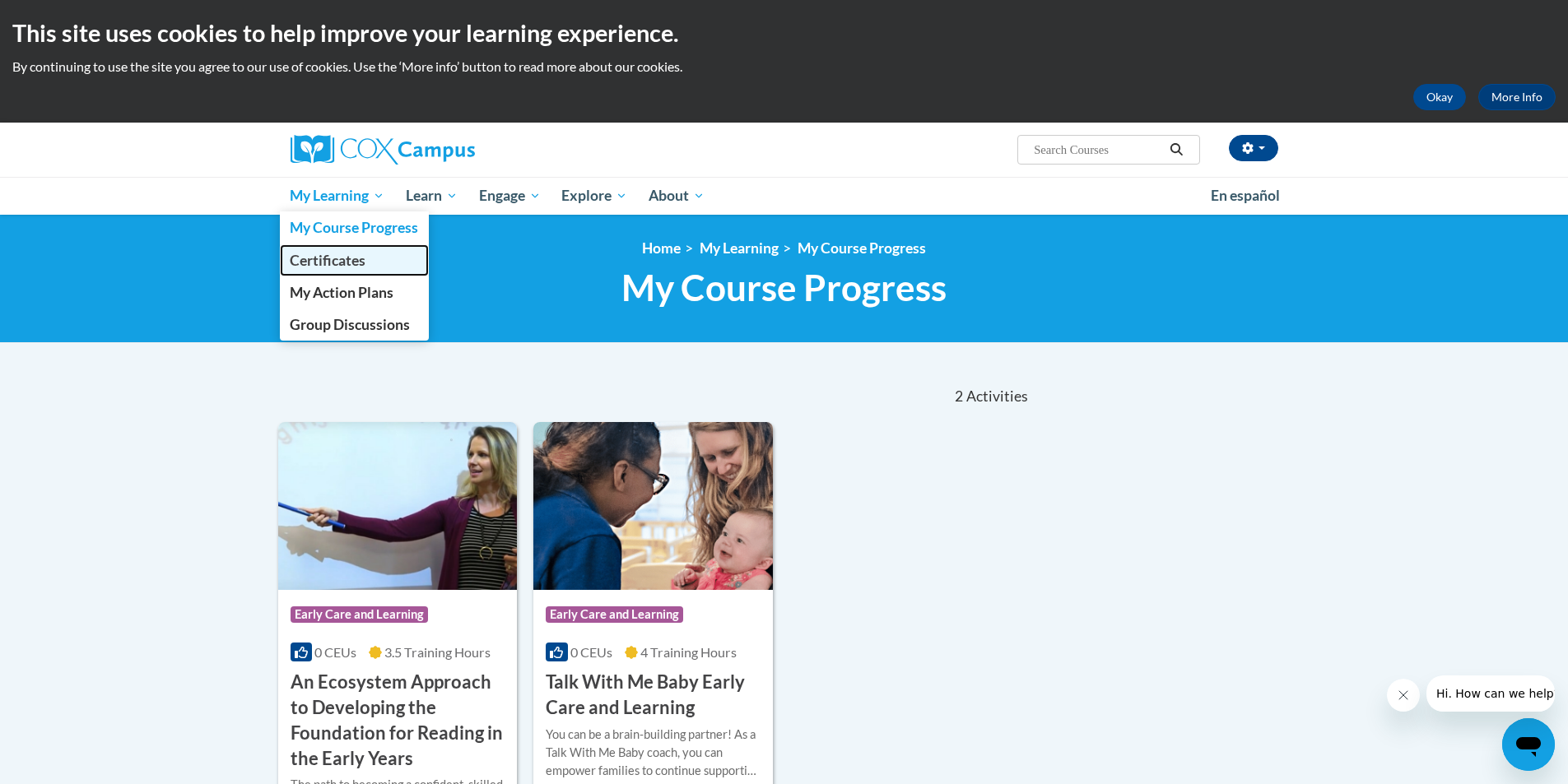
click at [312, 262] on span "Certificates" at bounding box center [327, 260] width 75 height 17
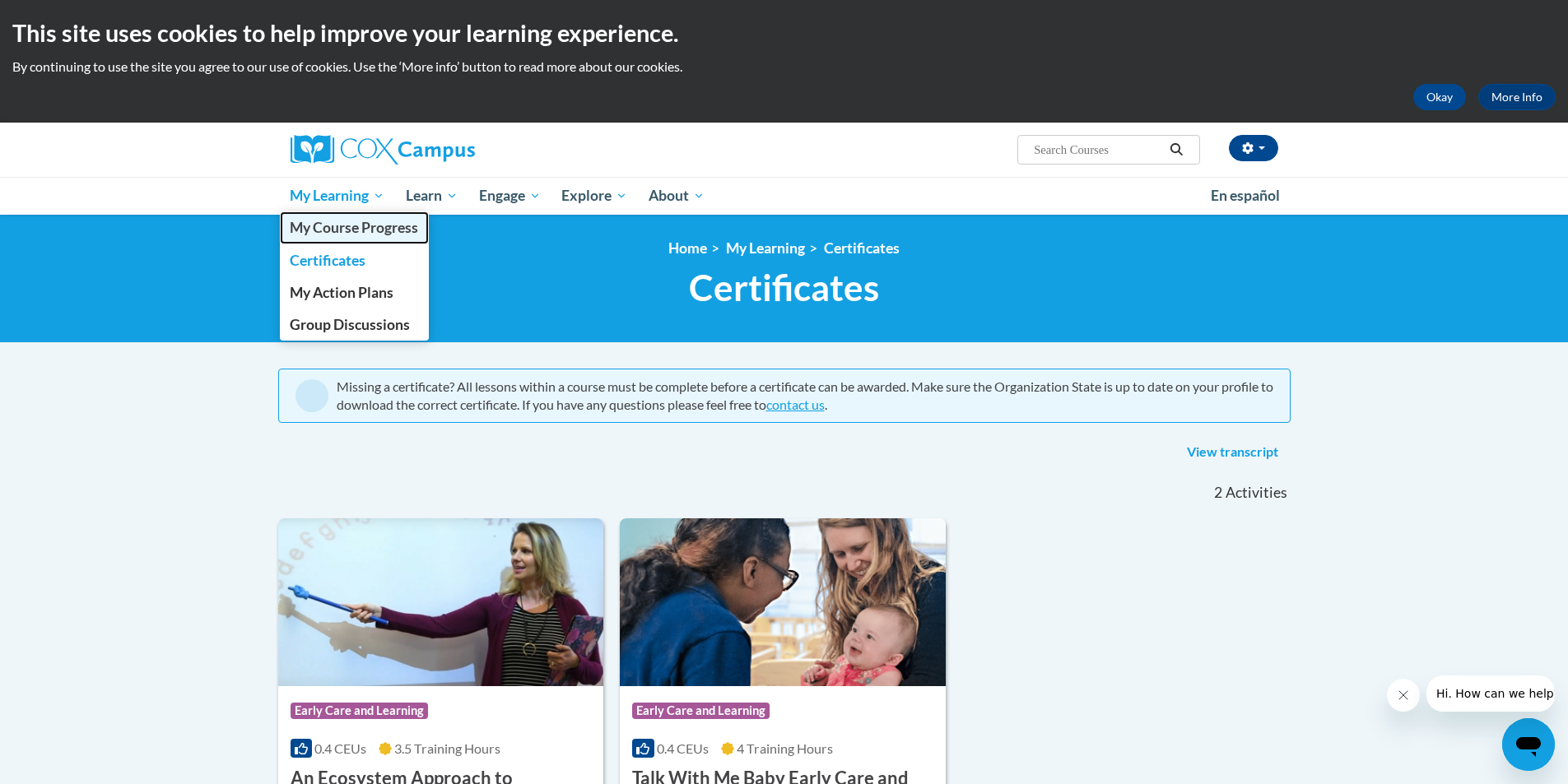
click at [358, 234] on span "My Course Progress" at bounding box center [354, 227] width 128 height 17
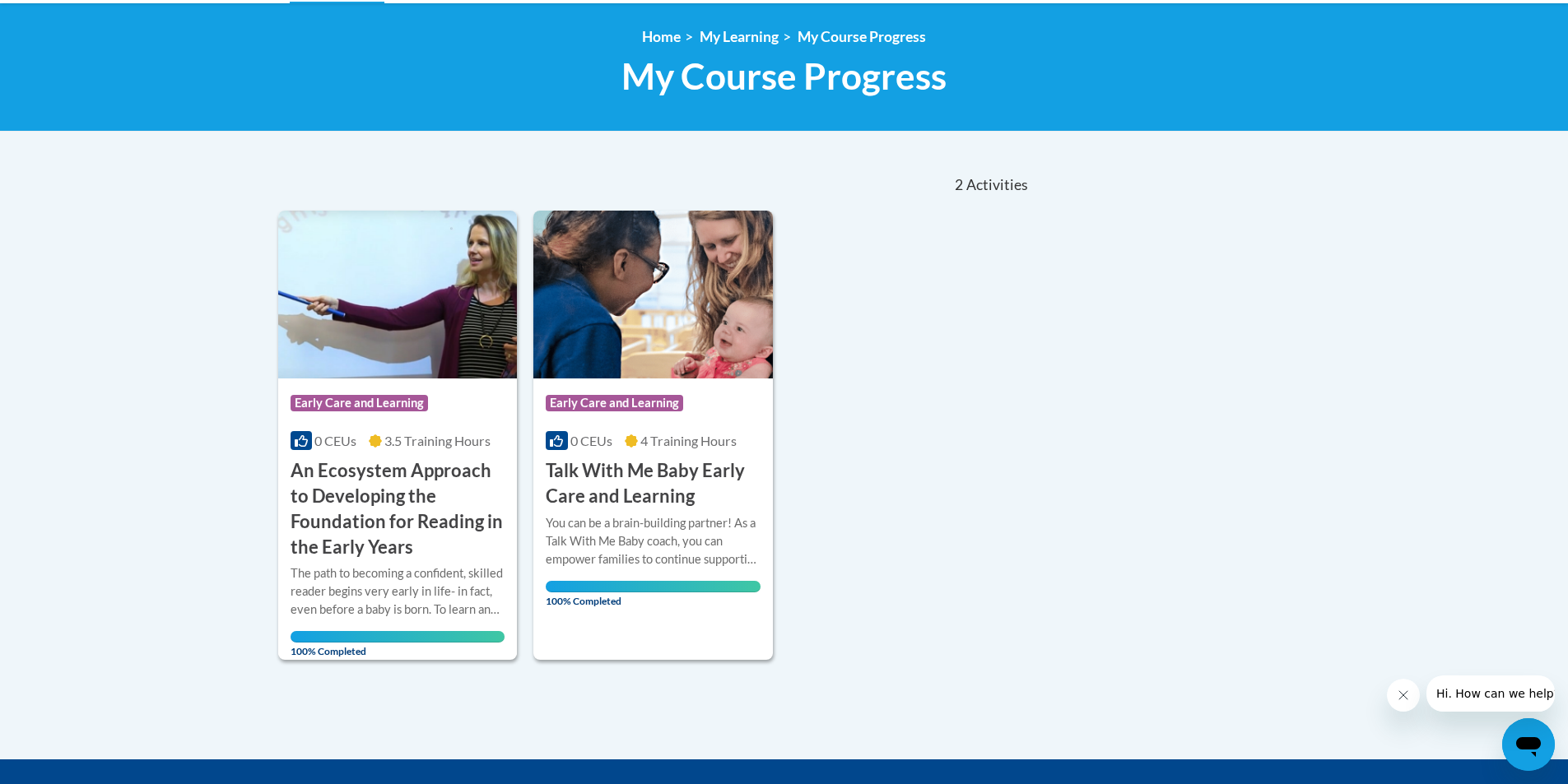
scroll to position [129, 0]
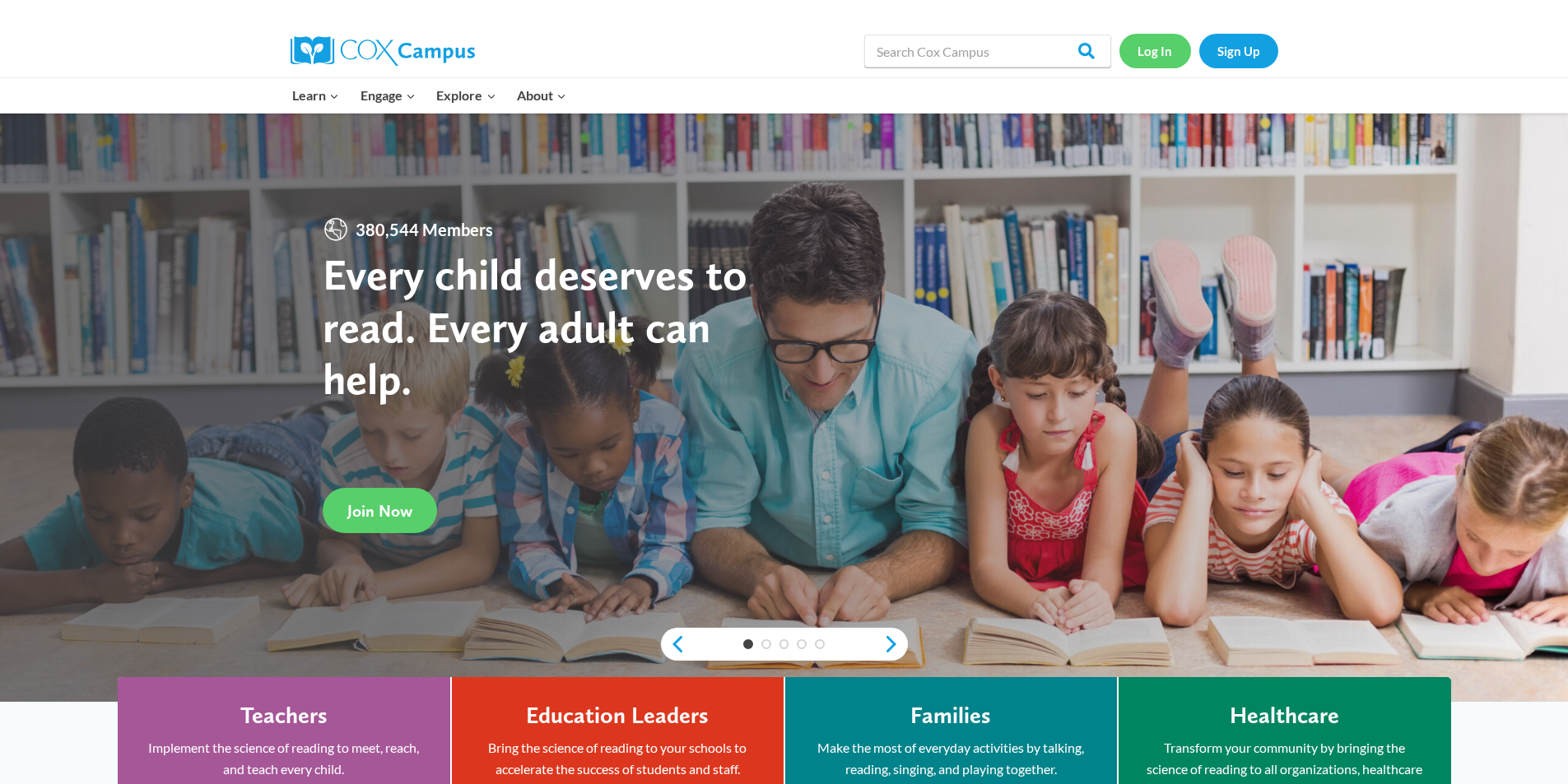
click at [1157, 51] on link "Log In" at bounding box center [1155, 51] width 71 height 34
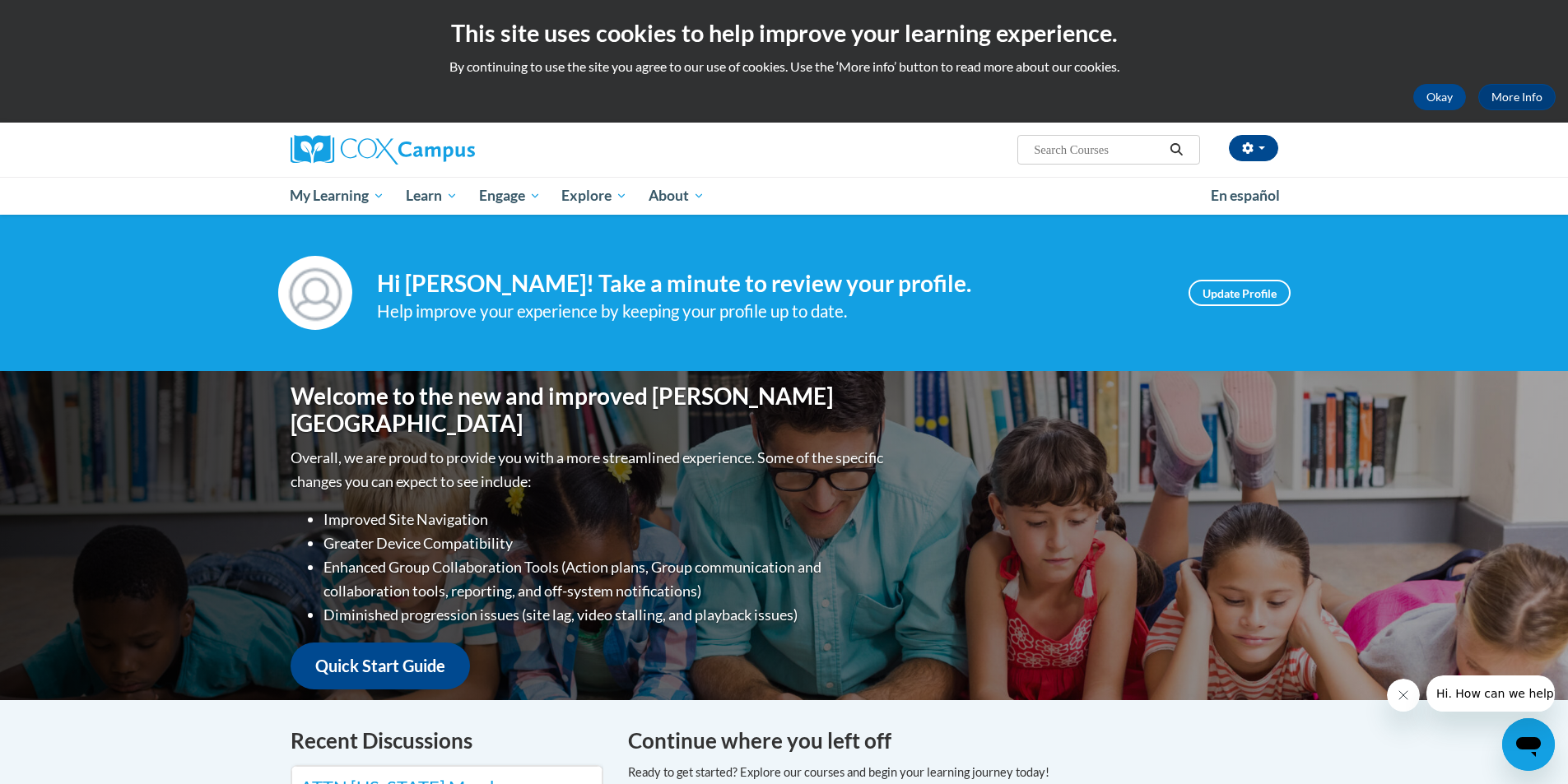
click at [1112, 156] on input "Search..." at bounding box center [1097, 149] width 131 height 19
type input "power of language"
click at [1169, 147] on button "Search" at bounding box center [1176, 149] width 25 height 19
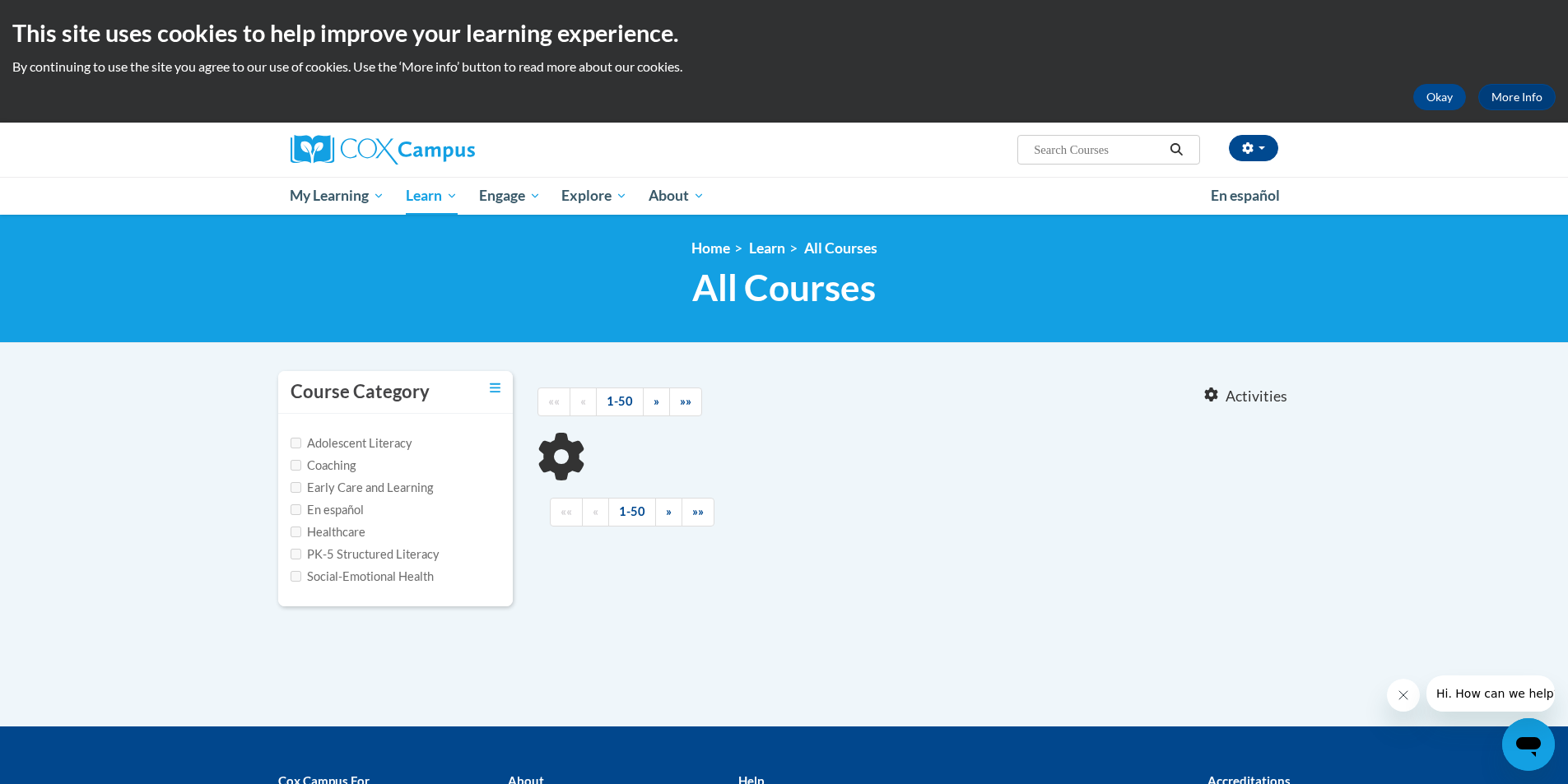
type input "power of language"
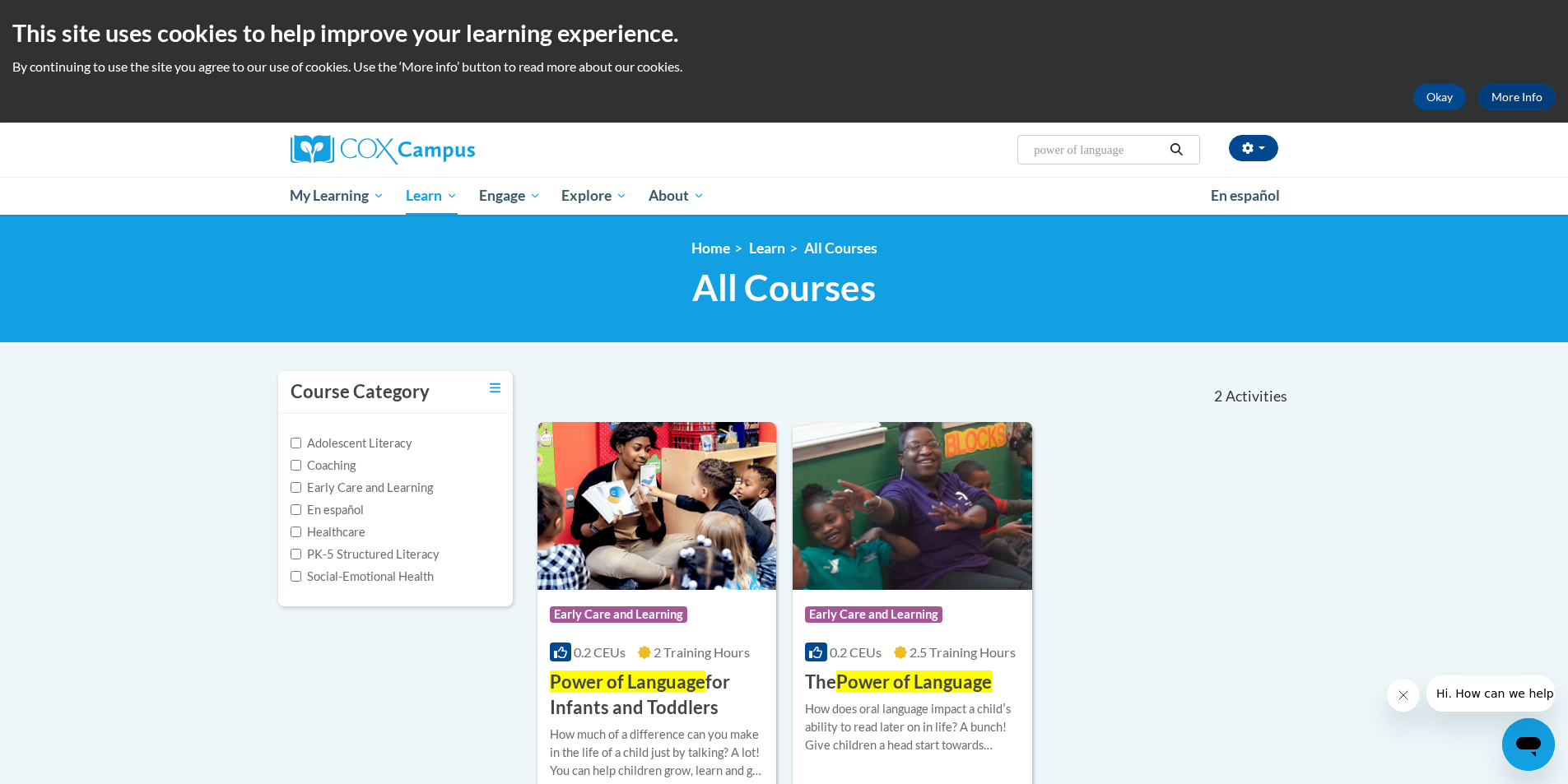
scroll to position [164, 0]
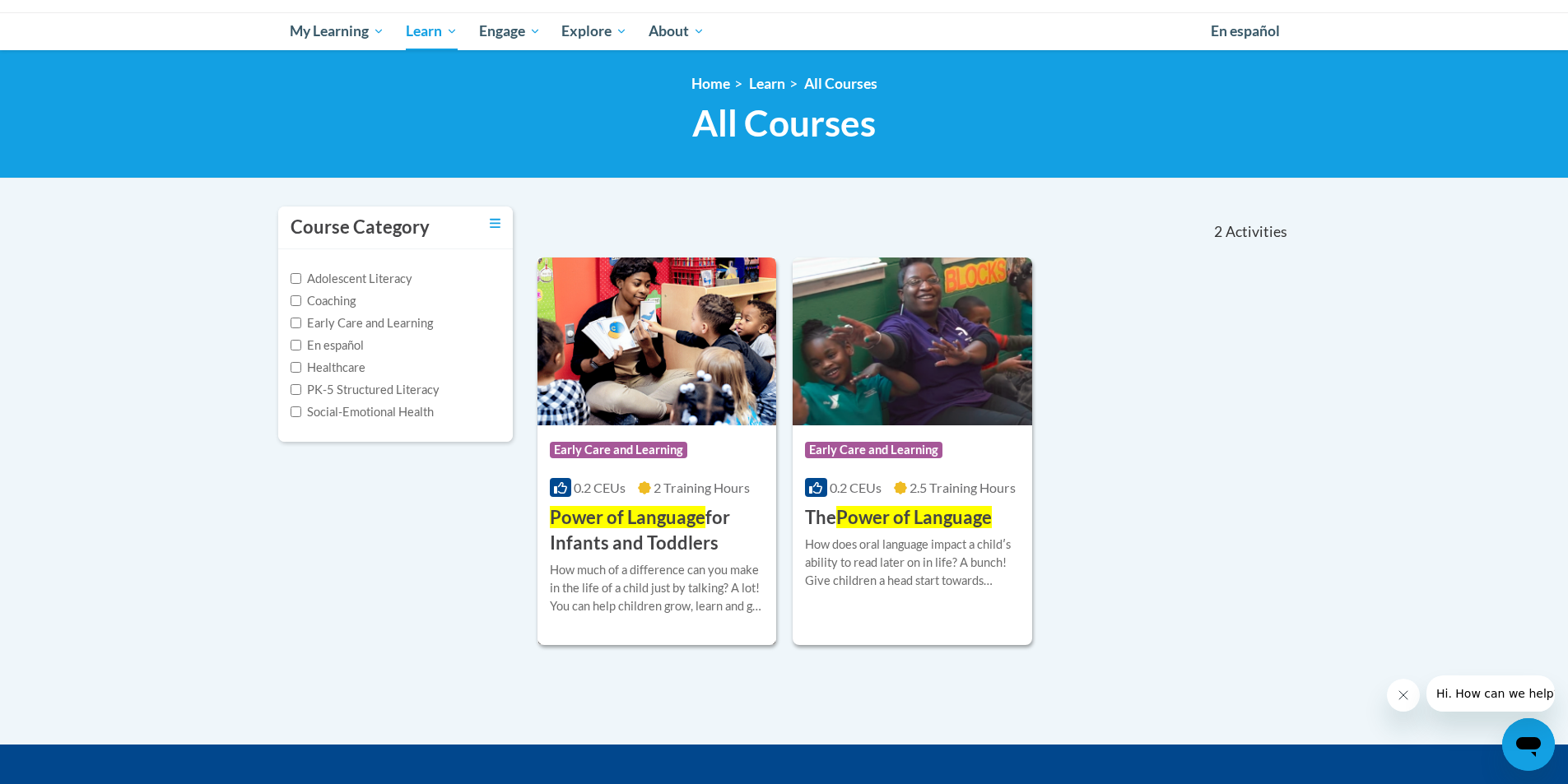
click at [617, 512] on span "Power of Language" at bounding box center [628, 517] width 155 height 22
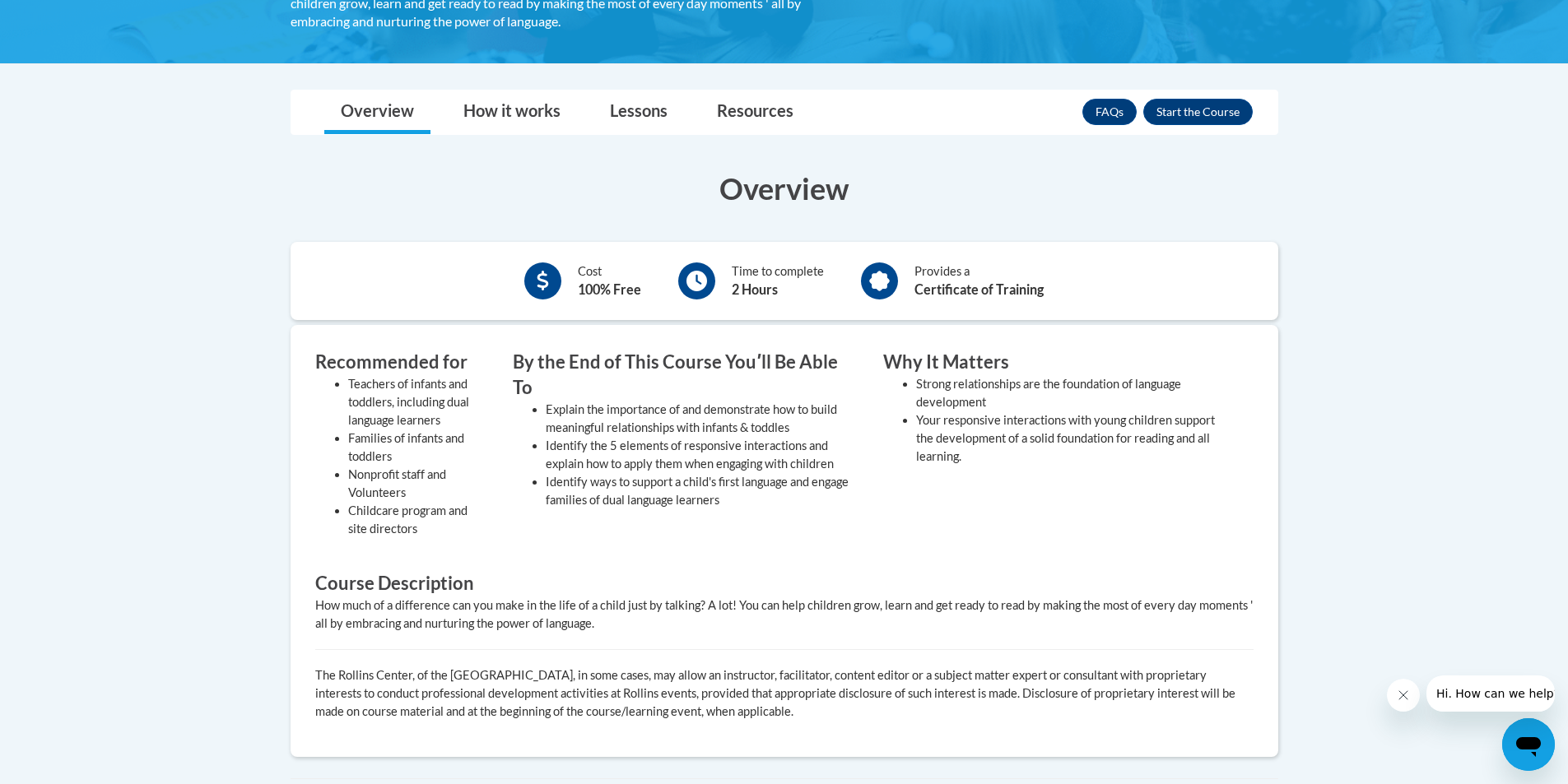
scroll to position [247, 0]
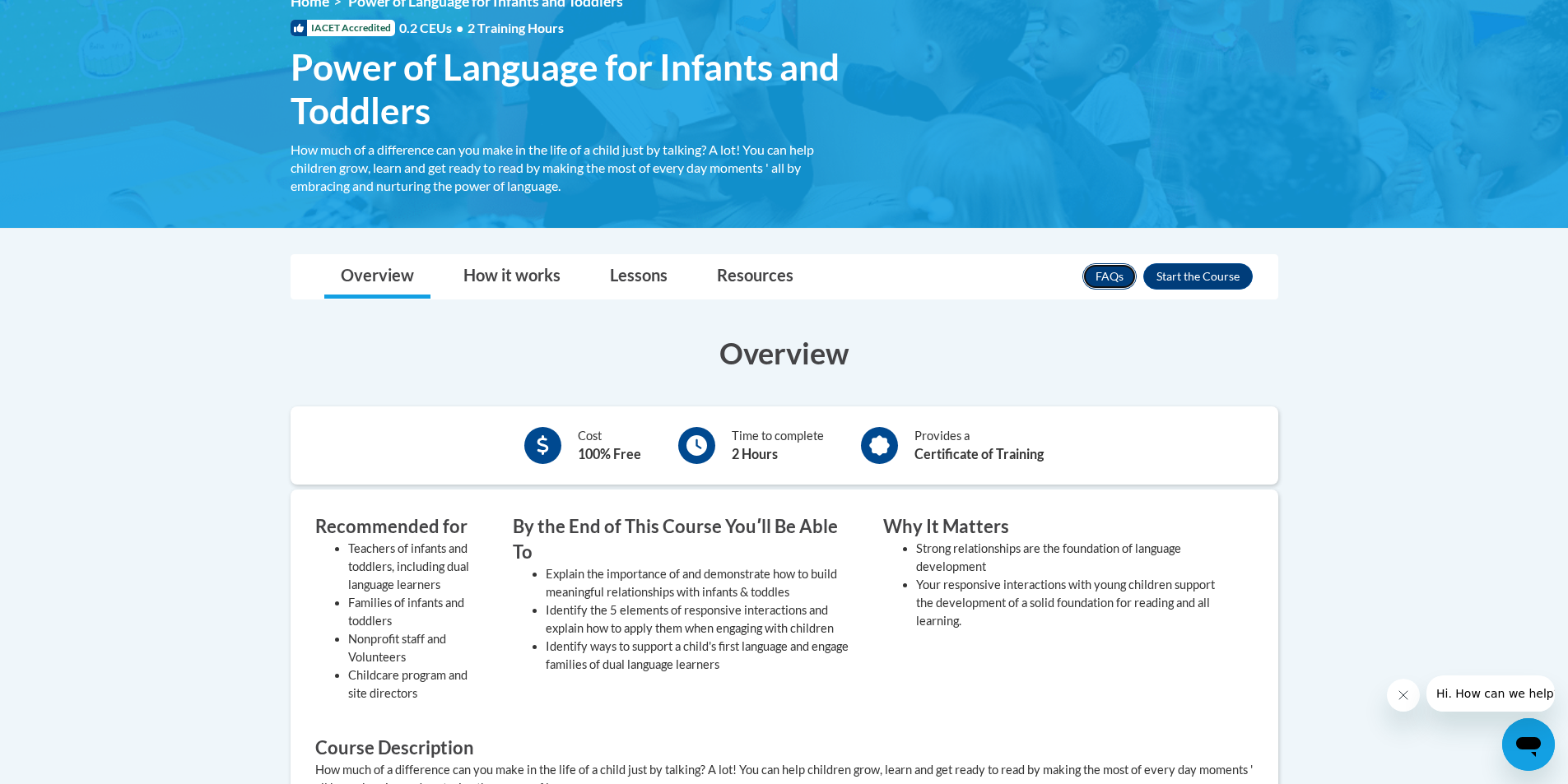
click at [1097, 264] on link "FAQs" at bounding box center [1110, 276] width 54 height 26
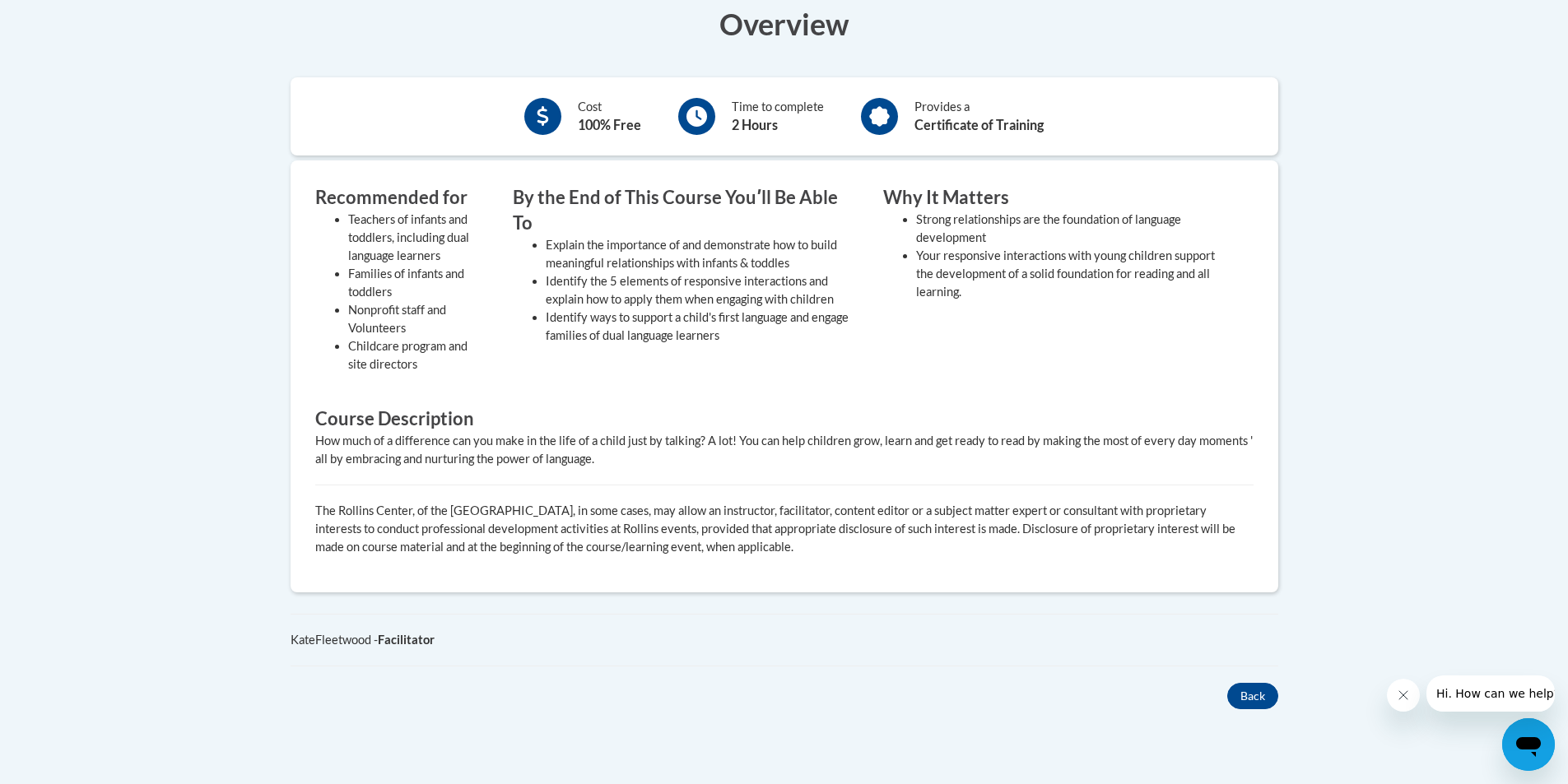
scroll to position [329, 0]
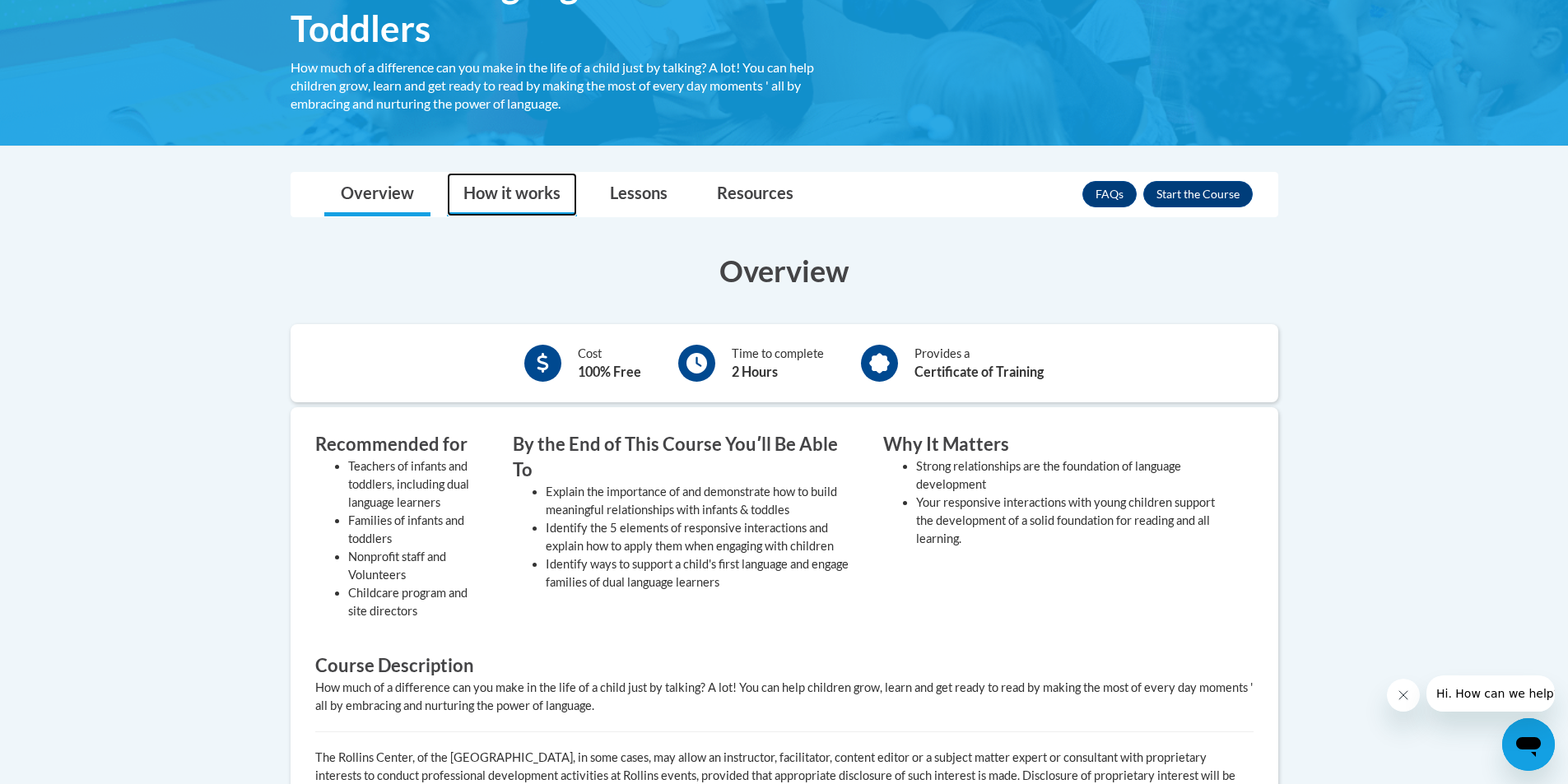
click at [499, 197] on link "How it works" at bounding box center [511, 194] width 130 height 43
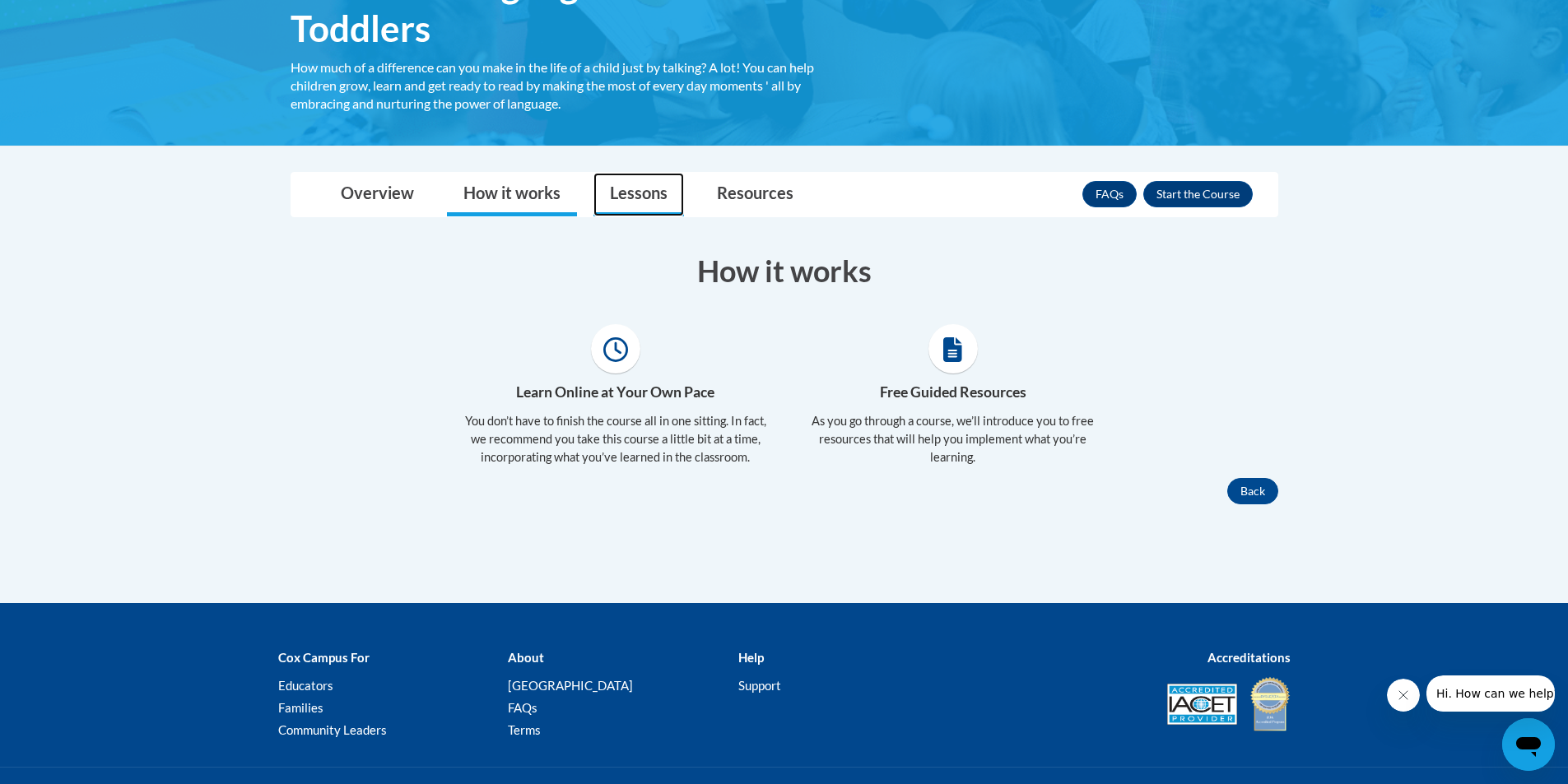
click at [616, 192] on link "Lessons" at bounding box center [639, 194] width 91 height 43
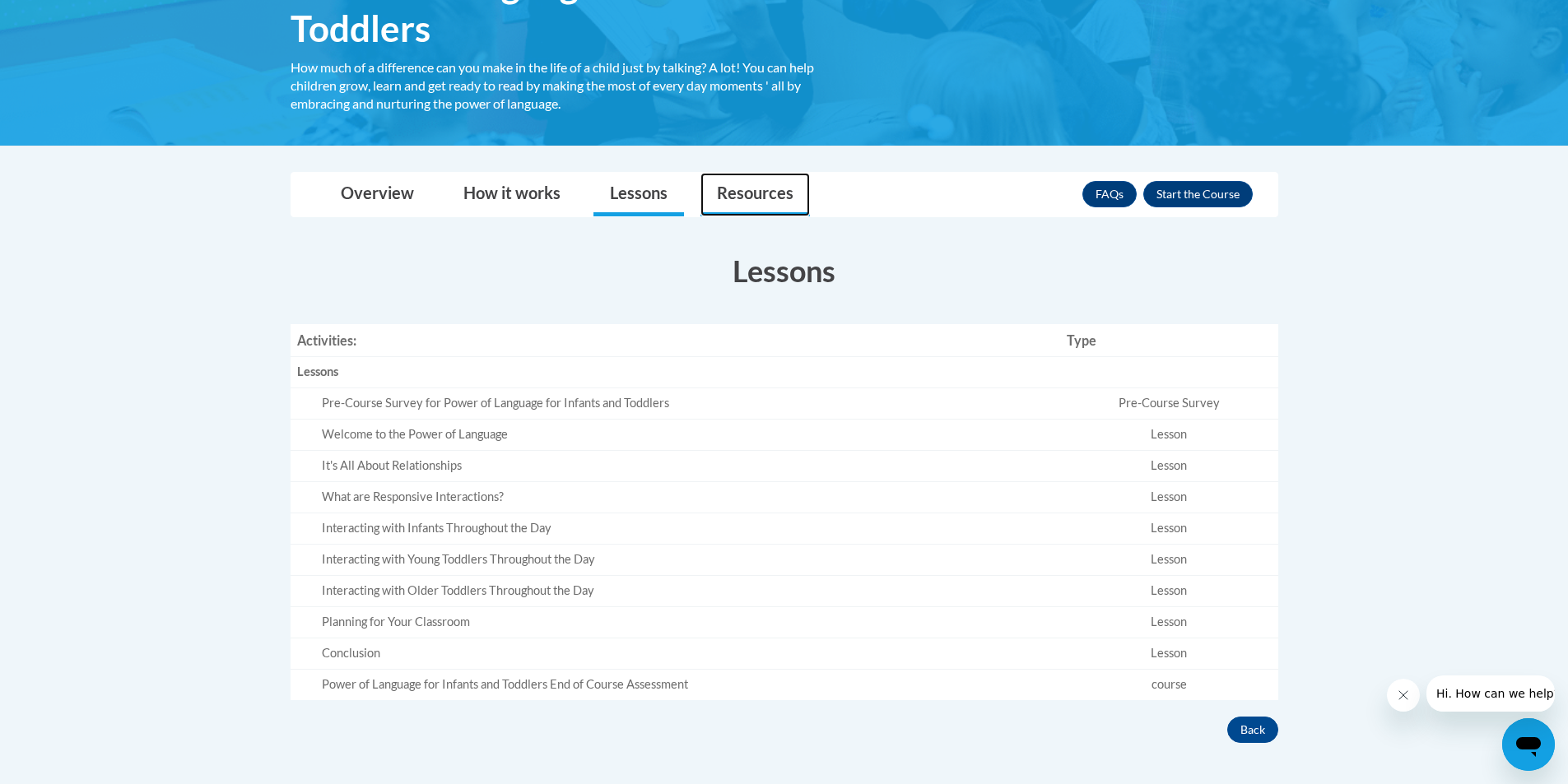
click at [745, 191] on link "Resources" at bounding box center [755, 194] width 109 height 43
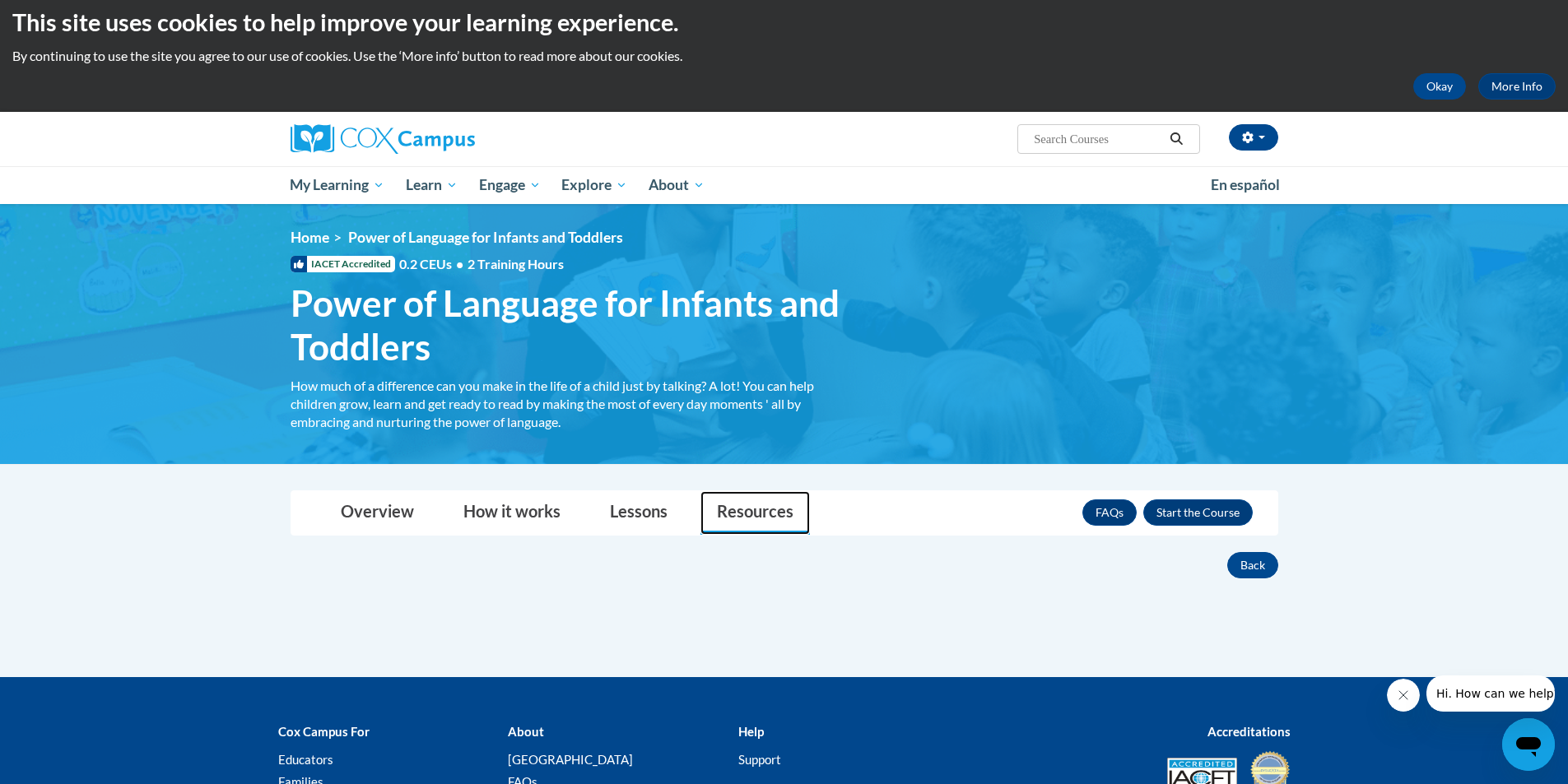
scroll to position [93, 0]
